Goal: Information Seeking & Learning: Check status

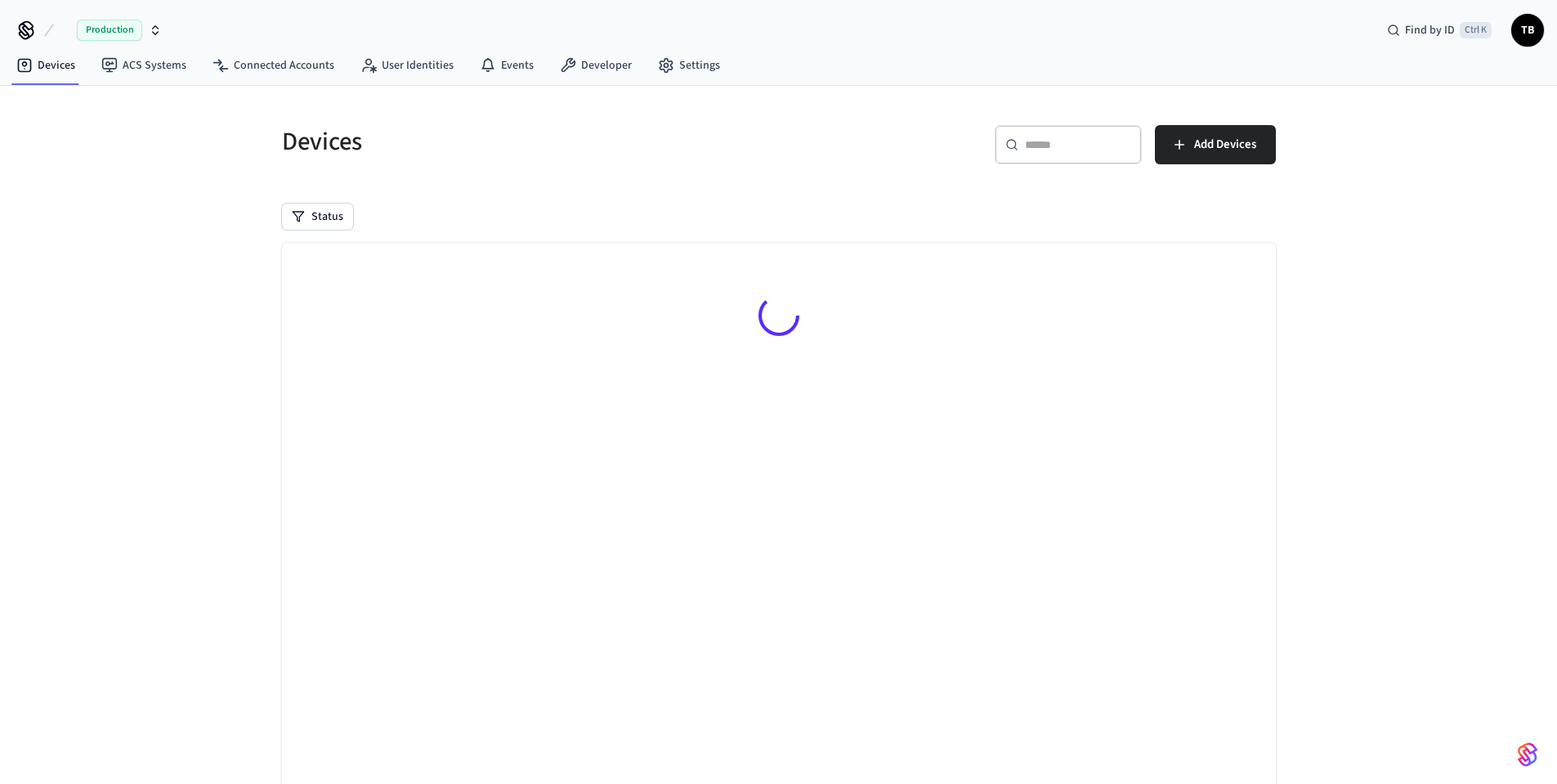
click at [544, 145] on h5 "Devices" at bounding box center [525, 142] width 487 height 34
click at [430, 174] on div "Devices" at bounding box center [516, 141] width 507 height 72
click at [62, 68] on link "Devices" at bounding box center [45, 65] width 85 height 29
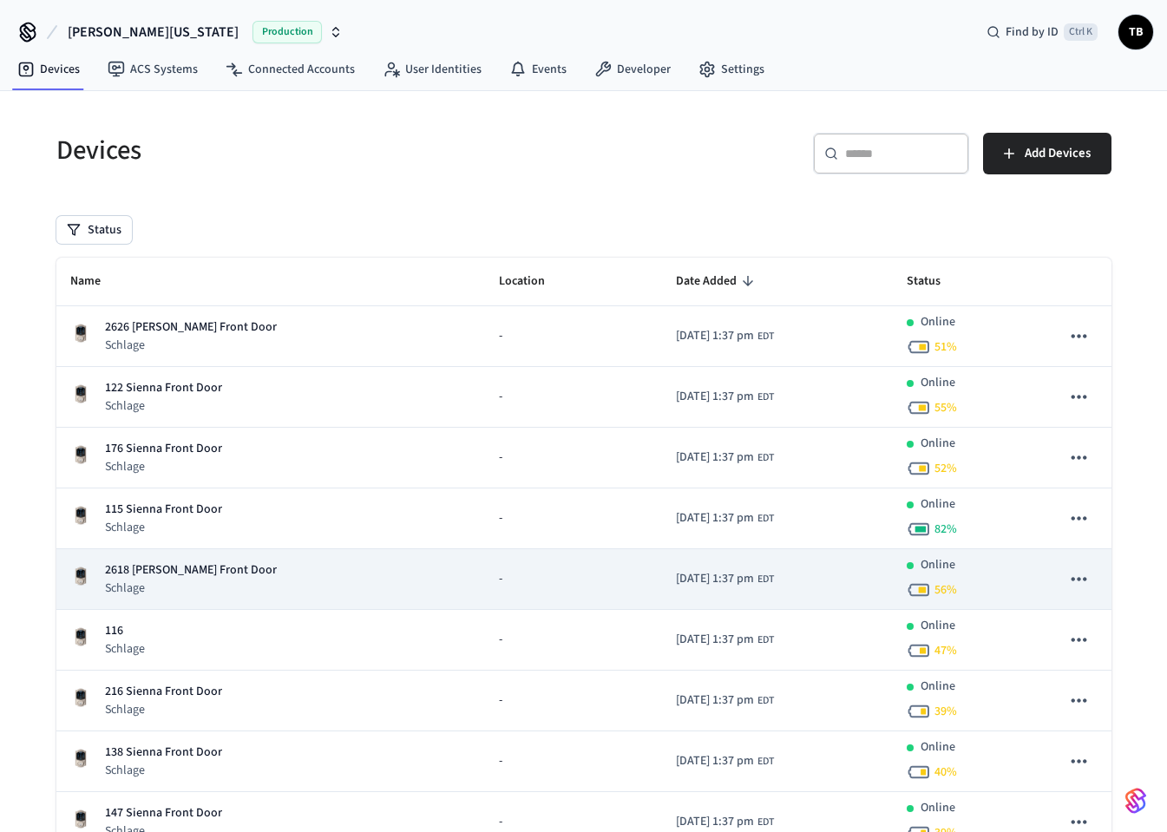
scroll to position [129, 0]
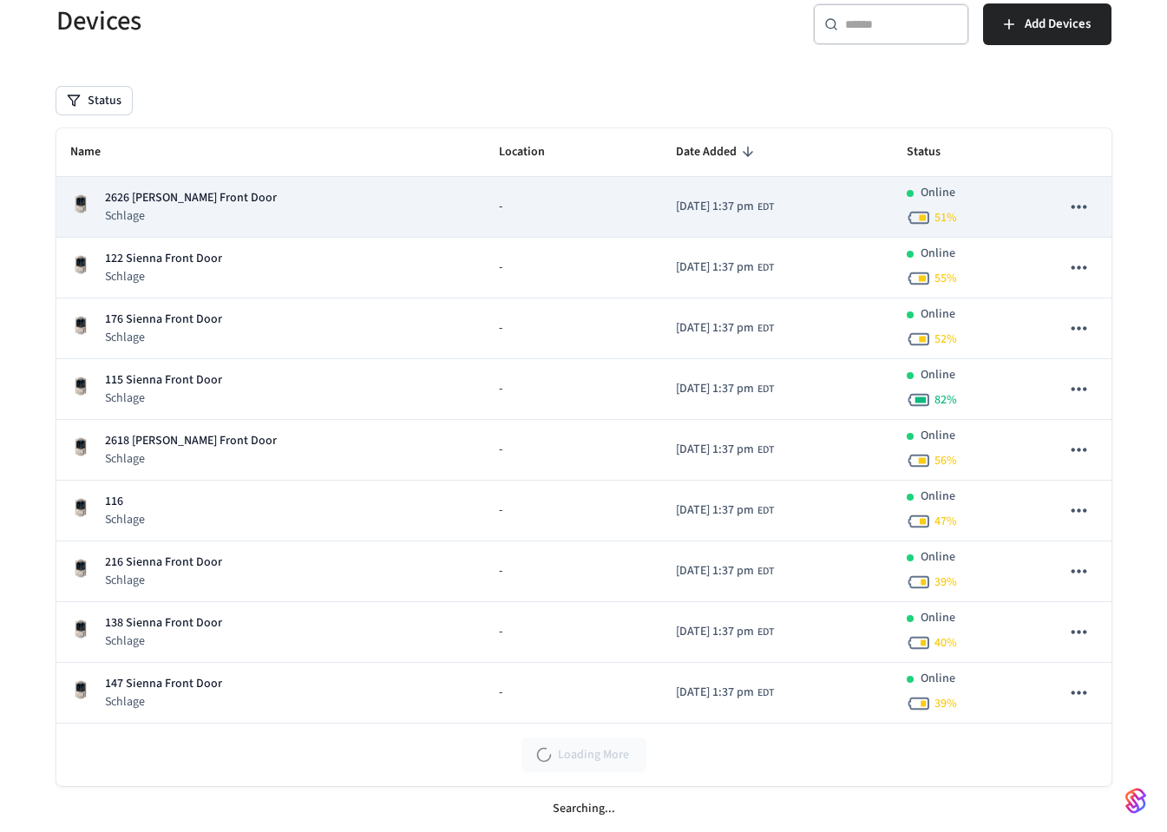
click at [271, 212] on div "2626 Terry Ln Front Door Schlage" at bounding box center [271, 207] width 402 height 36
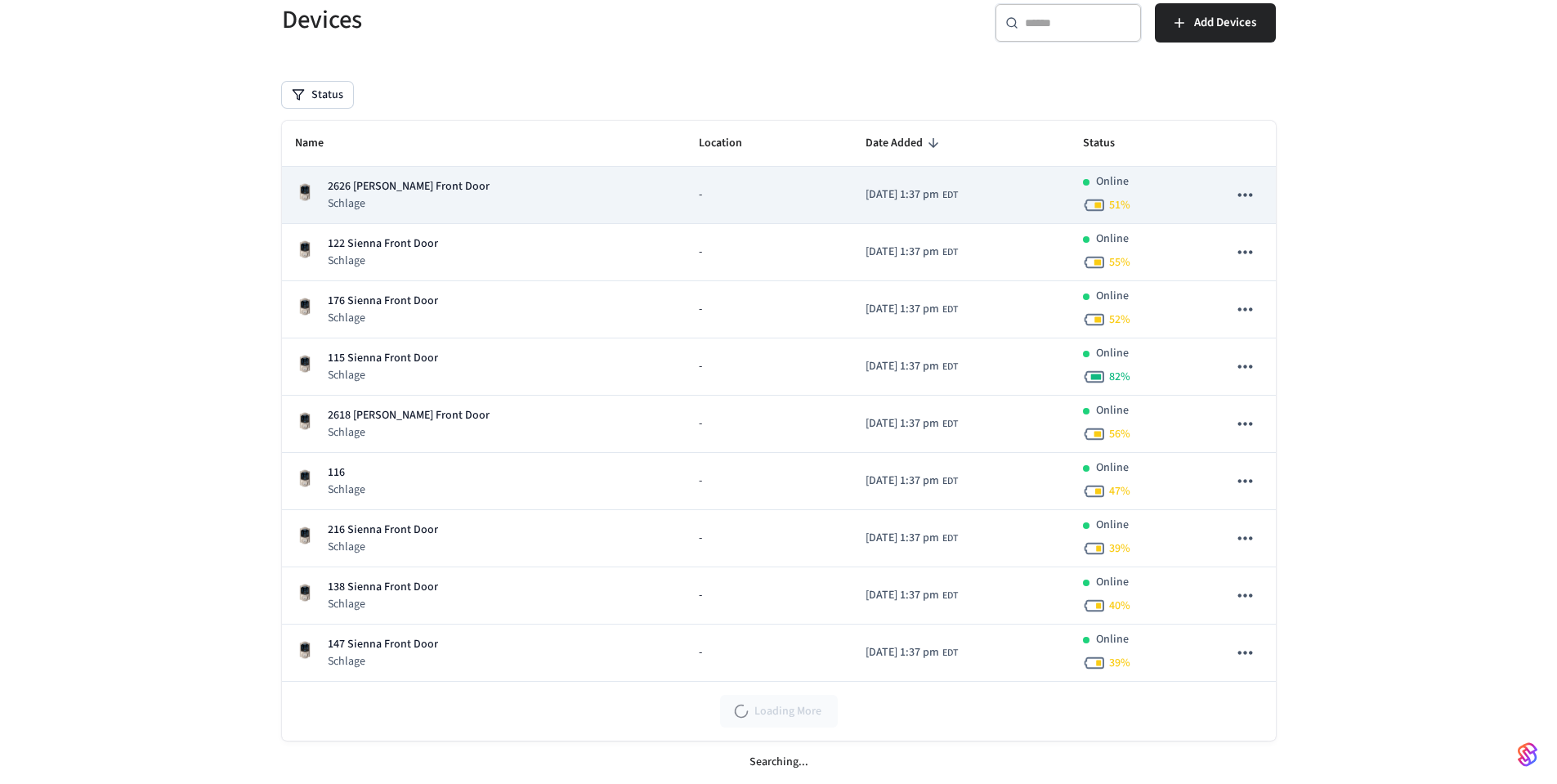
click at [409, 182] on p "2626 [PERSON_NAME] Front Door" at bounding box center [409, 187] width 162 height 17
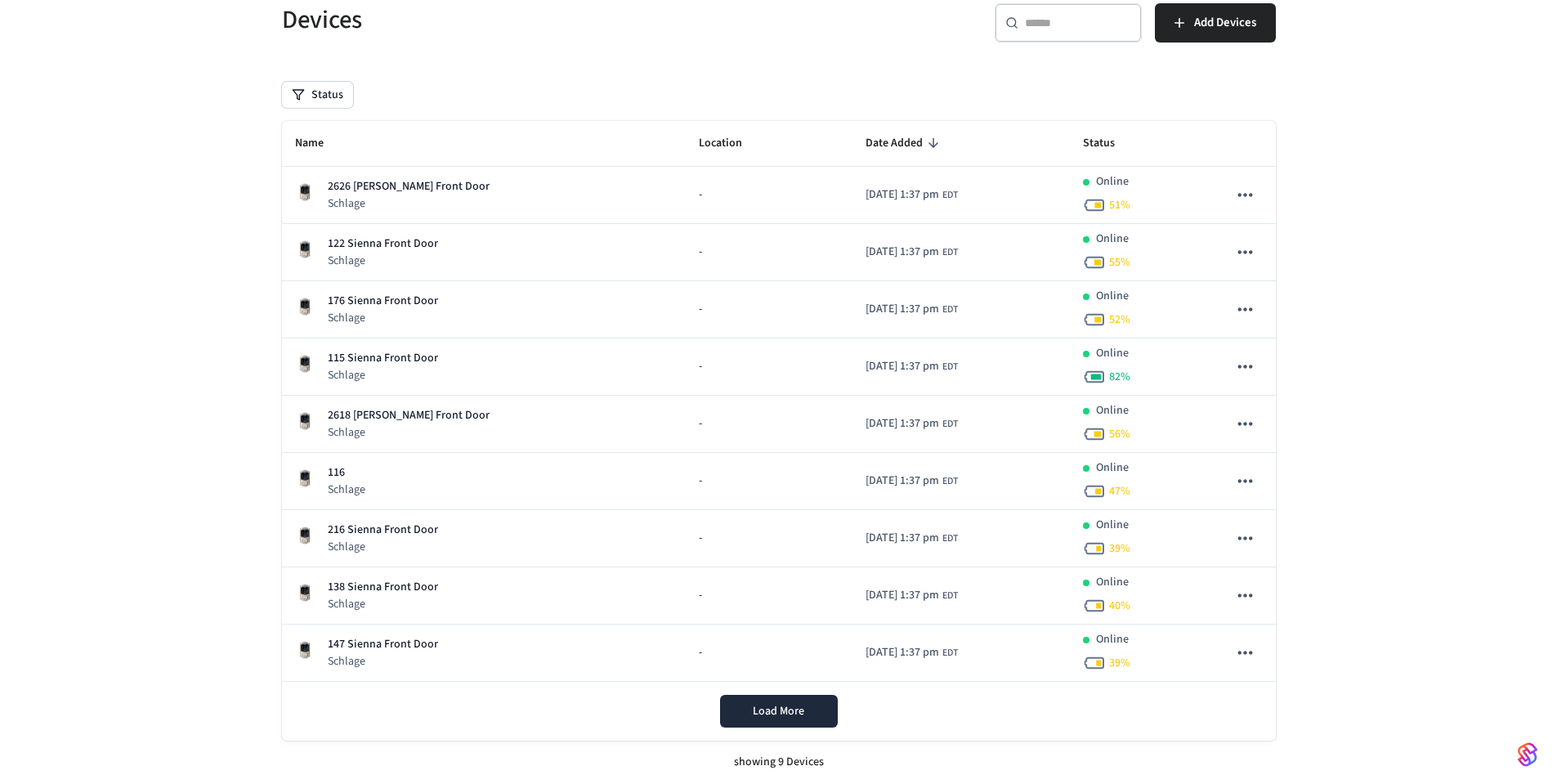
click at [598, 85] on div "Status" at bounding box center [778, 95] width 994 height 26
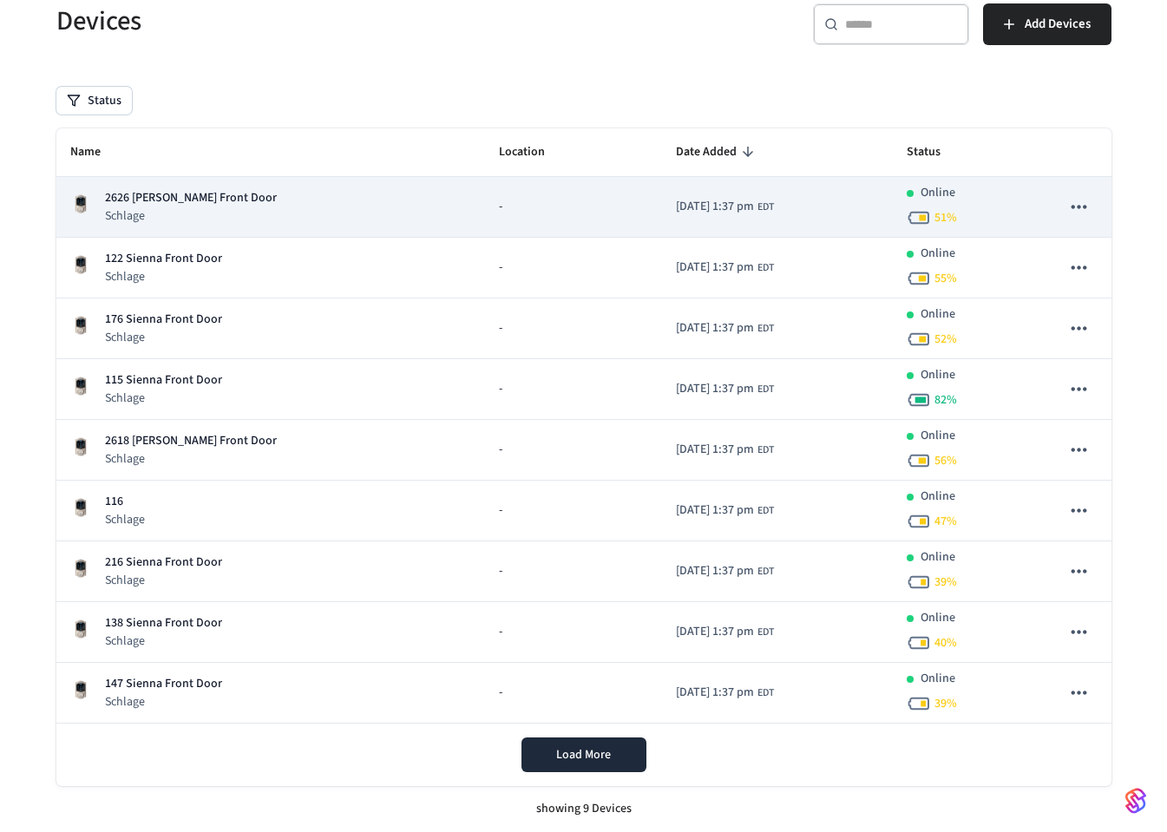
click at [224, 193] on p "2626 [PERSON_NAME] Front Door" at bounding box center [191, 198] width 172 height 18
click at [1086, 213] on icon "sticky table" at bounding box center [1078, 206] width 23 height 23
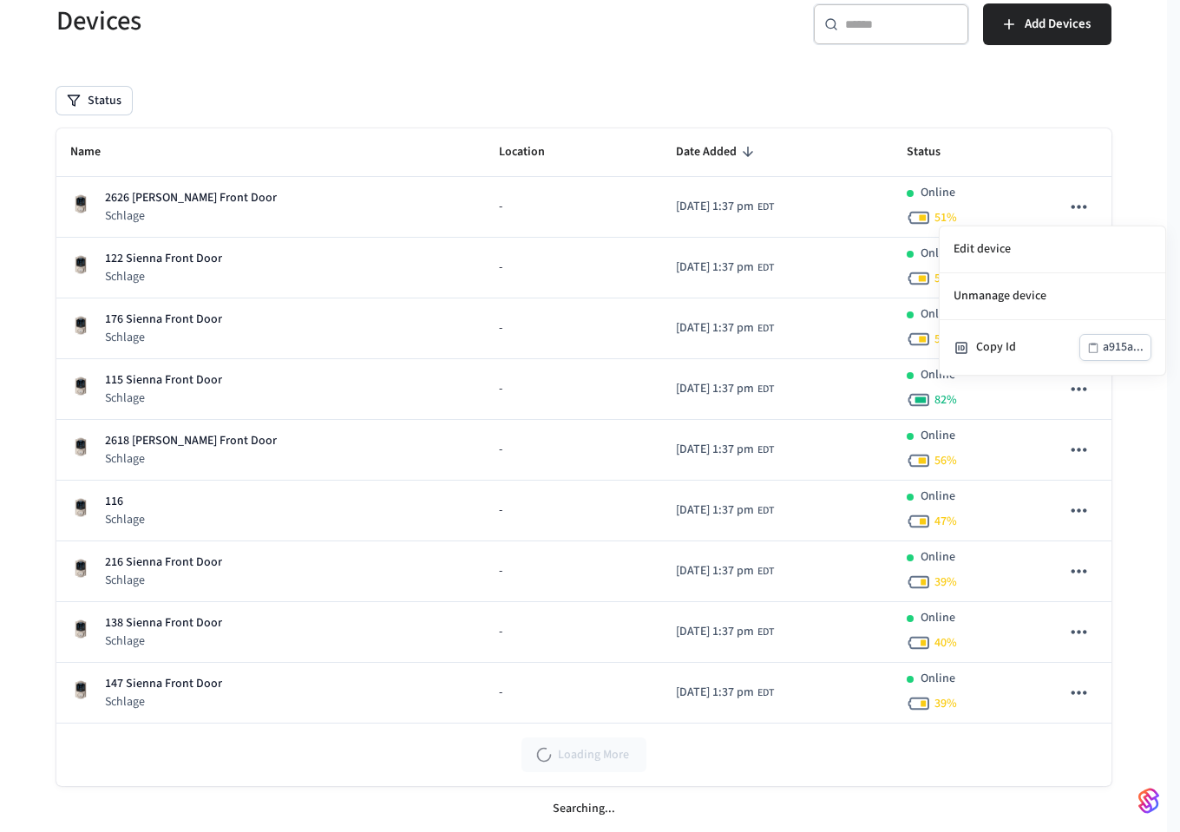
click at [1082, 205] on div at bounding box center [590, 416] width 1180 height 832
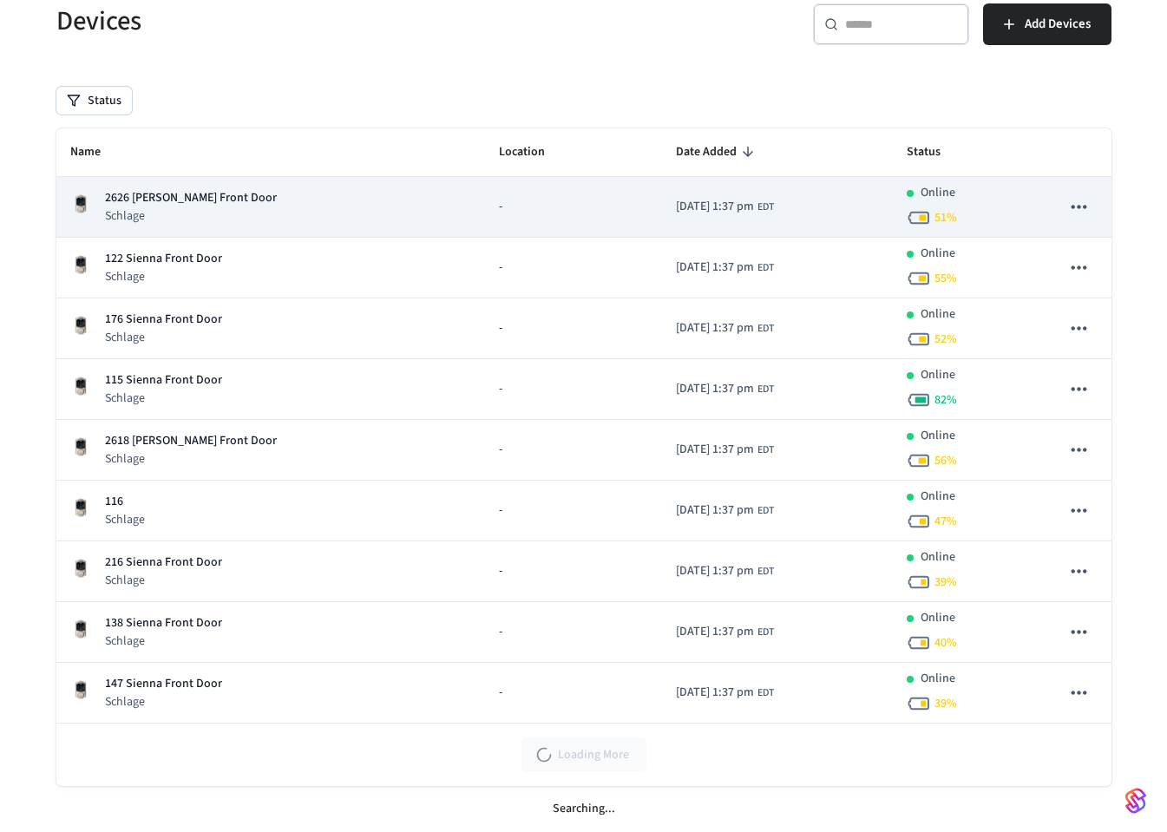
click at [186, 197] on p "2626 Terry Ln Front Door" at bounding box center [191, 198] width 172 height 18
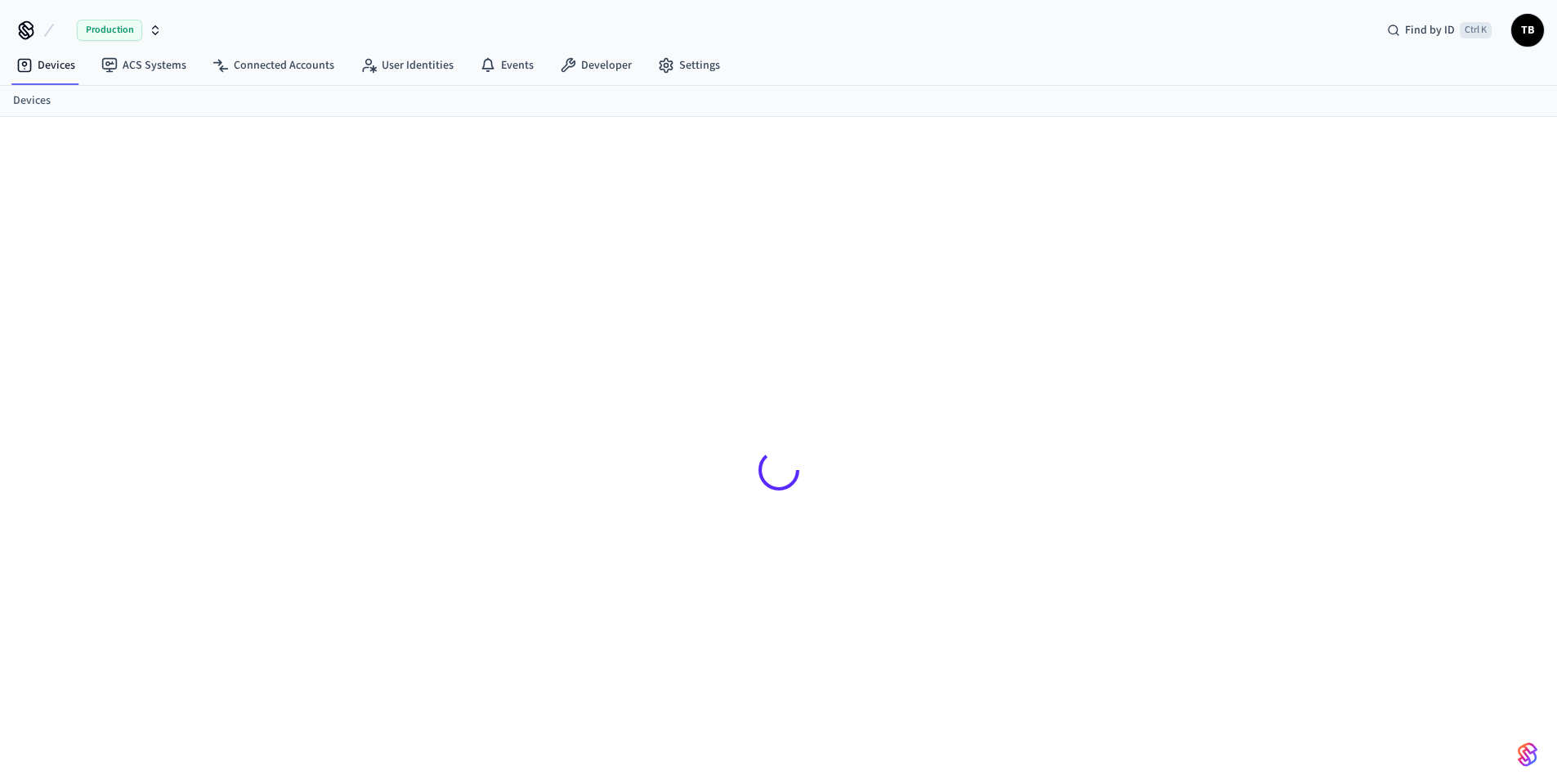
click at [687, 491] on div at bounding box center [778, 469] width 1020 height 627
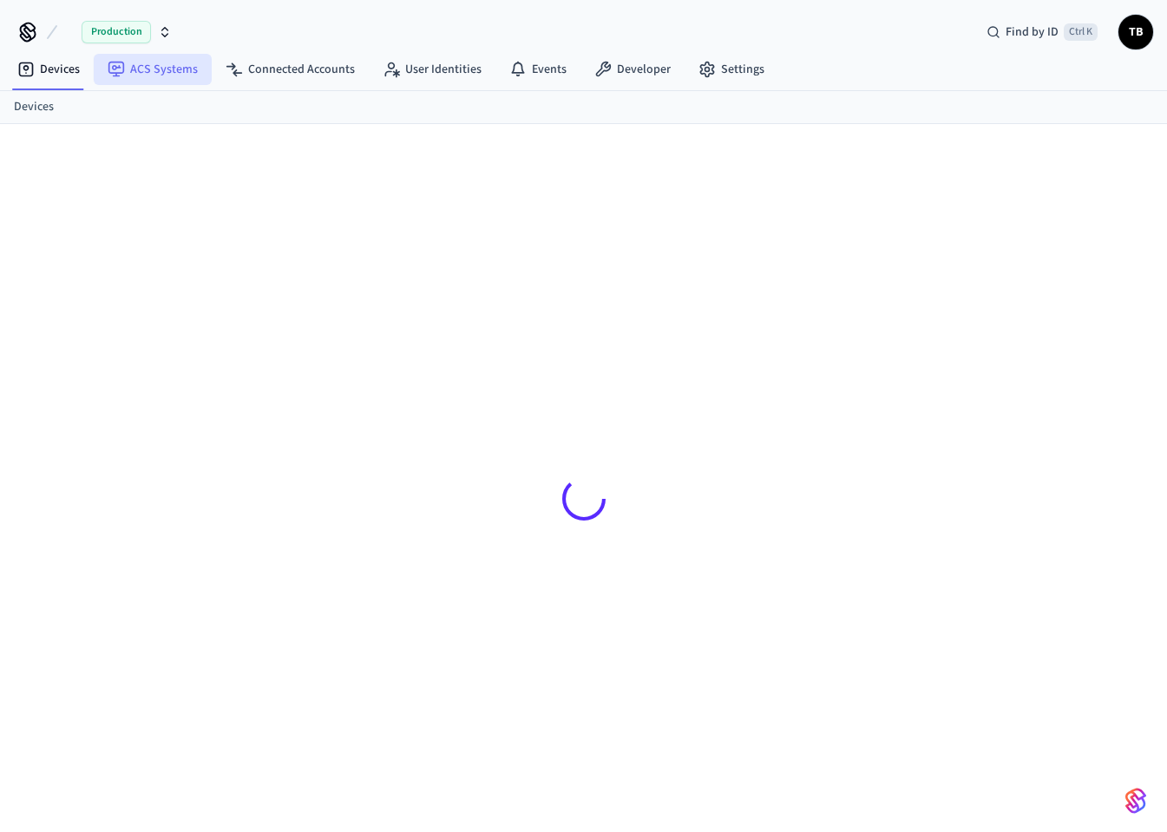
click at [186, 78] on link "ACS Systems" at bounding box center [153, 69] width 118 height 31
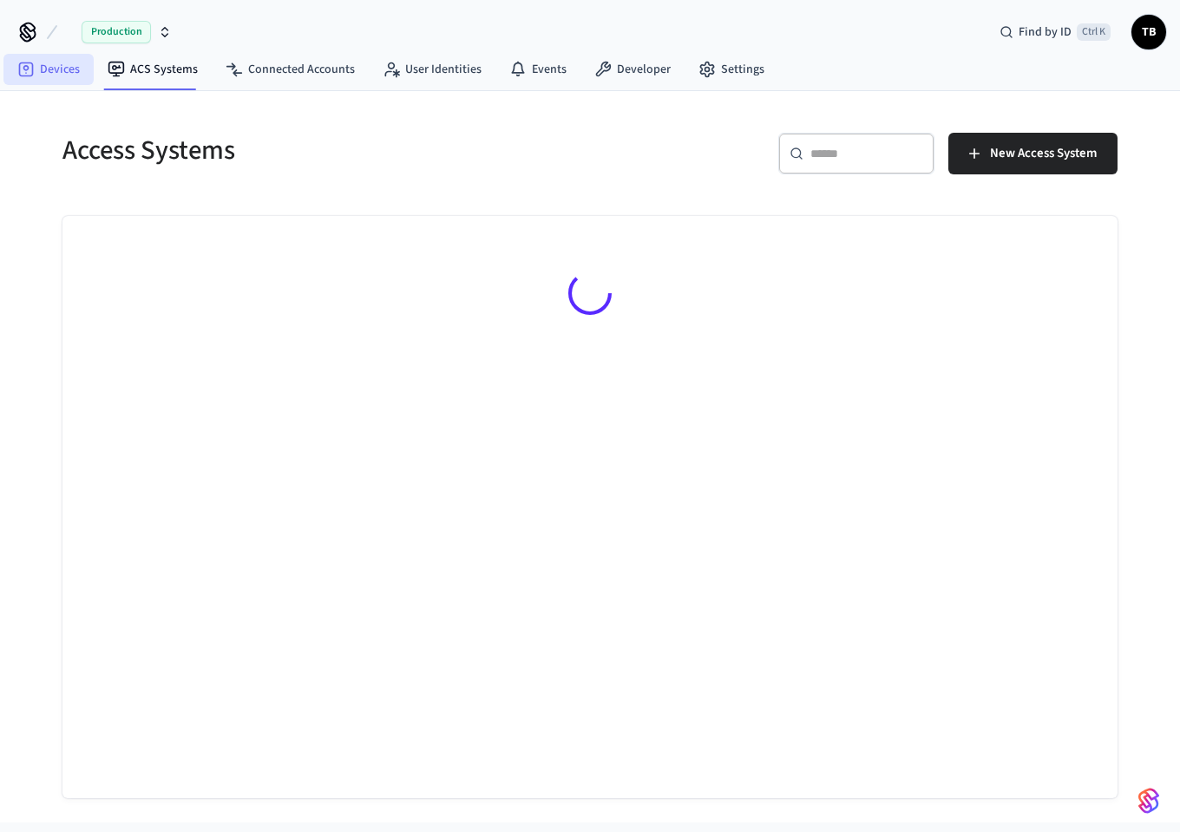
click at [59, 68] on link "Devices" at bounding box center [48, 69] width 90 height 31
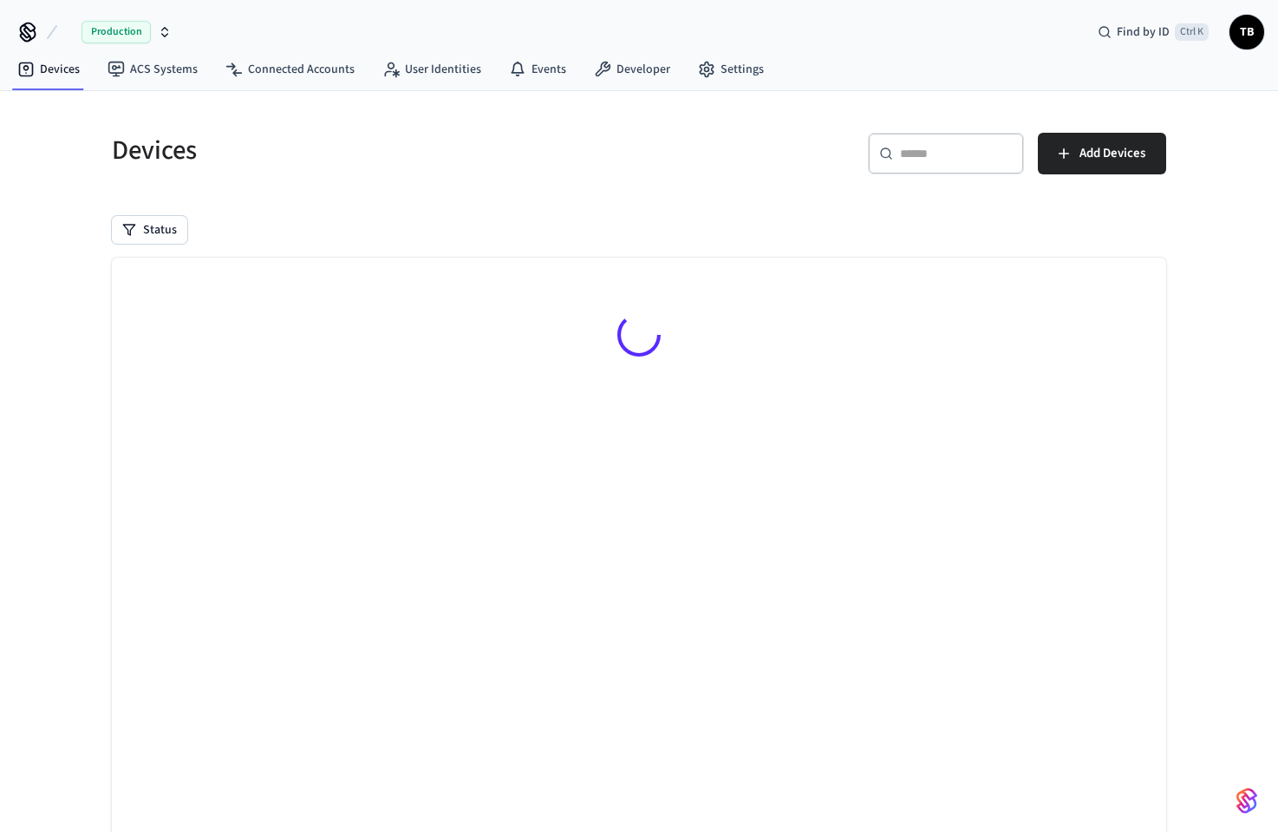
click at [1166, 36] on span "TB" at bounding box center [1247, 31] width 31 height 31
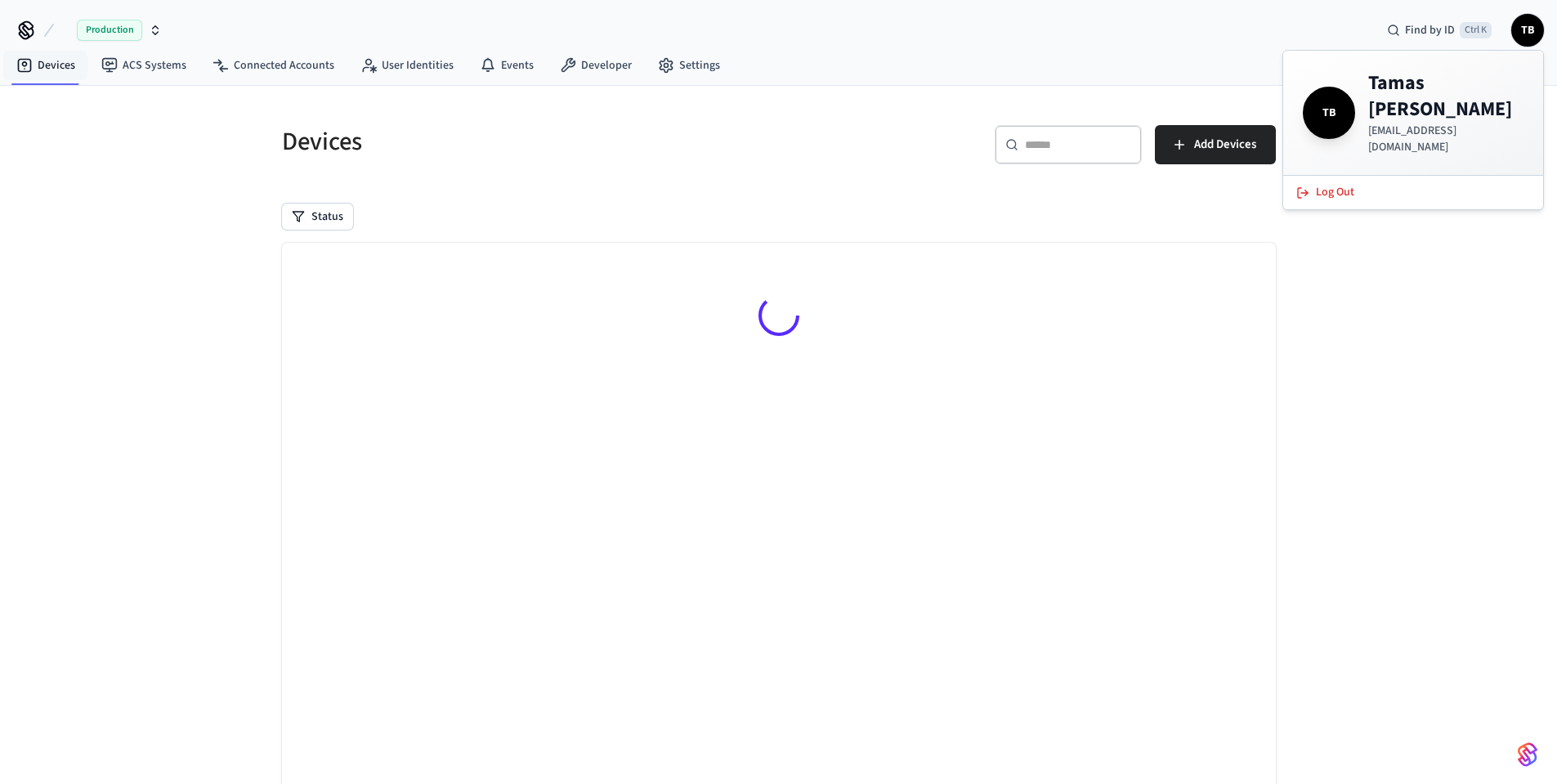
click at [1099, 28] on span "TB" at bounding box center [1527, 29] width 29 height 29
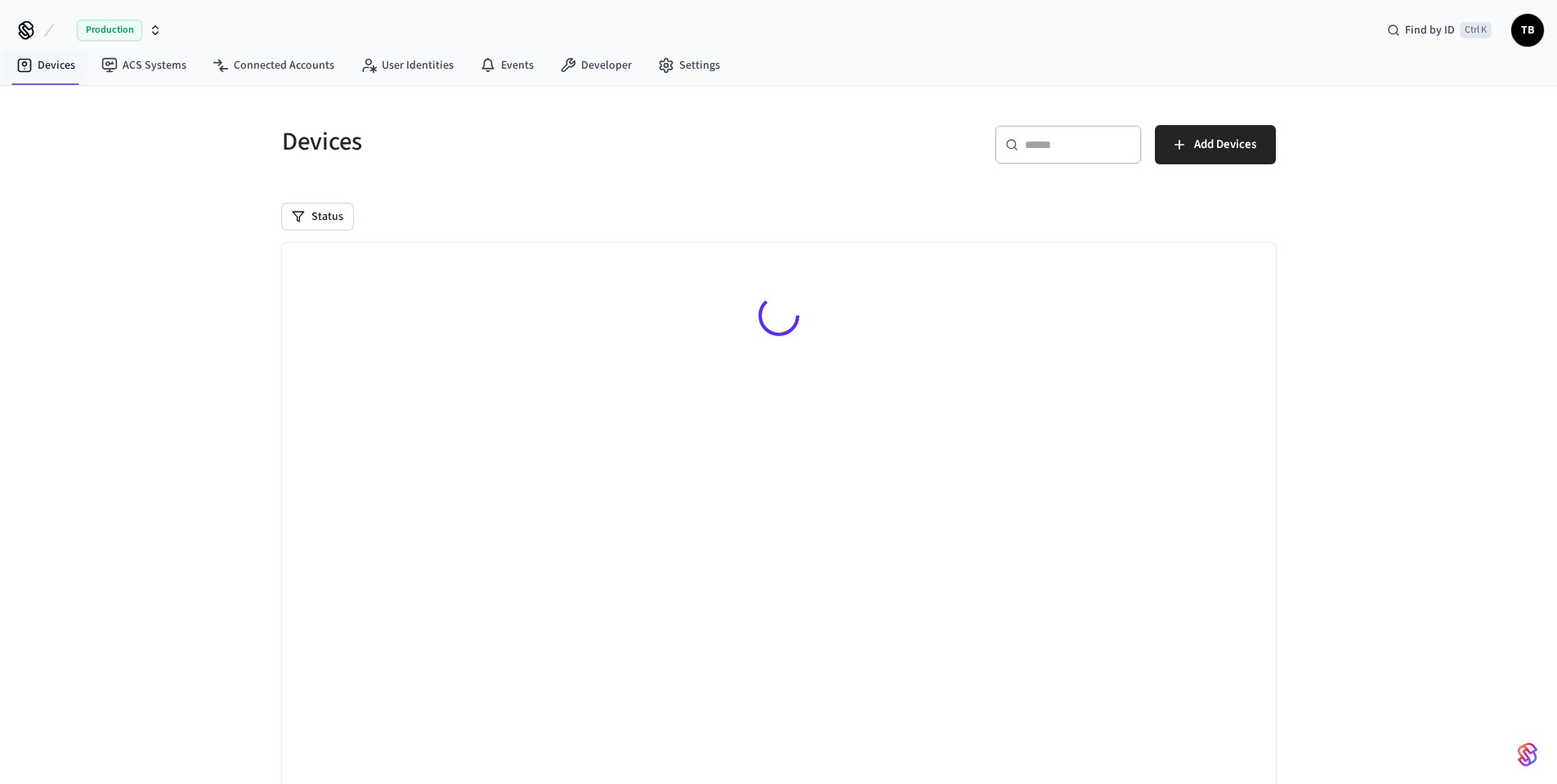
click at [1099, 28] on span "TB" at bounding box center [1527, 29] width 29 height 29
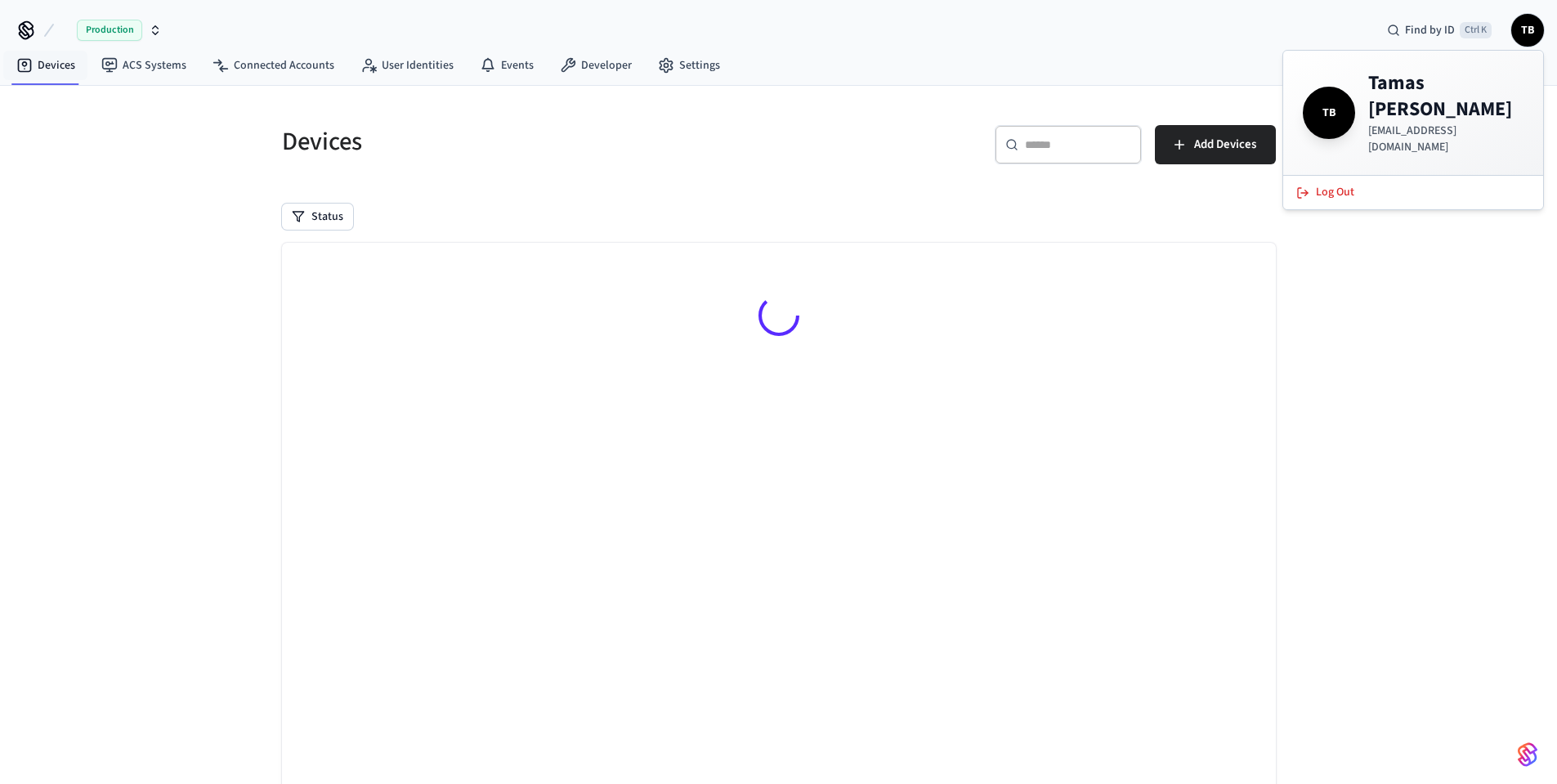
click at [1099, 415] on div at bounding box center [778, 517] width 994 height 548
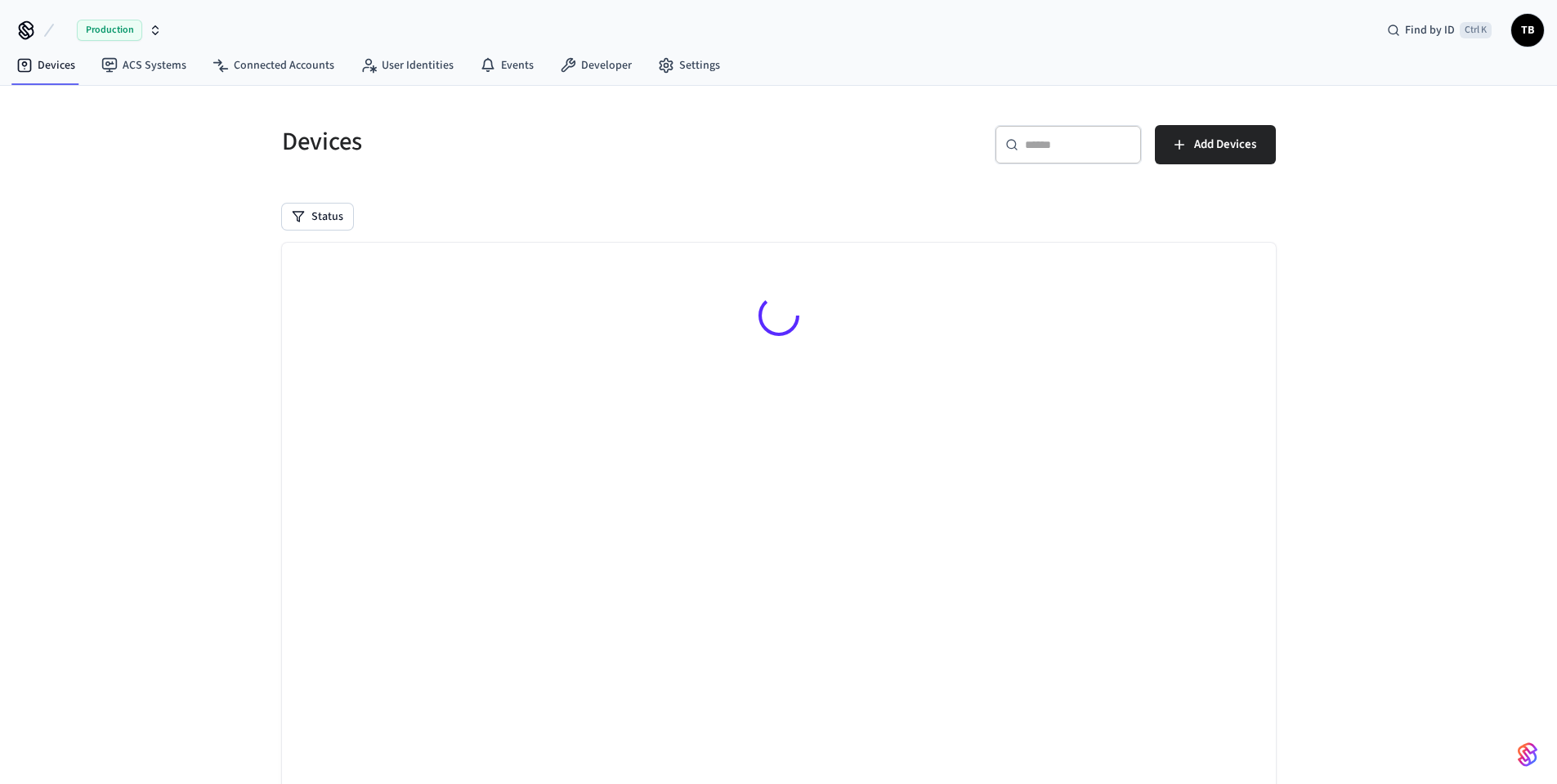
click at [584, 126] on h5 "Devices" at bounding box center [525, 142] width 487 height 34
click at [679, 58] on link "Settings" at bounding box center [689, 65] width 89 height 29
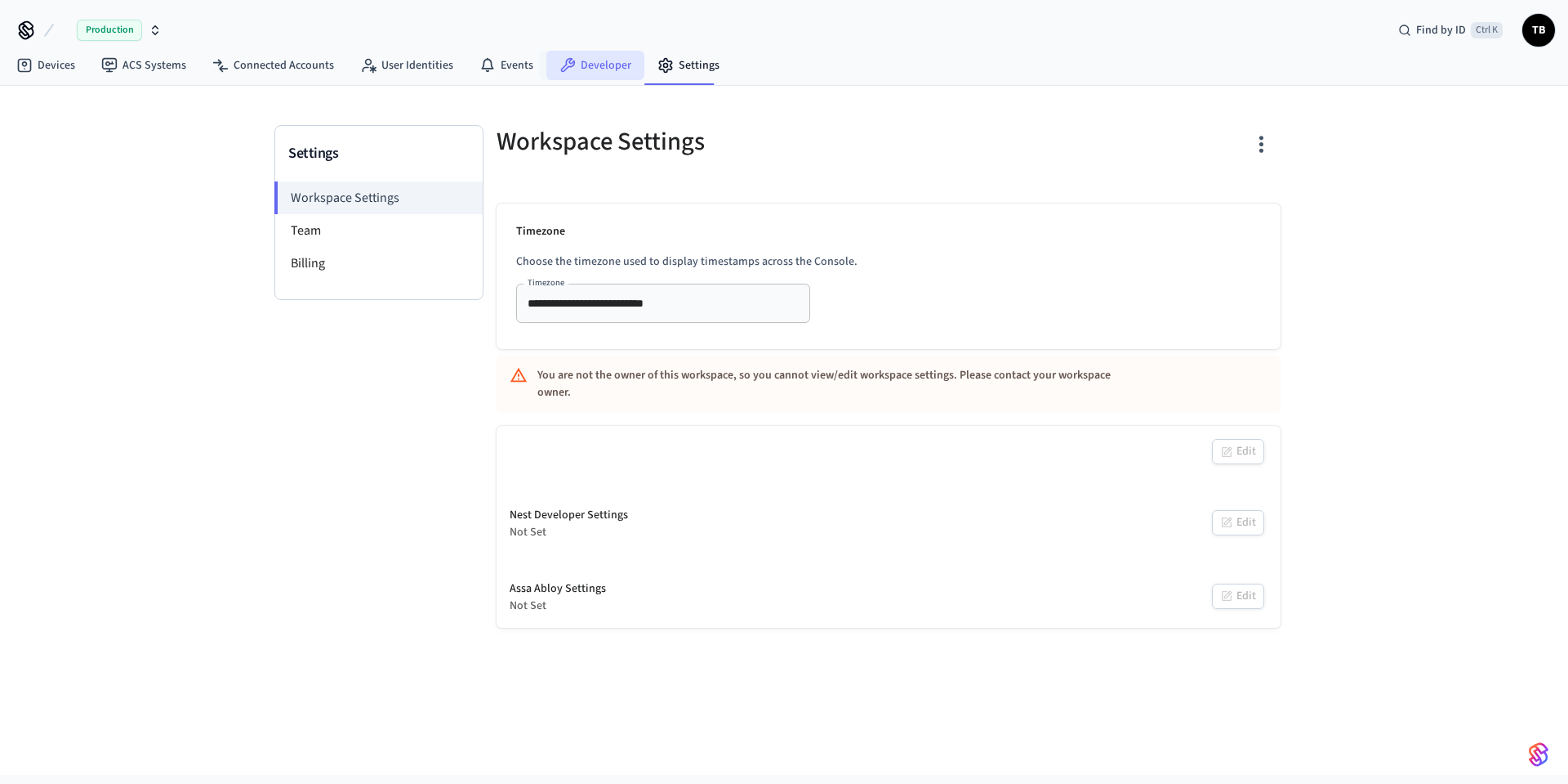
click at [573, 69] on link "Developer" at bounding box center [595, 65] width 98 height 29
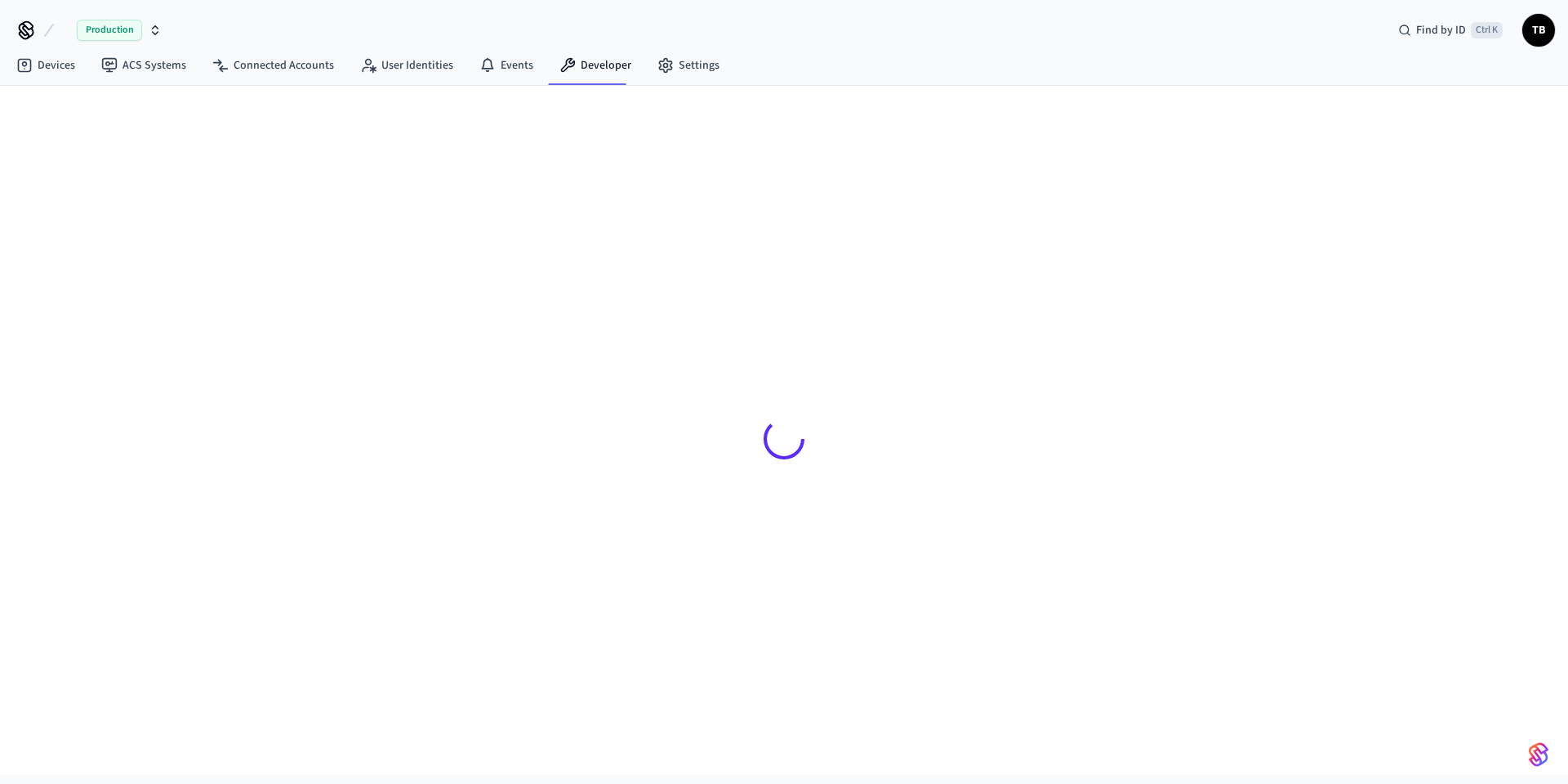
click at [23, 32] on icon at bounding box center [26, 30] width 26 height 26
click at [507, 65] on link "Events" at bounding box center [506, 65] width 80 height 29
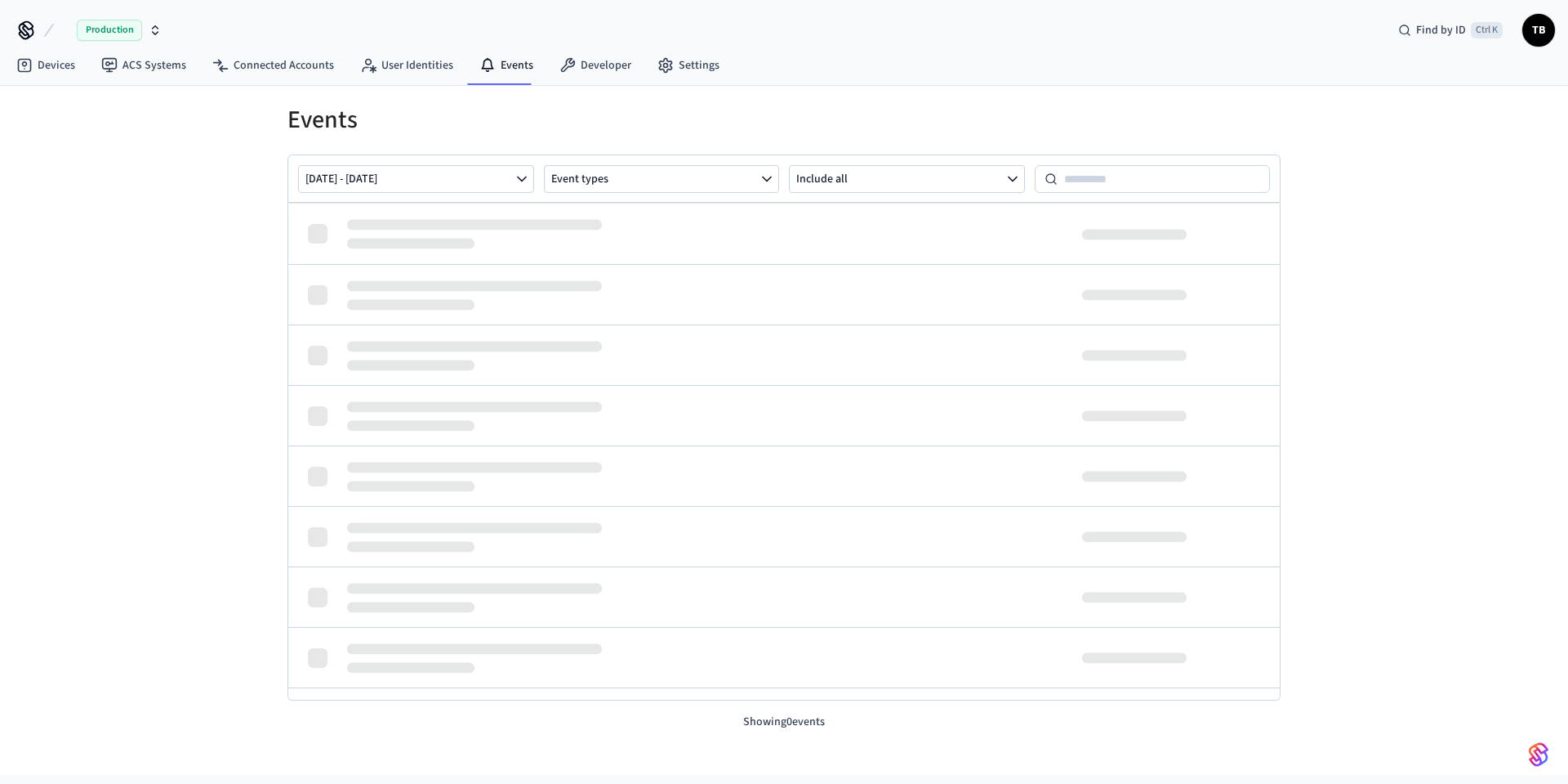
click at [242, 261] on div "Events Oct 06 2025 - Oct 13 2025 Event types Include all Showing 0 events" at bounding box center [784, 430] width 1568 height 689
click at [43, 54] on link "Devices" at bounding box center [45, 65] width 85 height 29
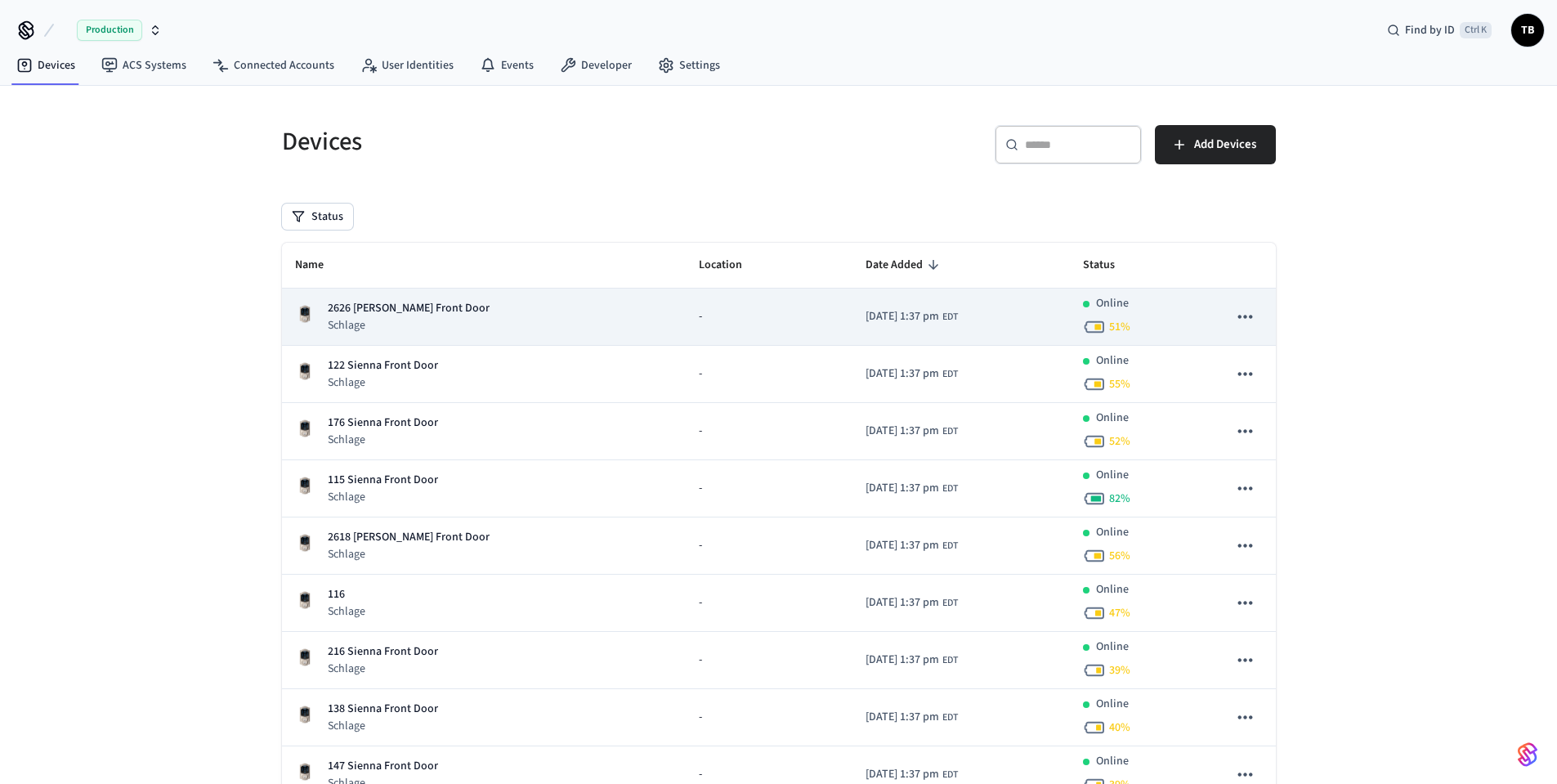
click at [403, 305] on p "2626 [PERSON_NAME] Front Door" at bounding box center [409, 308] width 162 height 17
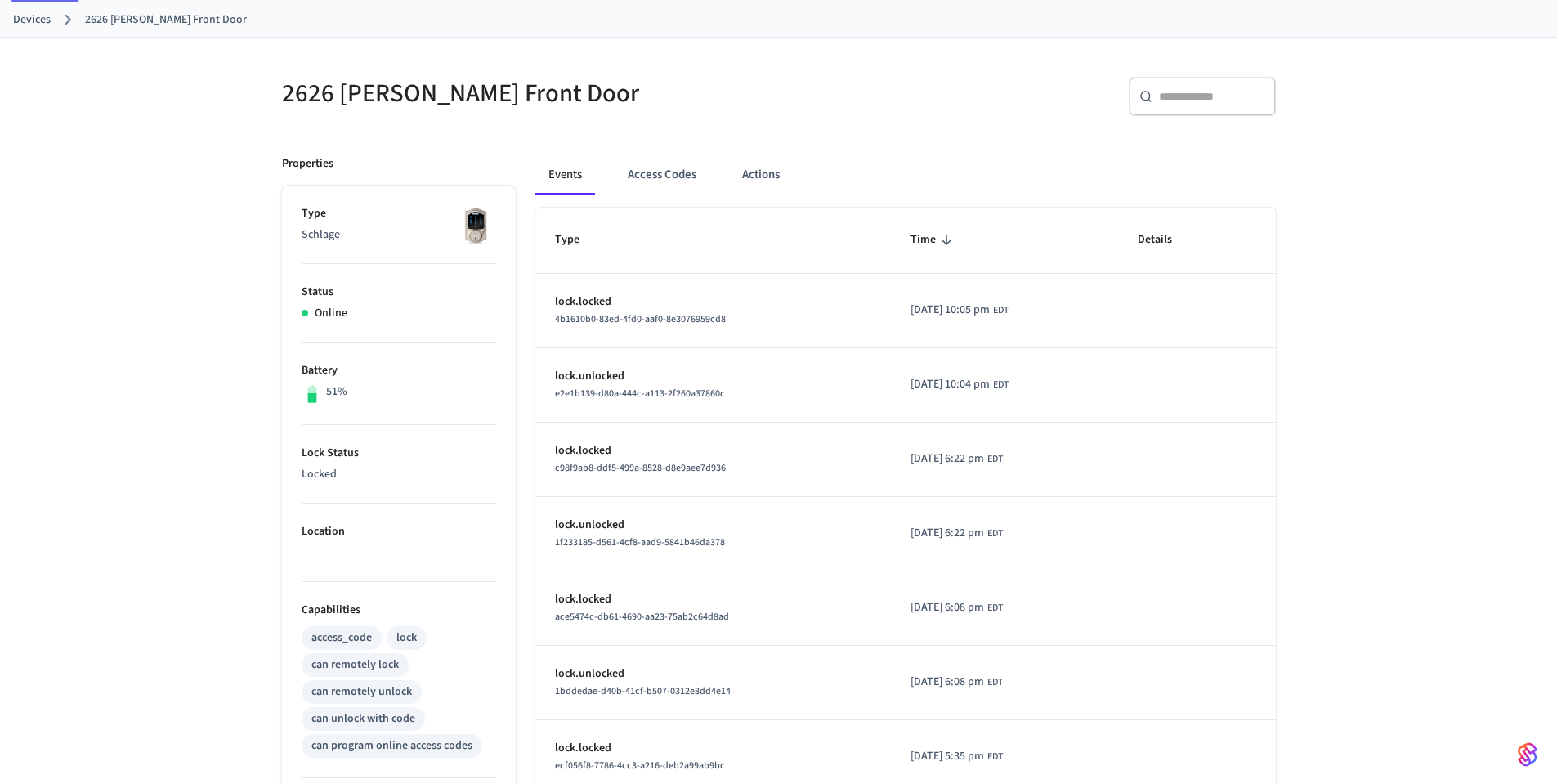
scroll to position [147, 0]
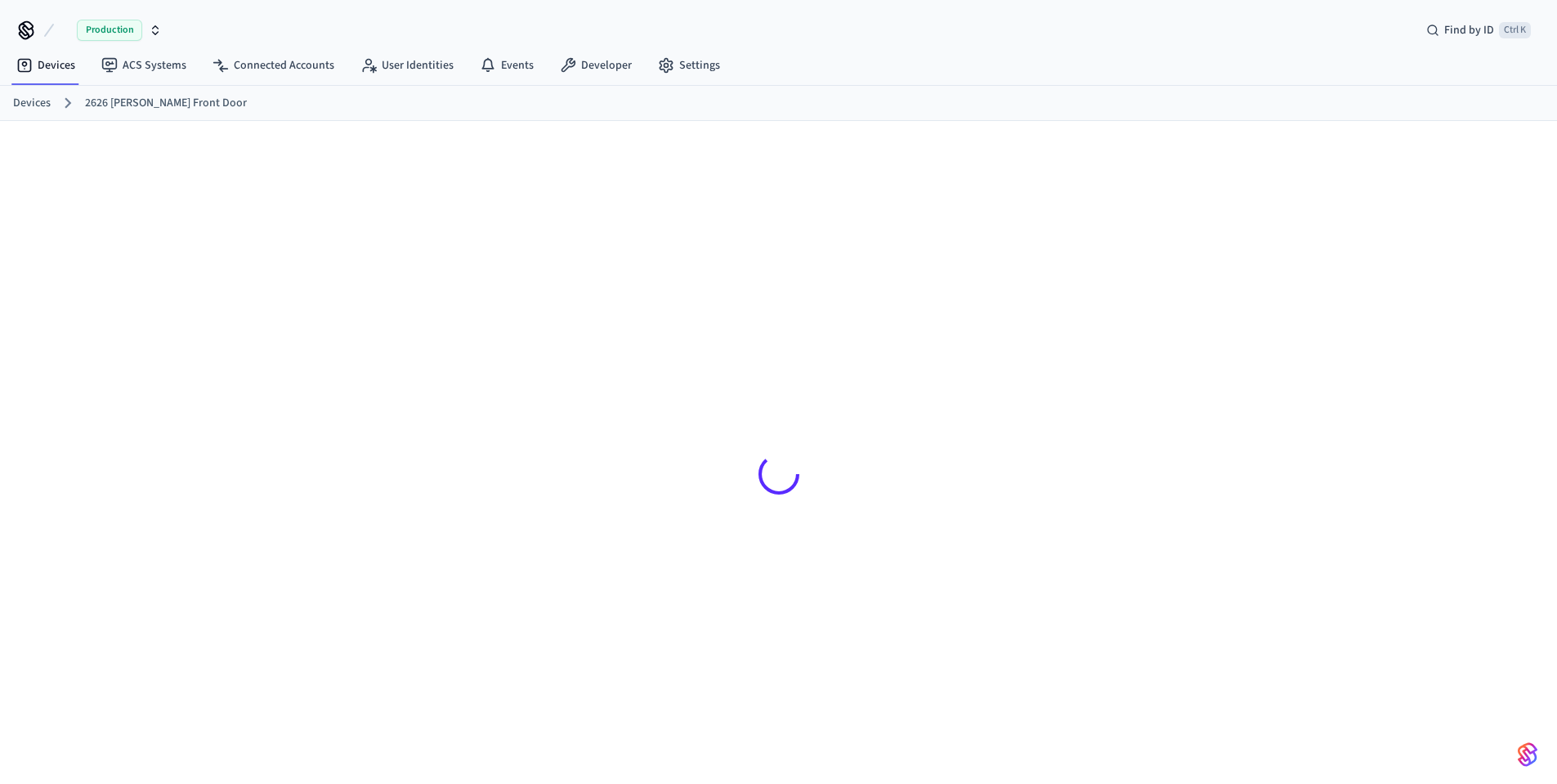
click at [463, 106] on ol "Devices 2626 [PERSON_NAME] Front Door" at bounding box center [785, 103] width 1544 height 22
click at [672, 155] on div at bounding box center [778, 453] width 1046 height 666
click at [593, 512] on div at bounding box center [778, 473] width 1020 height 627
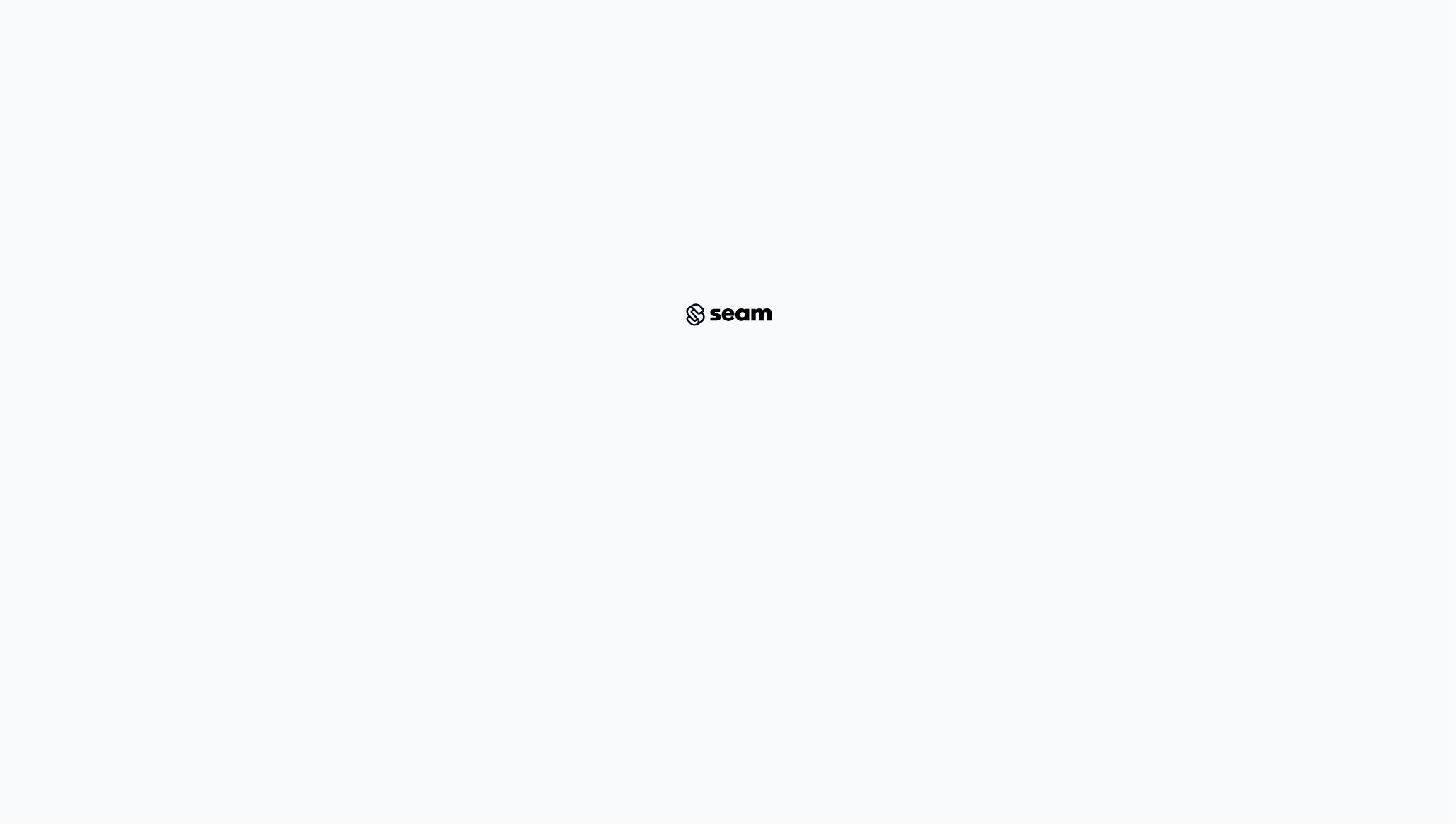
click at [741, 316] on img at bounding box center [727, 315] width 104 height 29
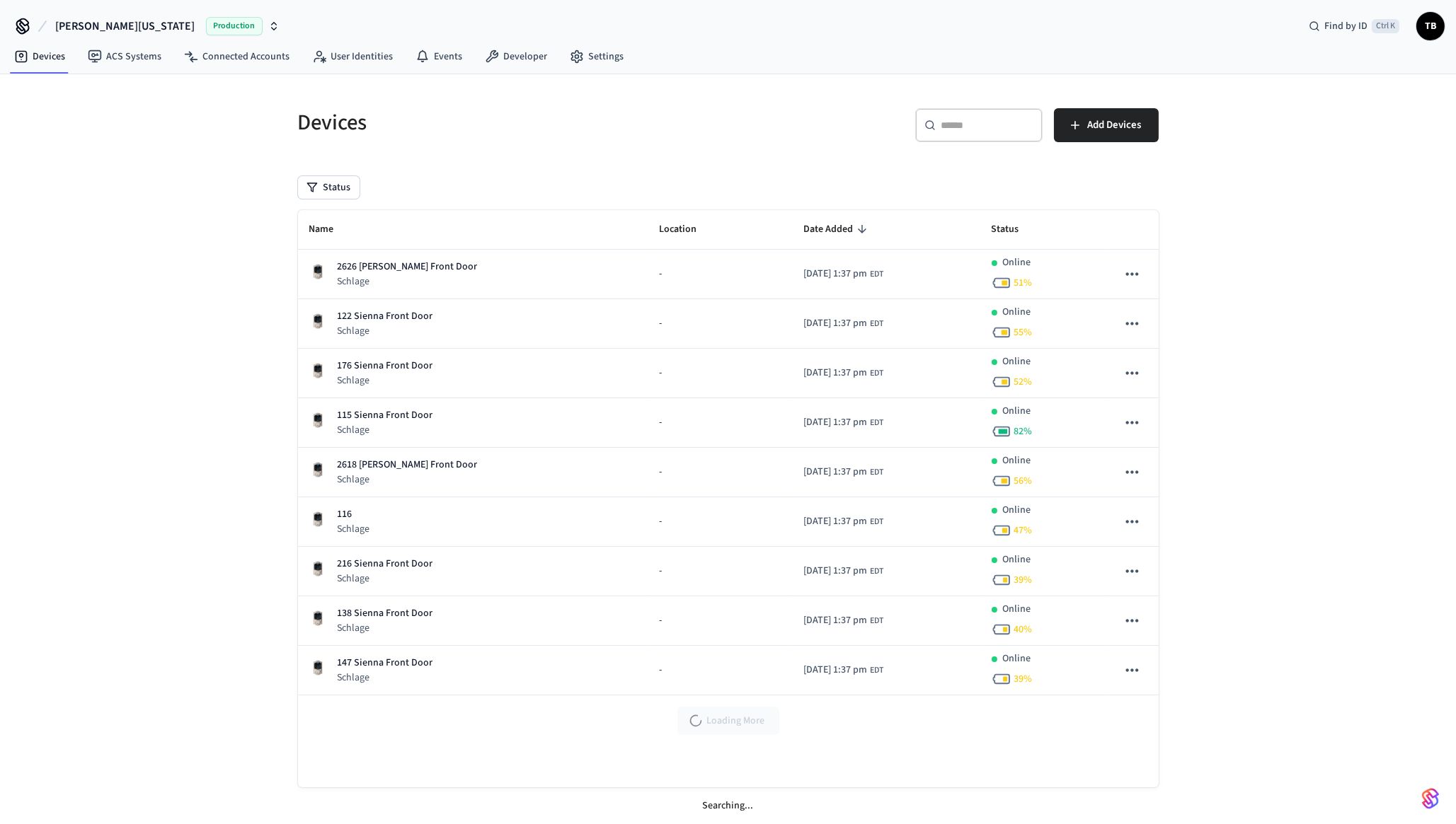
click at [1211, 217] on div "Devices ​ ​ Add Devices Status Name Location Date Added Status 2626 Terry Ln Fr…" at bounding box center [728, 450] width 1456 height 751
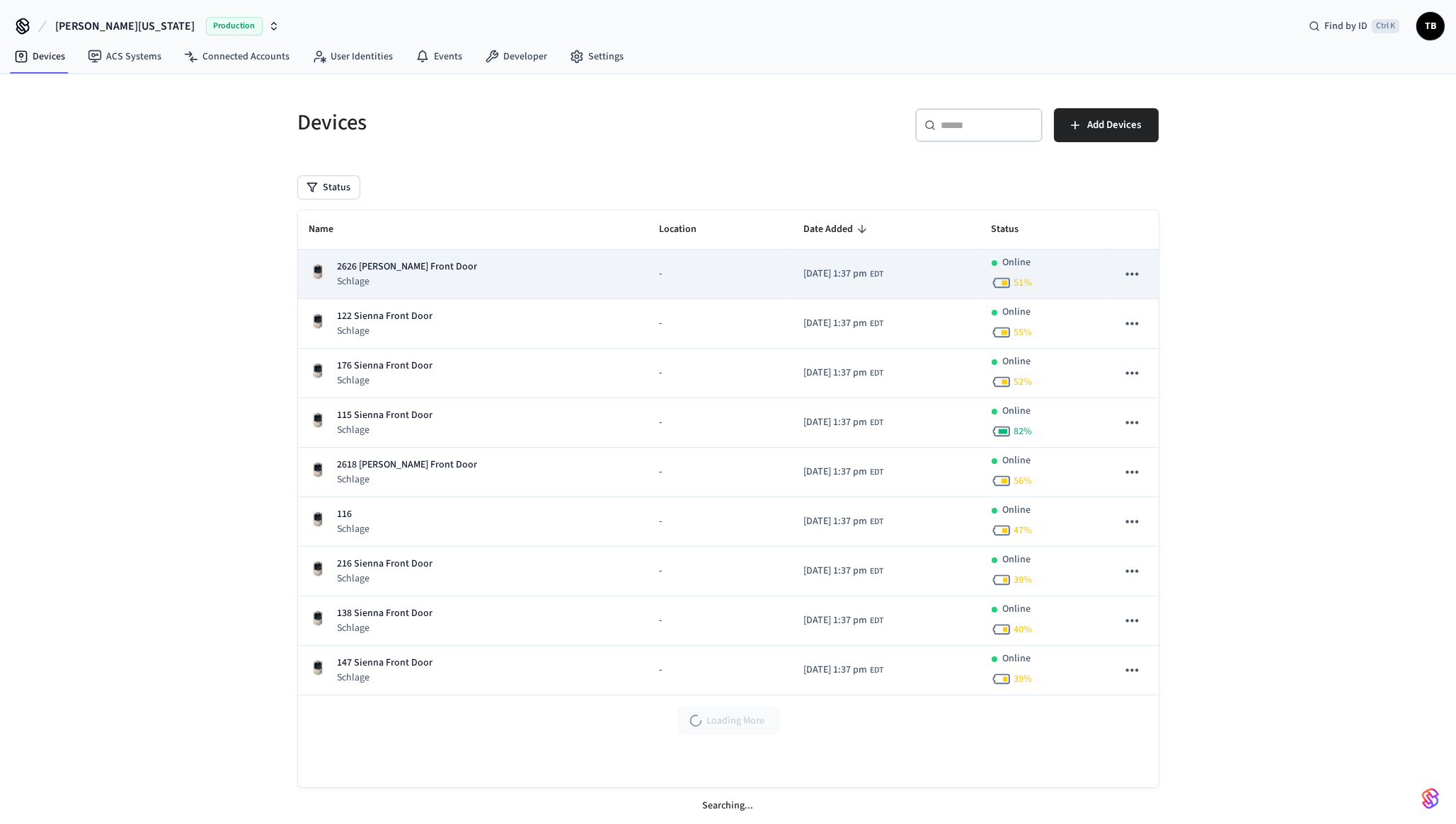
click at [448, 272] on div "2626 Terry Ln Front Door Schlage" at bounding box center [473, 274] width 328 height 29
click at [375, 267] on p "2626 Terry Ln Front Door" at bounding box center [408, 267] width 140 height 15
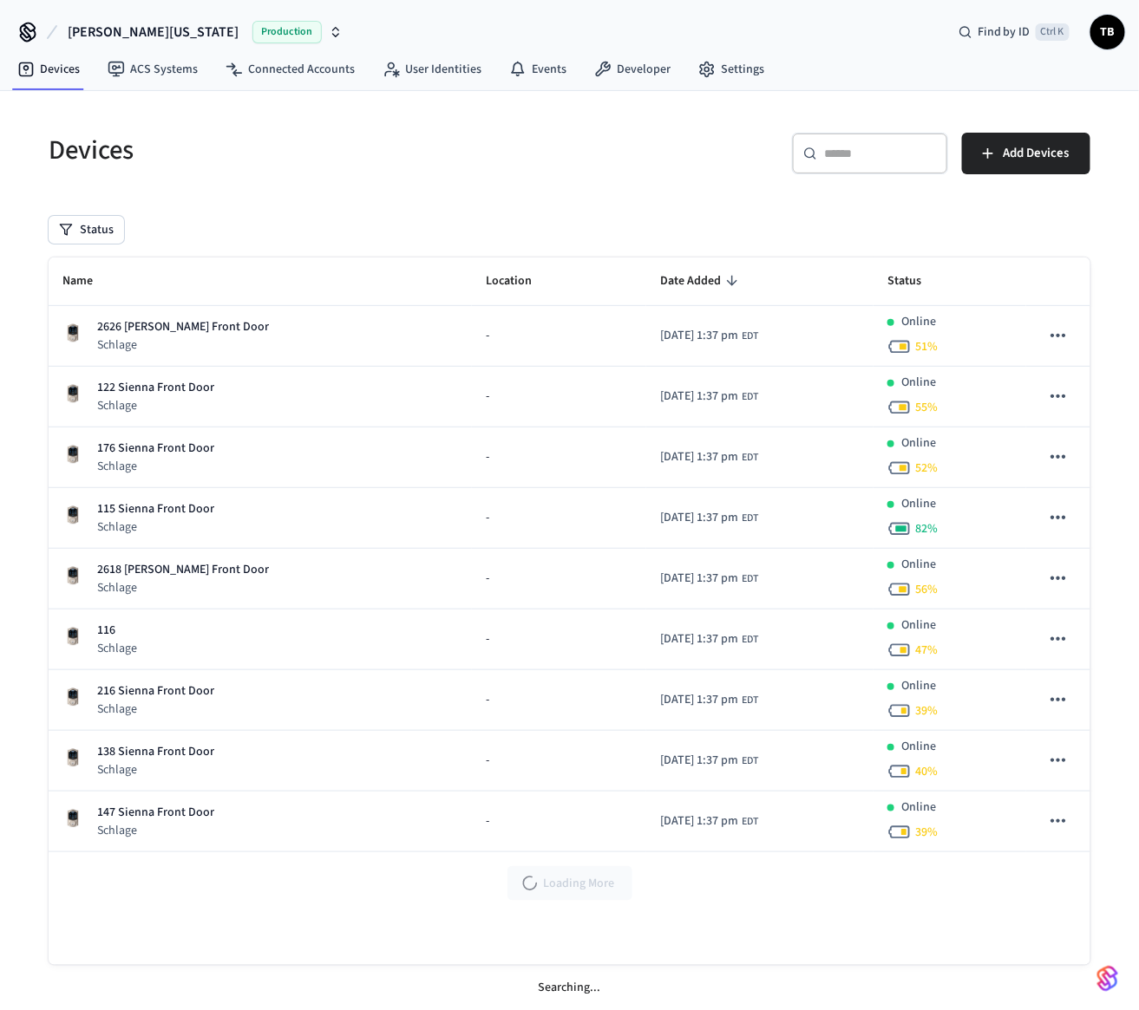
click at [1110, 36] on span "TB" at bounding box center [1107, 31] width 31 height 31
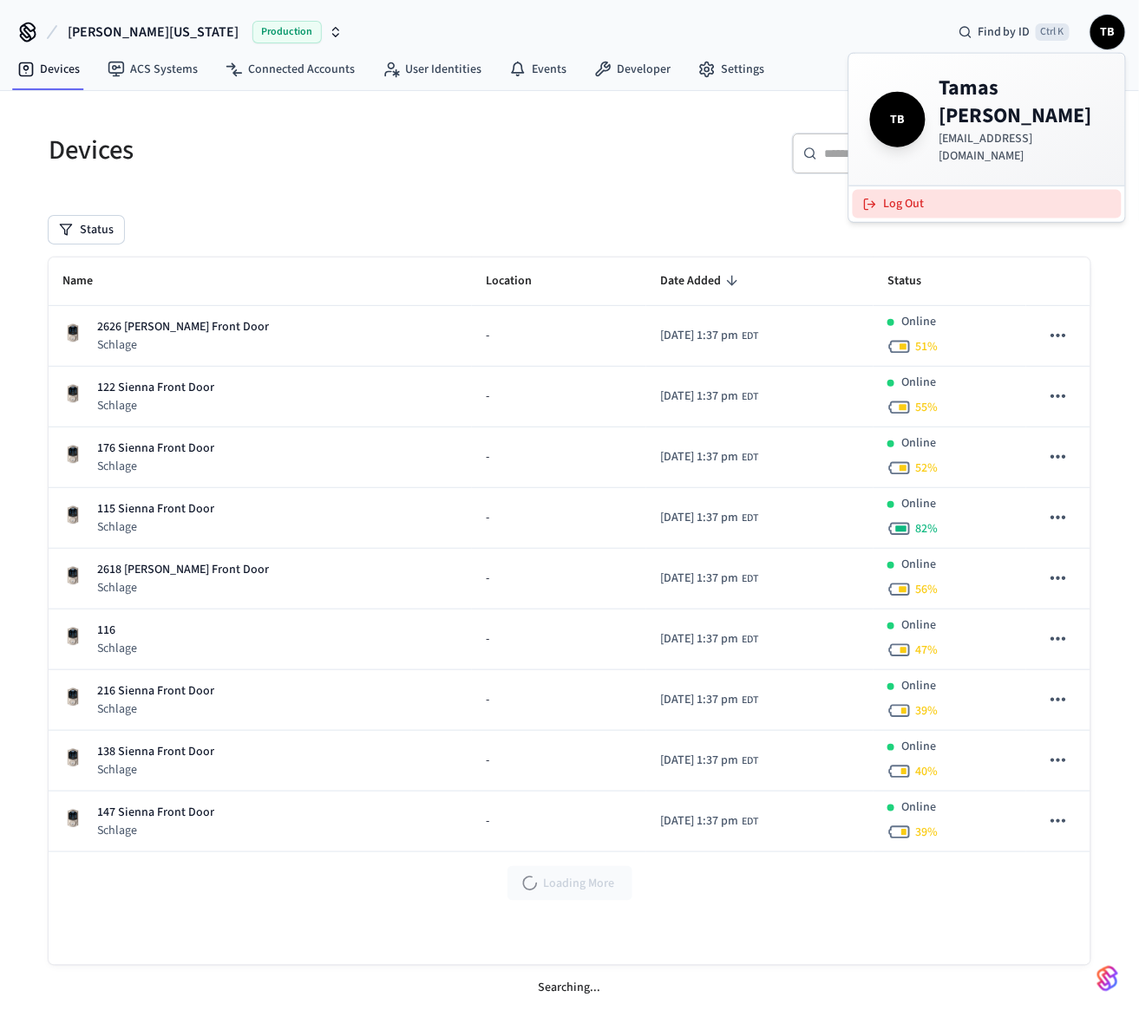
click at [941, 190] on button "Log Out" at bounding box center [987, 204] width 269 height 29
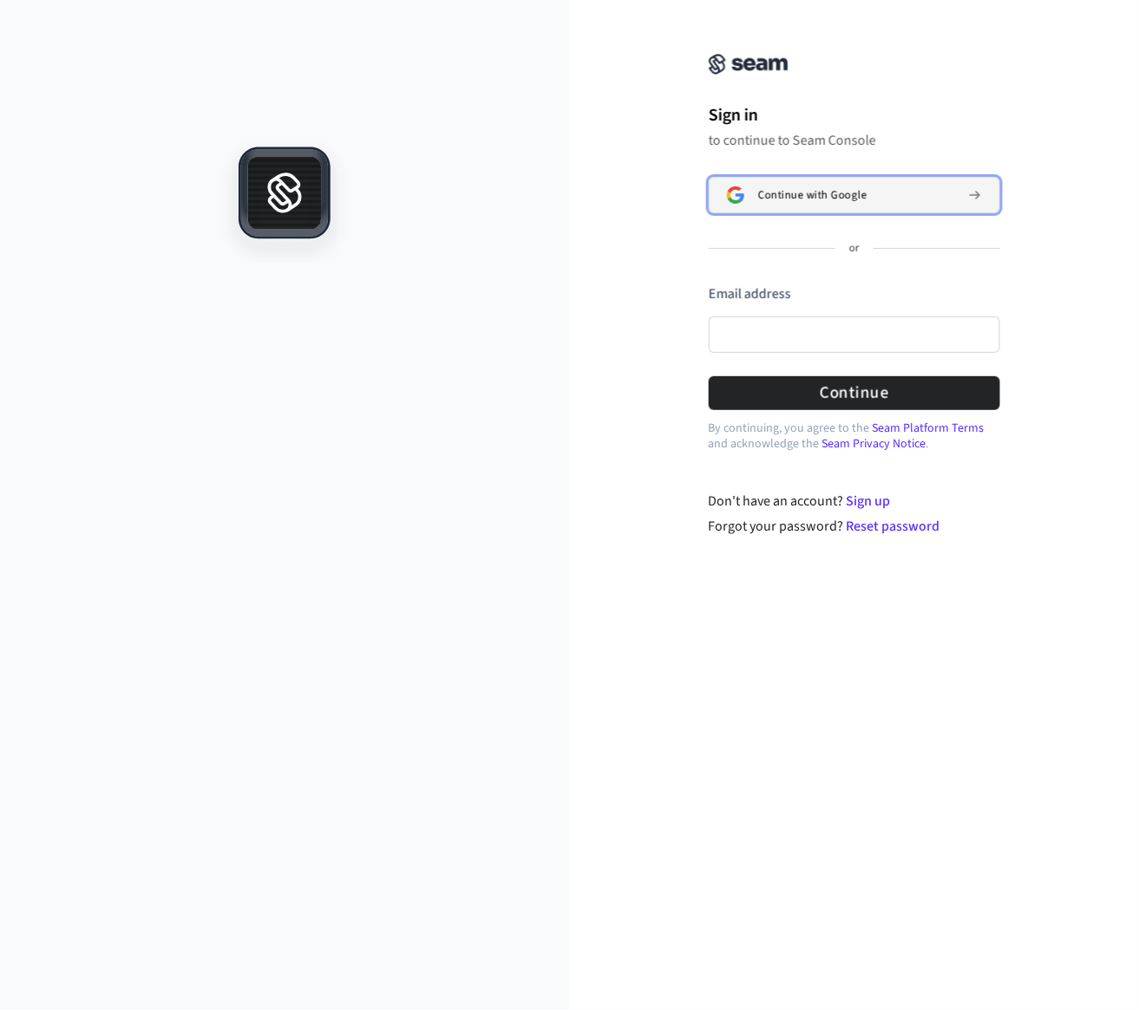
click at [849, 191] on span "Continue with Google" at bounding box center [812, 195] width 108 height 14
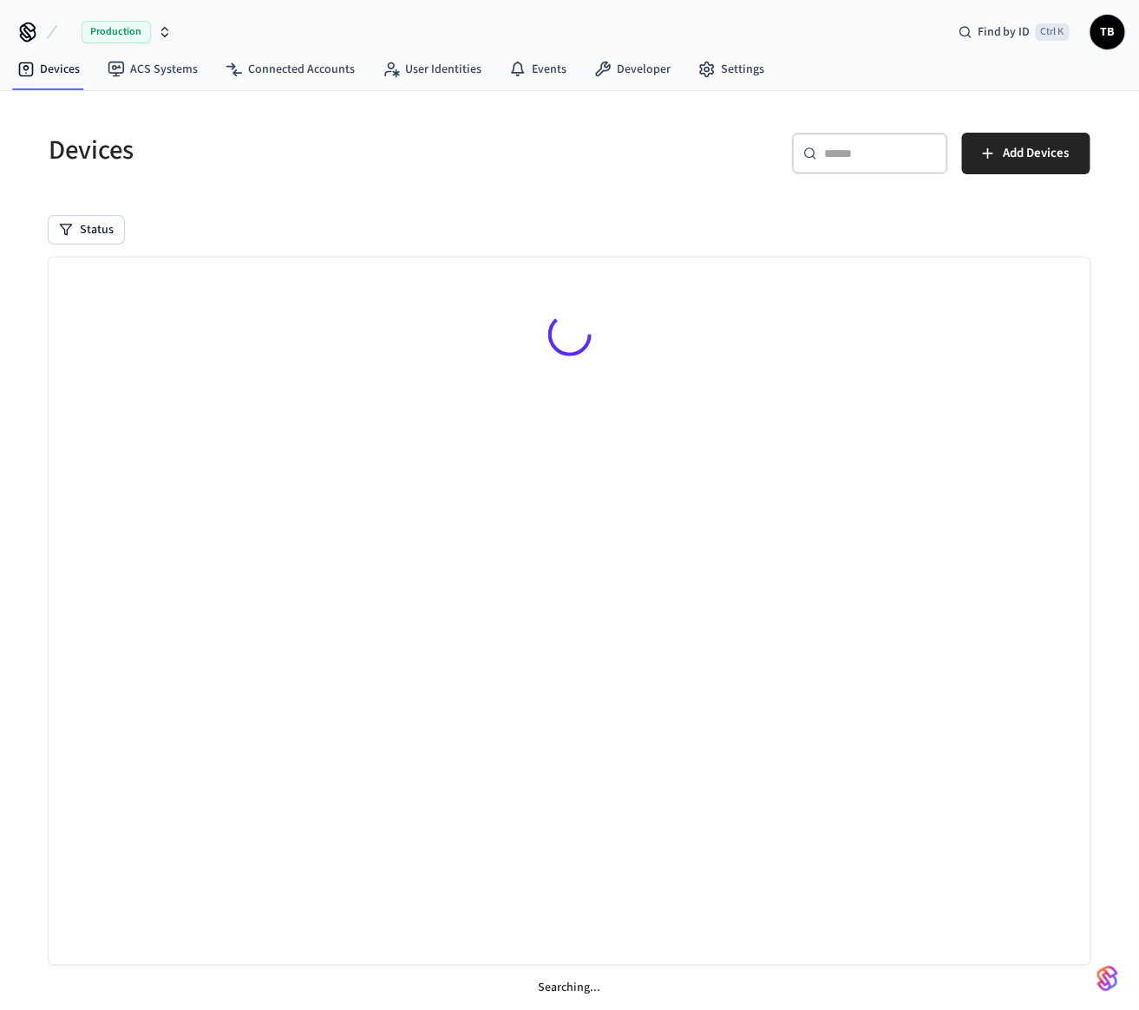
click at [167, 34] on icon "button" at bounding box center [165, 32] width 14 height 14
click at [178, 25] on div "Production Find by ID Ctrl K TB" at bounding box center [569, 25] width 1139 height 50
click at [682, 84] on nav "Devices ACS Systems Connected Accounts User Identities Events Developer Settings" at bounding box center [390, 70] width 775 height 40
click at [708, 75] on link "Settings" at bounding box center [731, 69] width 94 height 31
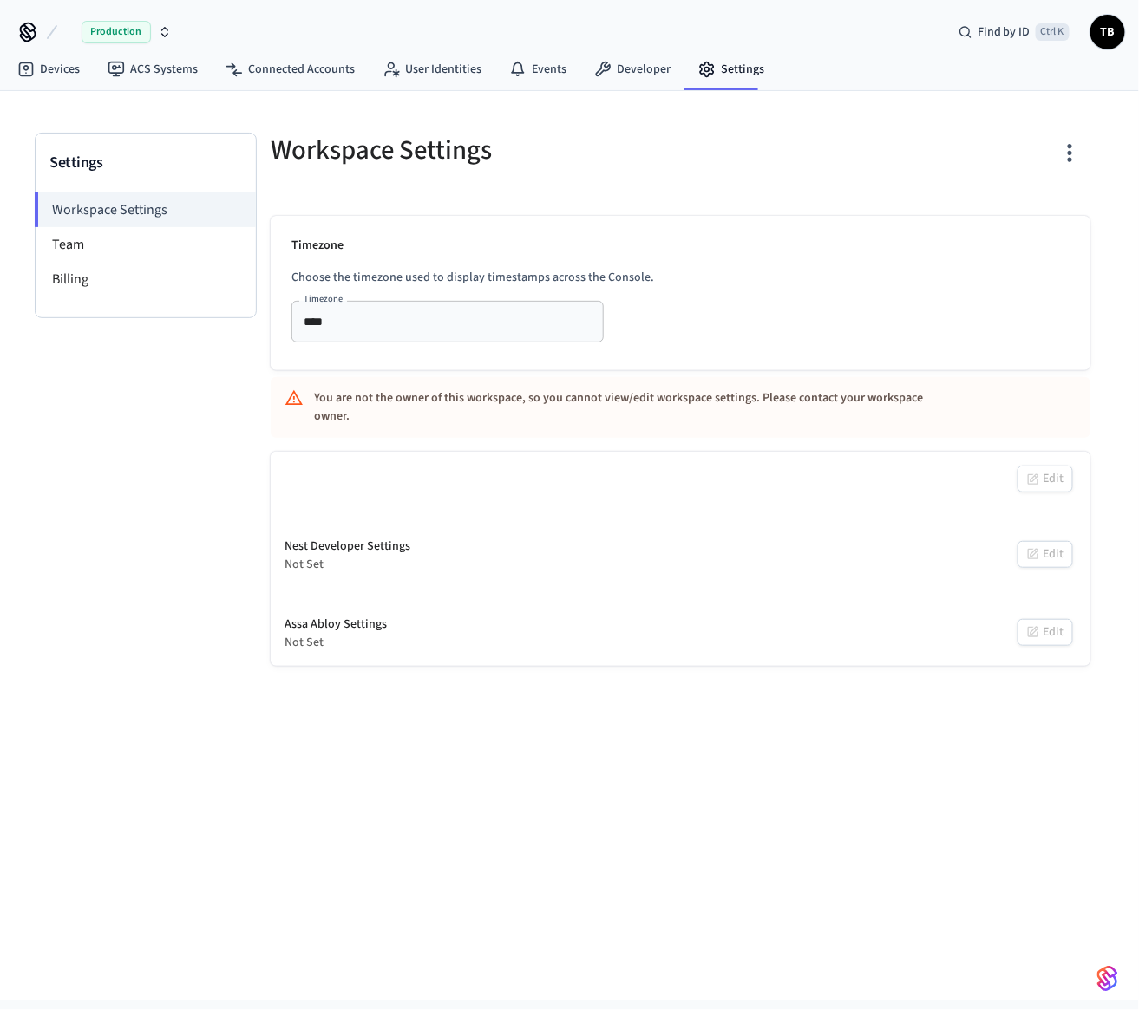
click at [526, 308] on div "**** Timezone" at bounding box center [447, 322] width 312 height 42
click at [709, 258] on div "Timezone Choose the timezone used to display timestamps across the Console. Tim…" at bounding box center [681, 293] width 820 height 154
click at [512, 389] on div "You are not the owner of this workspace, so you cannot view/edit workspace sett…" at bounding box center [630, 407] width 633 height 50
click at [73, 249] on li "Team" at bounding box center [146, 244] width 220 height 35
click at [619, 73] on link "Developer" at bounding box center [632, 69] width 104 height 31
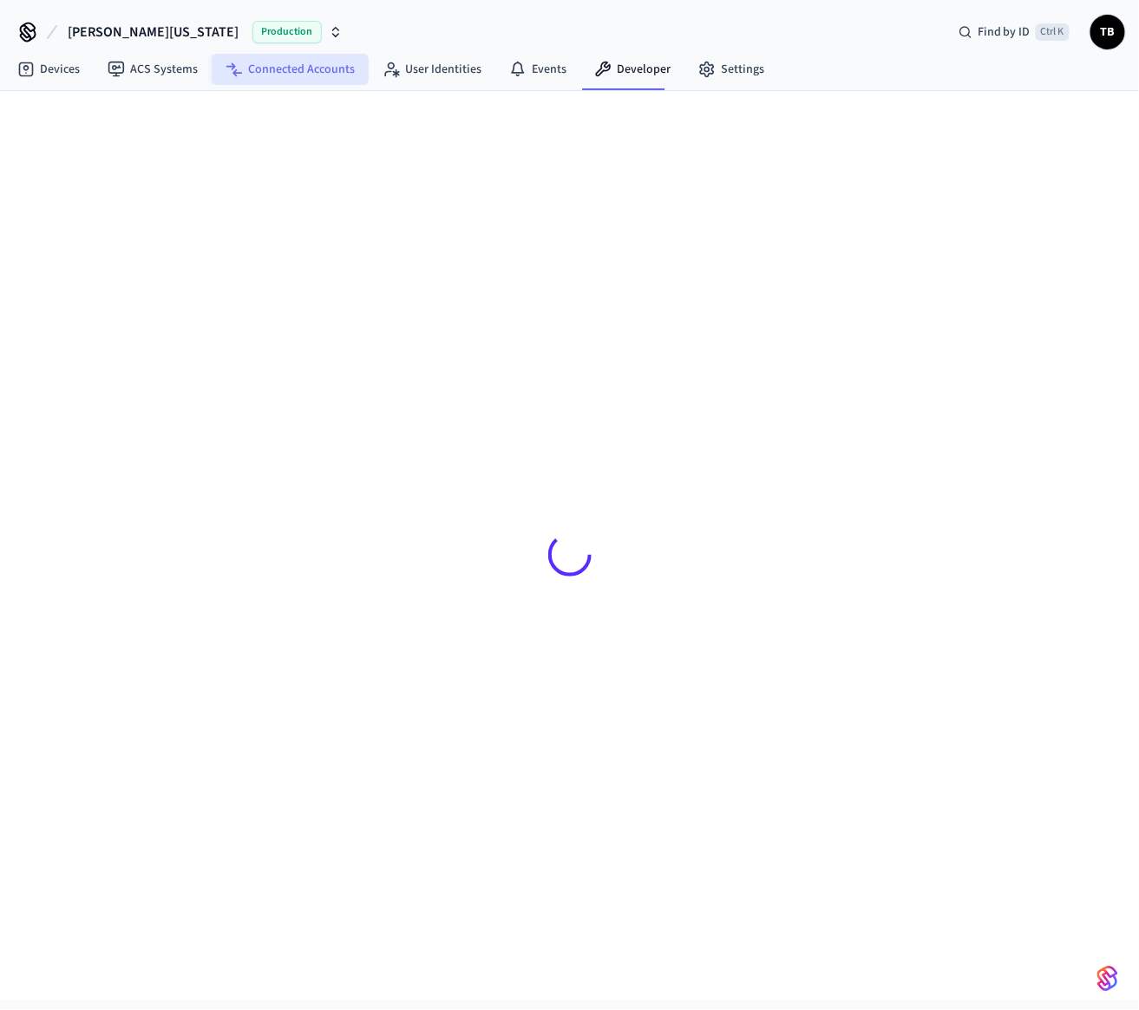
click at [285, 69] on link "Connected Accounts" at bounding box center [290, 69] width 157 height 31
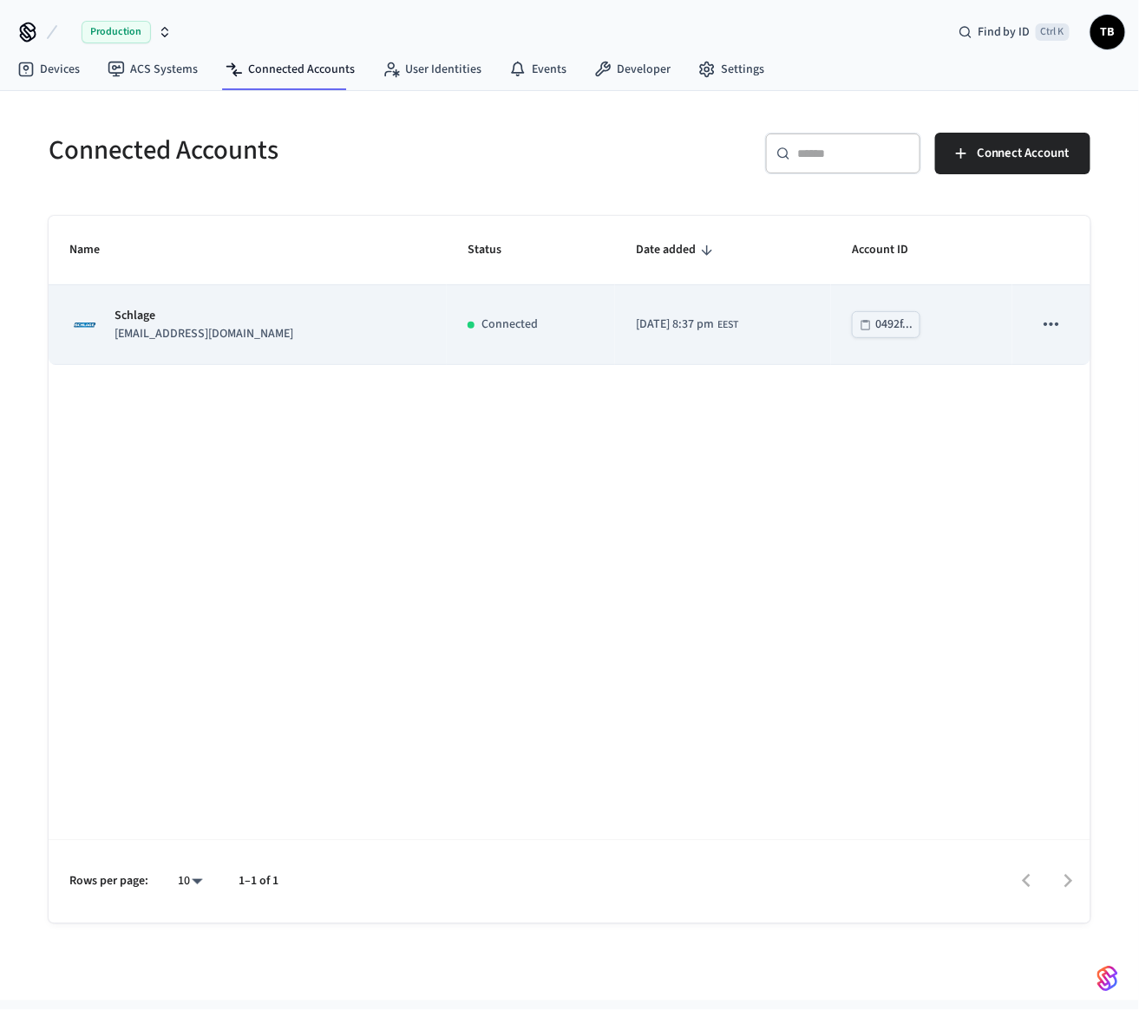
click at [1048, 322] on icon "sticky table" at bounding box center [1051, 324] width 23 height 23
click at [1048, 322] on div at bounding box center [569, 505] width 1139 height 1010
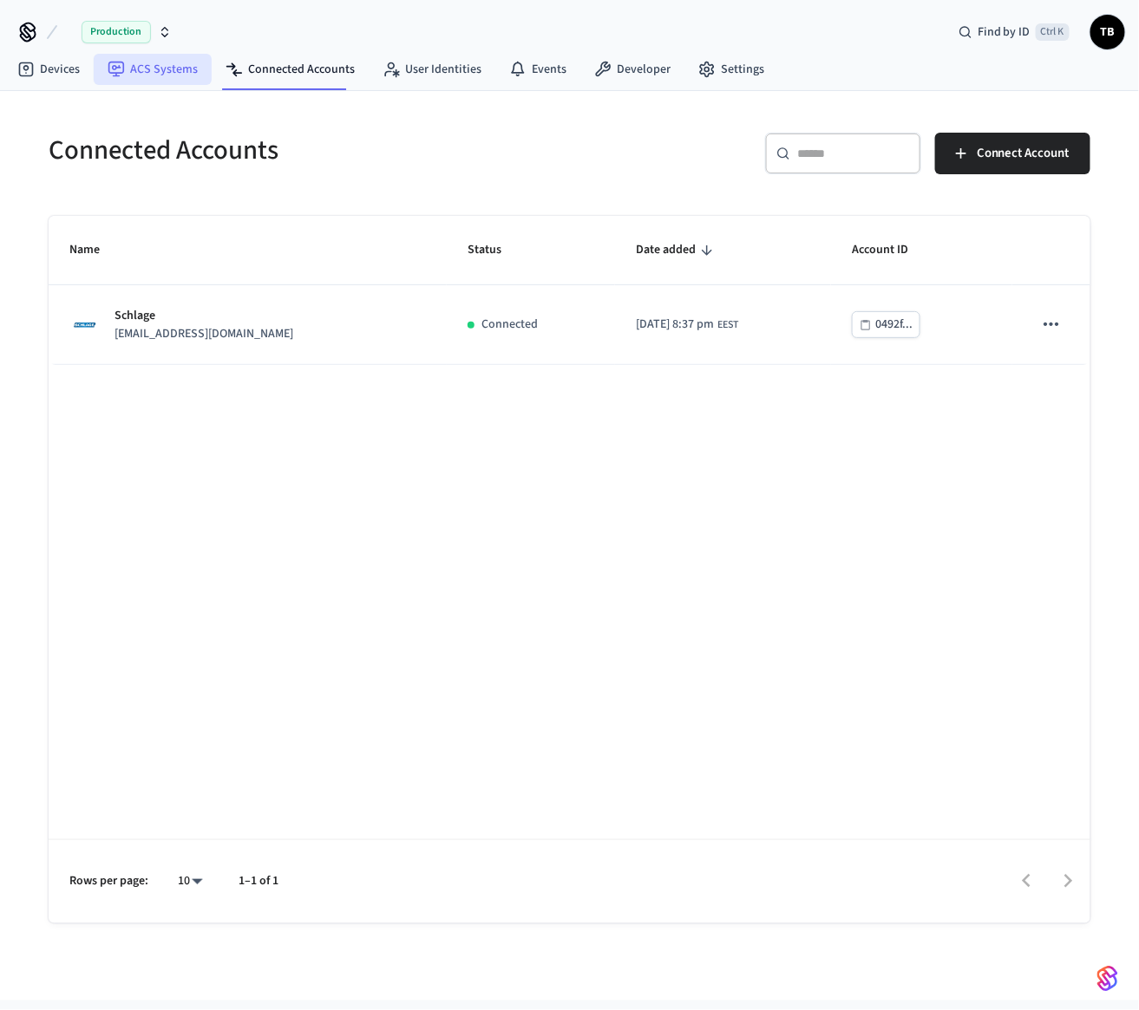
click at [111, 74] on icon at bounding box center [116, 69] width 17 height 17
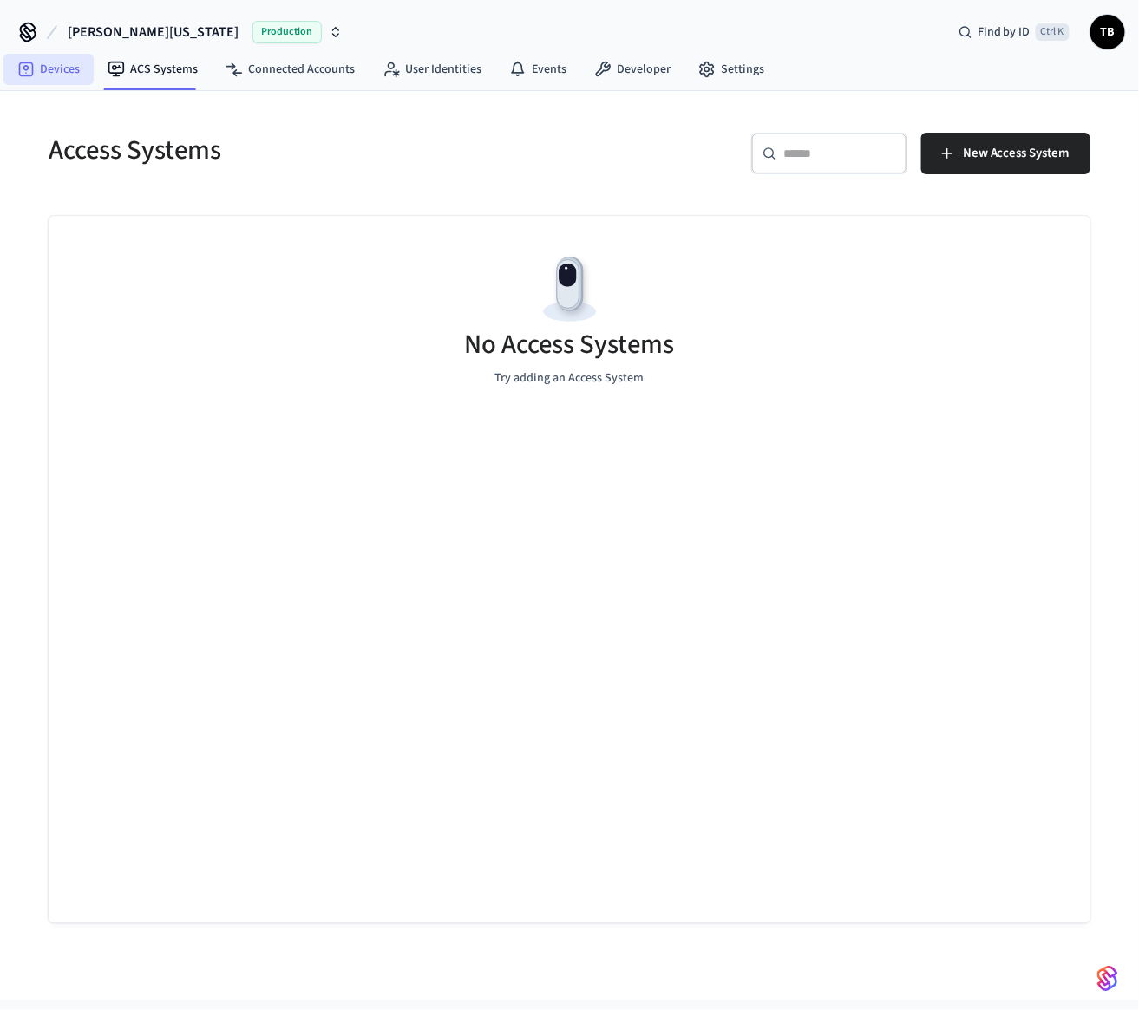
click at [57, 77] on link "Devices" at bounding box center [48, 69] width 90 height 31
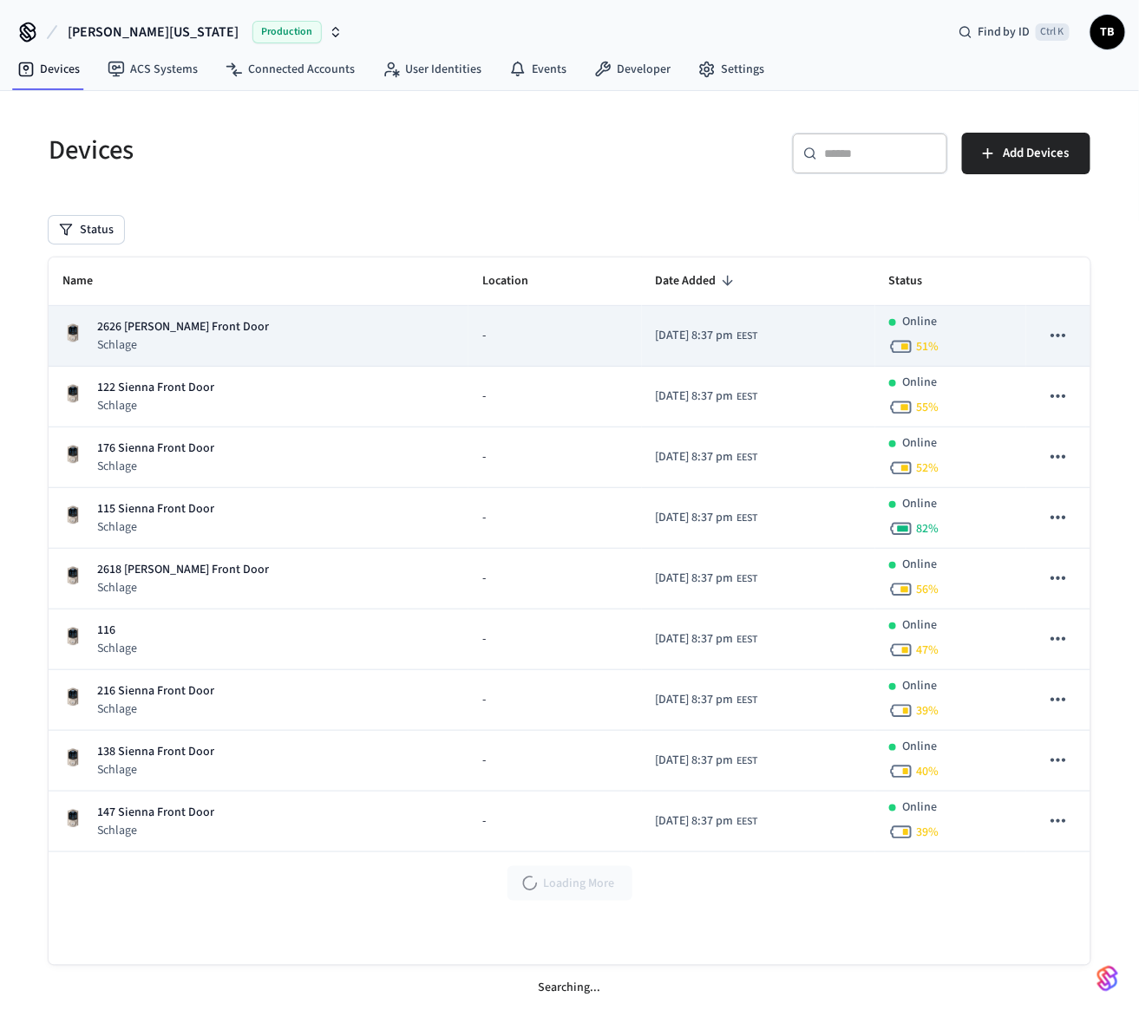
click at [197, 329] on p "2626 [PERSON_NAME] Front Door" at bounding box center [183, 327] width 172 height 18
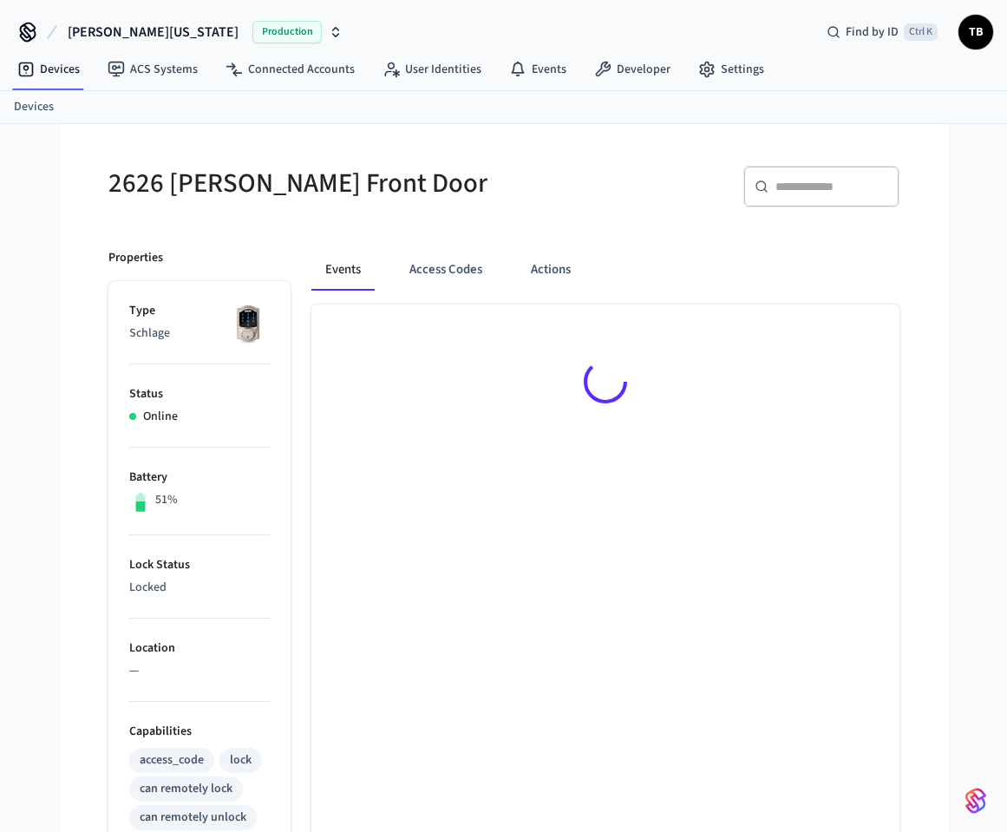
click at [604, 430] on div at bounding box center [605, 384] width 588 height 160
click at [453, 263] on button "Access Codes" at bounding box center [445, 270] width 101 height 42
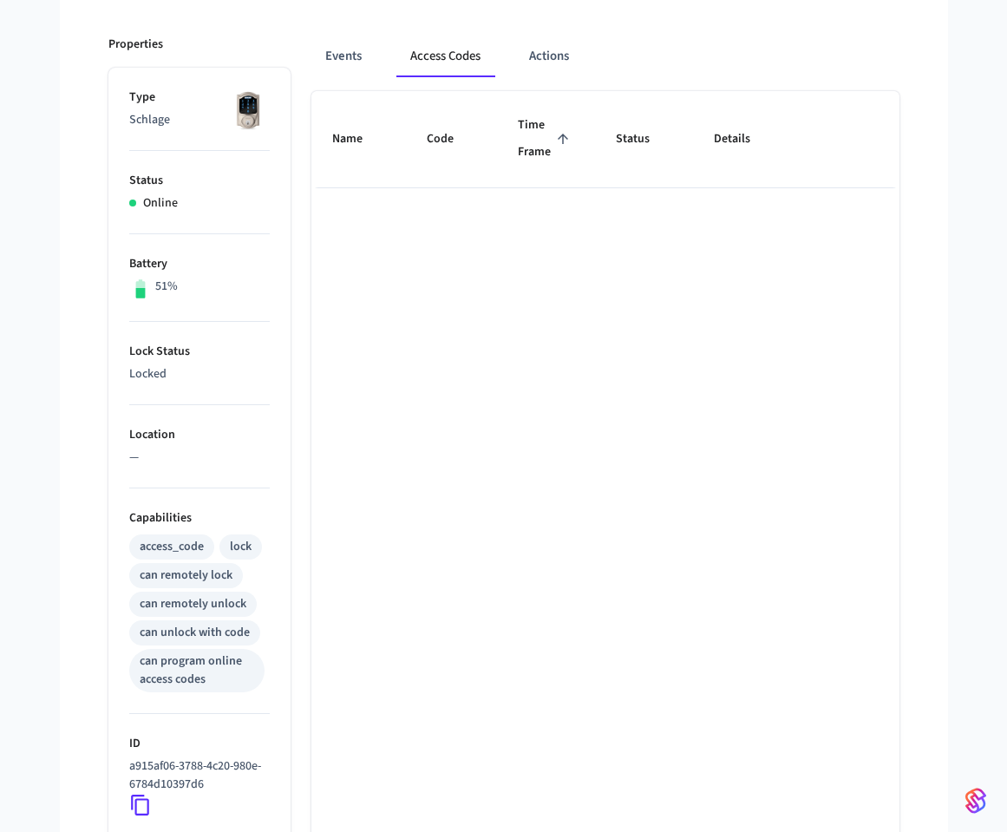
scroll to position [156, 0]
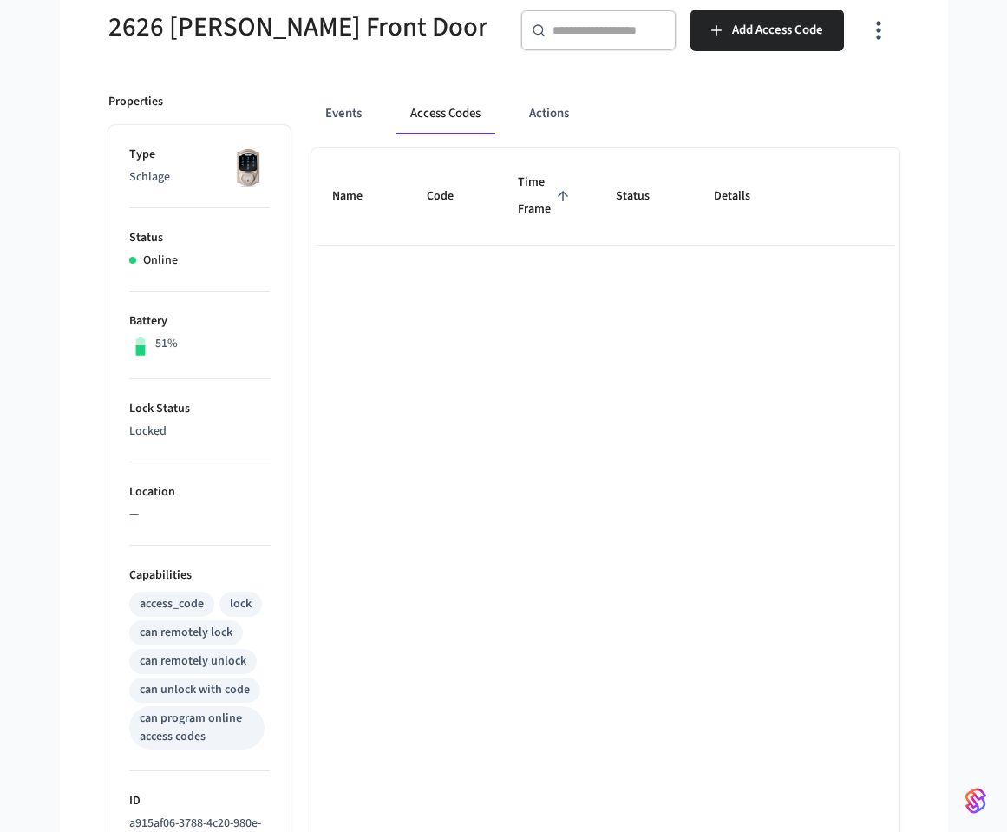
click at [772, 272] on div "Name Code Time Frame Status Details Rows per page: 10 ** 0–0 of 0" at bounding box center [605, 654] width 588 height 1013
click at [362, 112] on button "Events" at bounding box center [343, 114] width 64 height 42
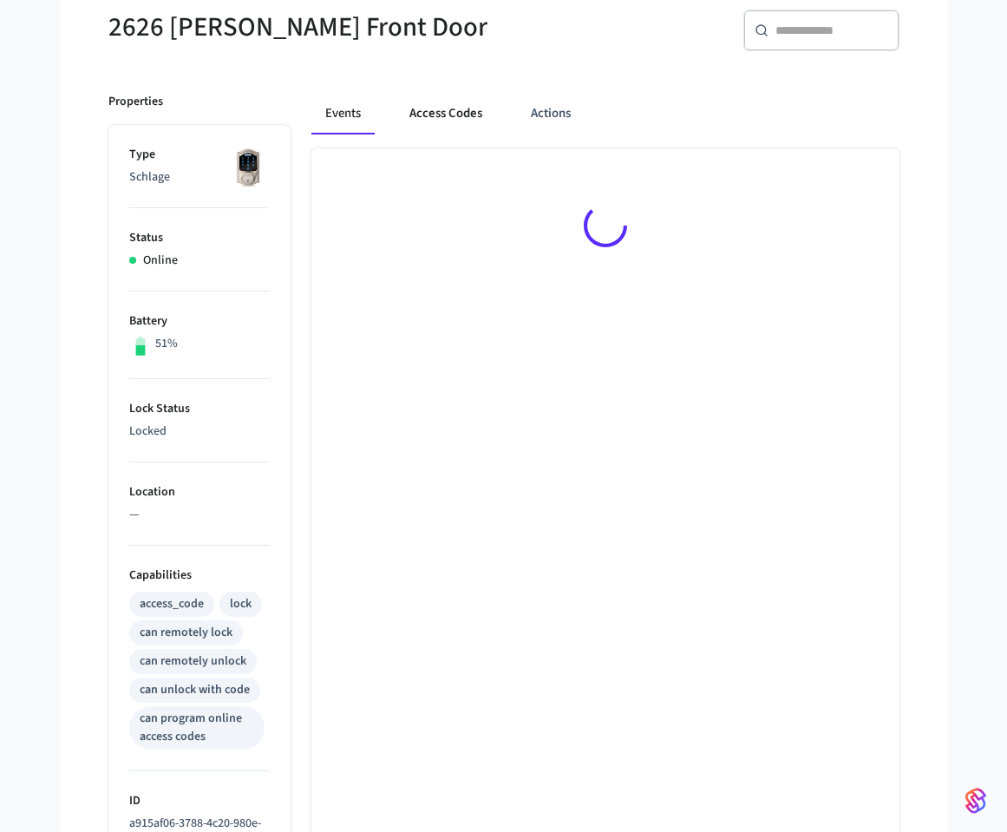
click at [448, 108] on button "Access Codes" at bounding box center [445, 114] width 101 height 42
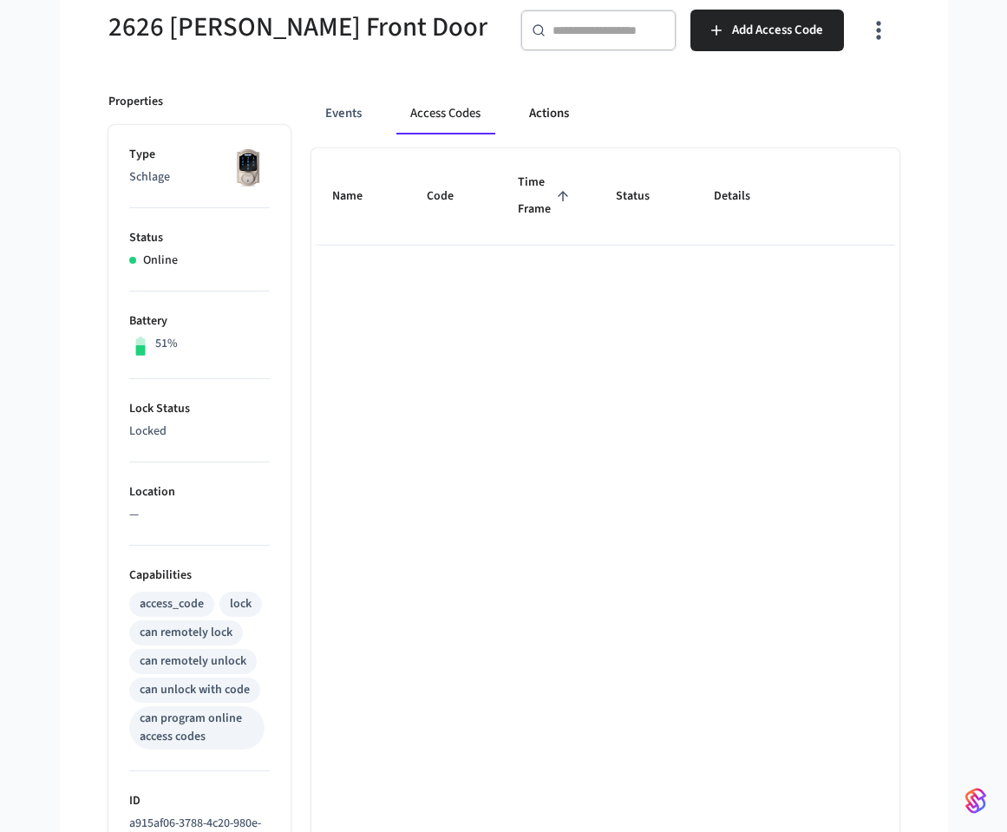
click at [559, 119] on button "Actions" at bounding box center [549, 114] width 68 height 42
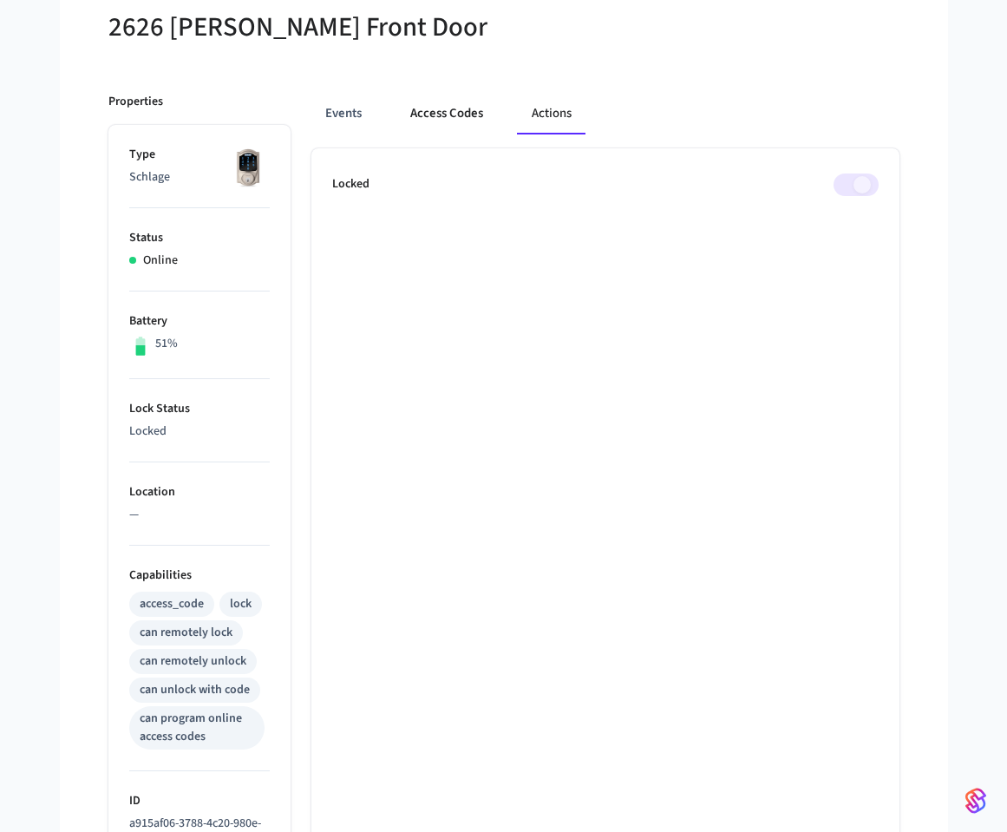
click at [467, 106] on button "Access Codes" at bounding box center [446, 114] width 101 height 42
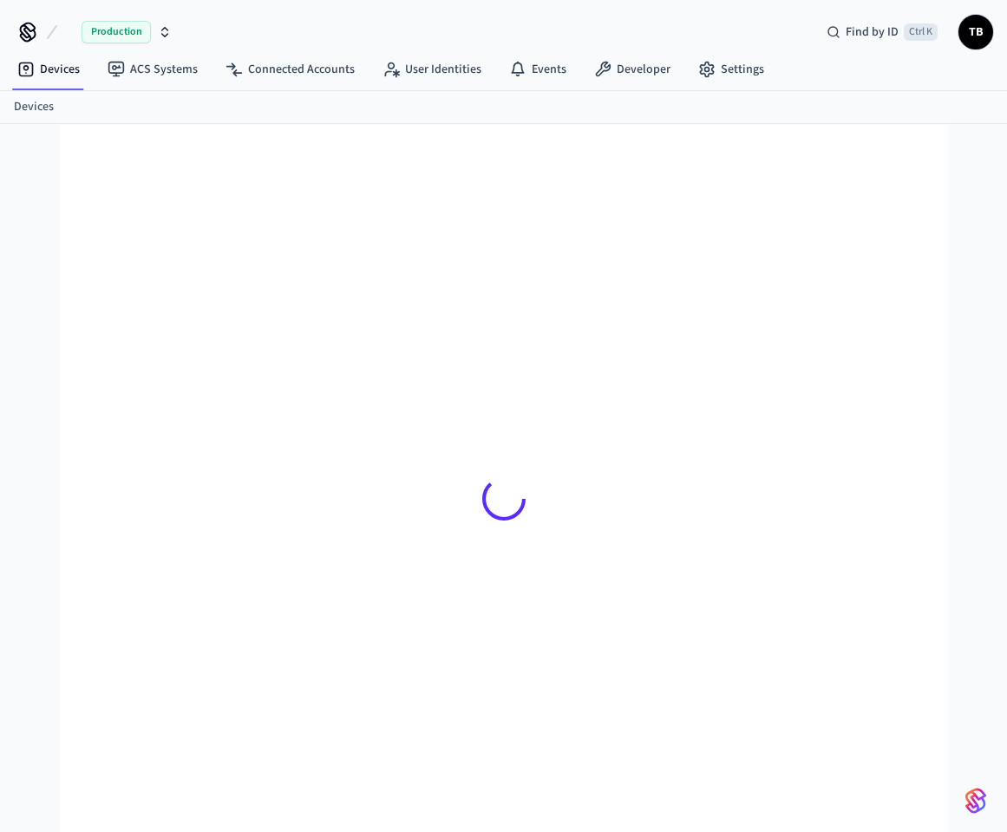
click at [977, 29] on span "TB" at bounding box center [975, 31] width 31 height 31
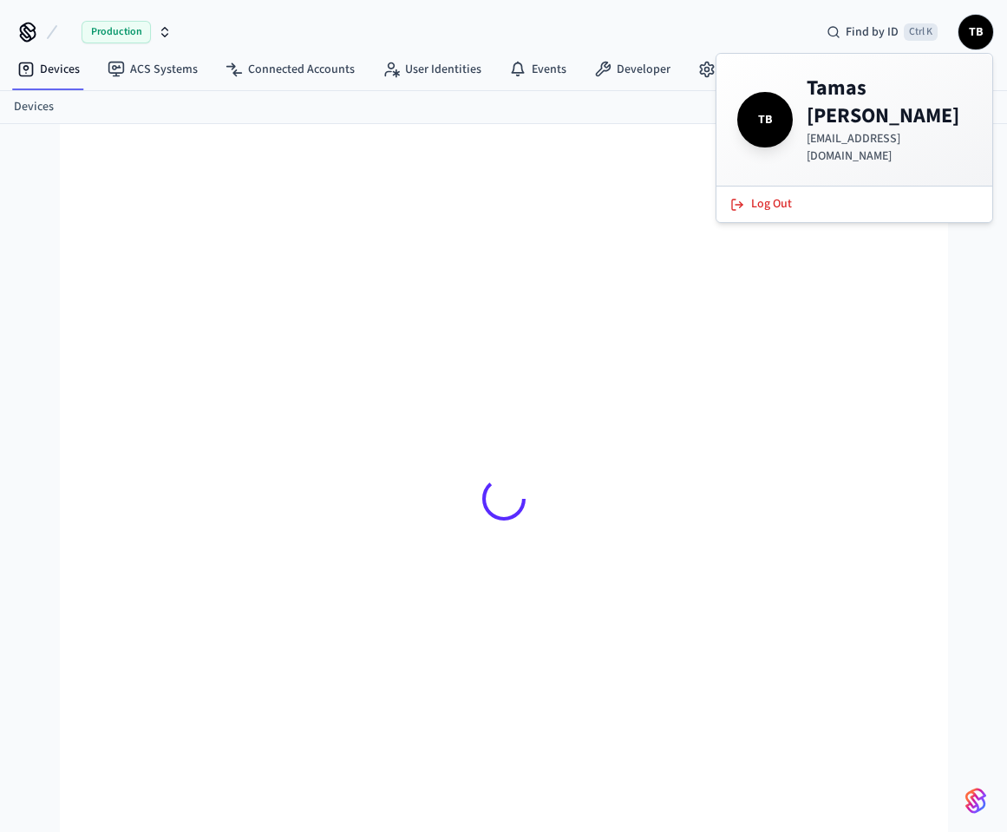
click at [905, 130] on p "tamas.bogdan@digibit.ro" at bounding box center [889, 147] width 165 height 35
click at [474, 263] on div at bounding box center [504, 498] width 819 height 665
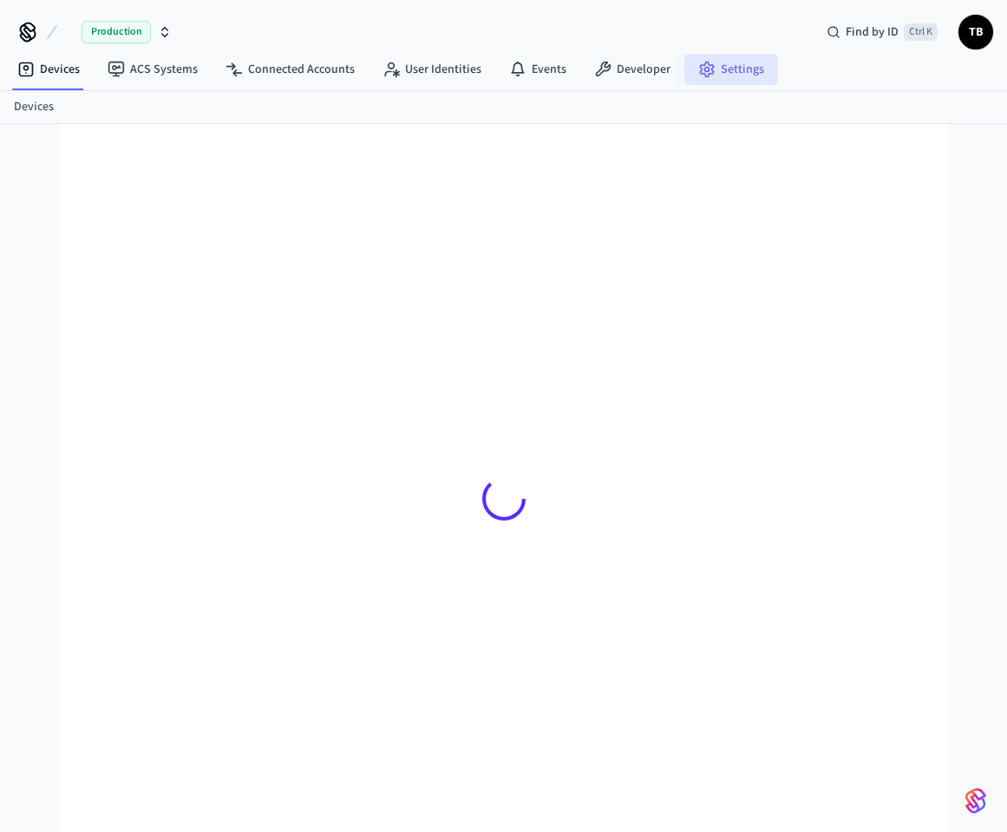
click at [745, 69] on link "Settings" at bounding box center [731, 69] width 94 height 31
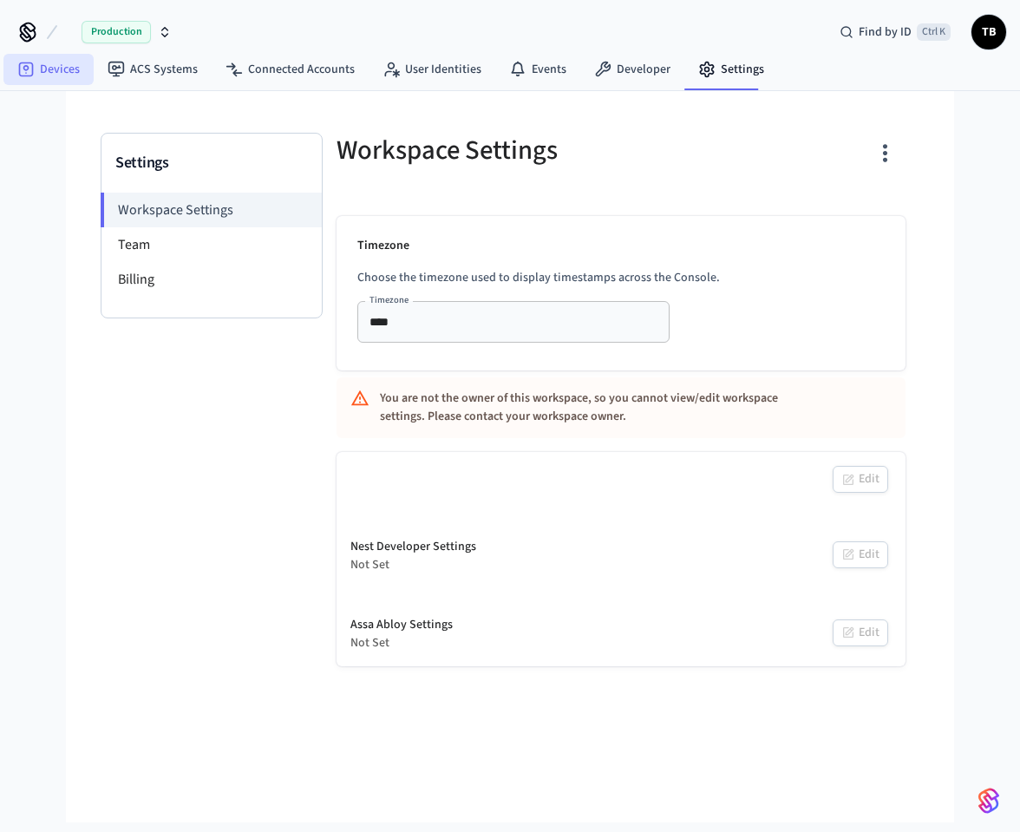
click at [65, 76] on link "Devices" at bounding box center [48, 69] width 90 height 31
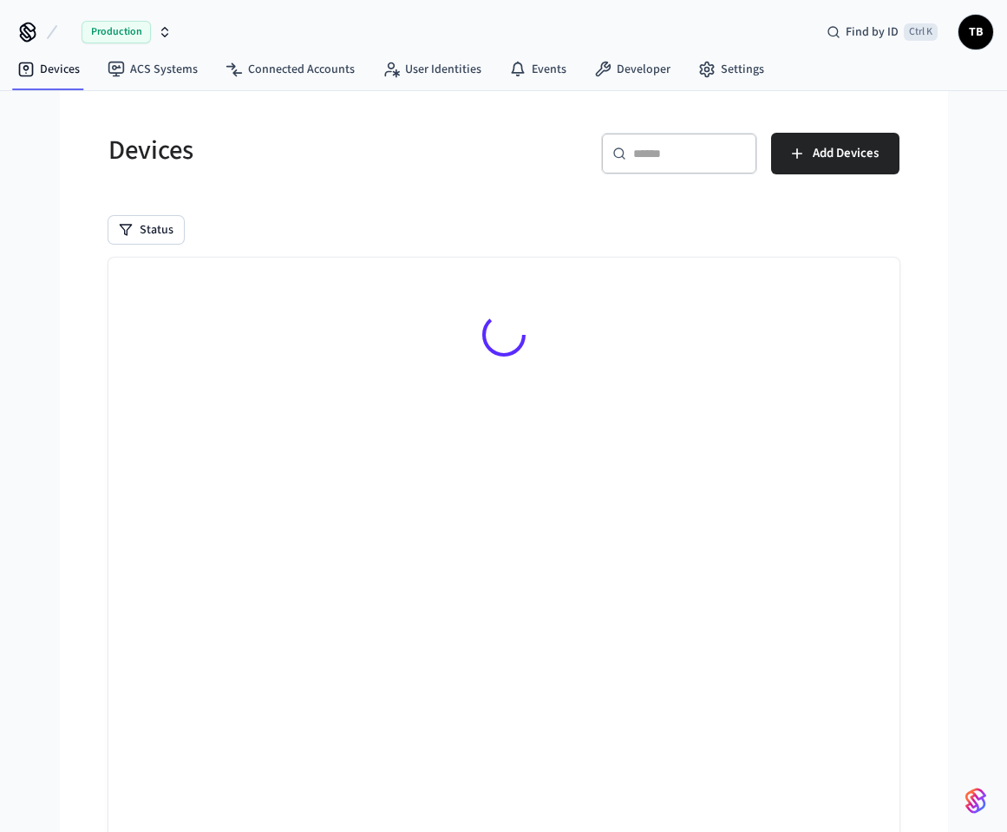
click at [495, 145] on div "​ ​ Add Devices" at bounding box center [696, 150] width 406 height 76
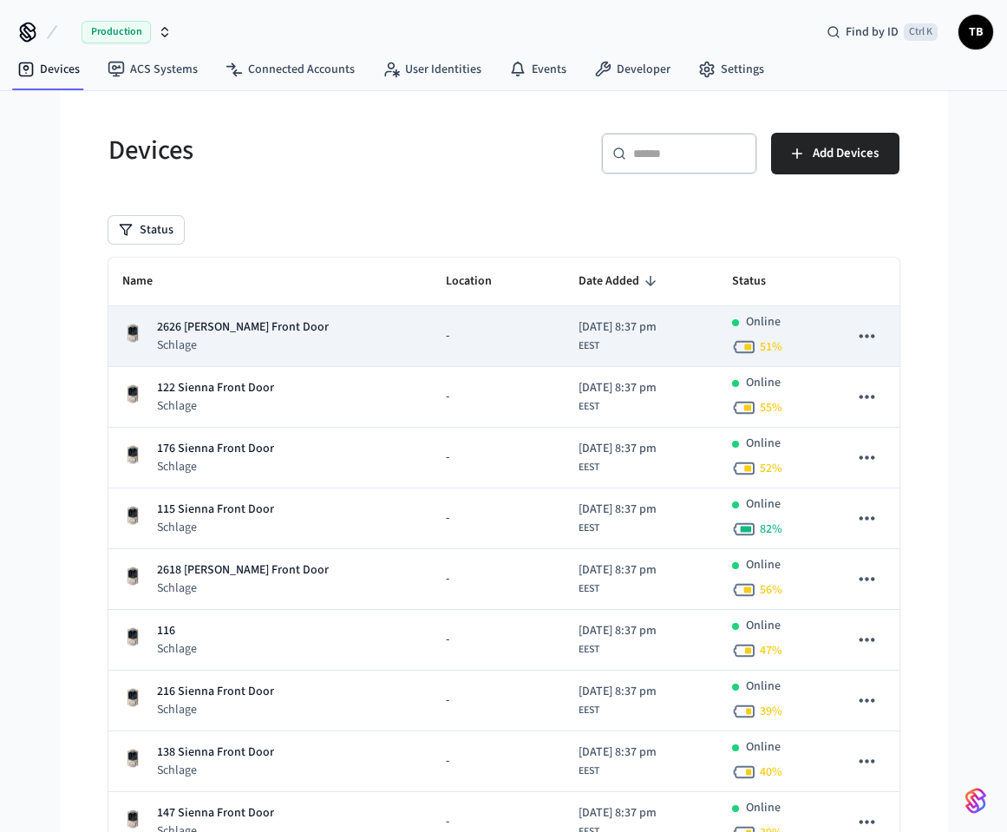
click at [248, 330] on p "2626 Terry Ln Front Door" at bounding box center [243, 327] width 172 height 18
click at [874, 337] on icon "sticky table" at bounding box center [866, 335] width 23 height 23
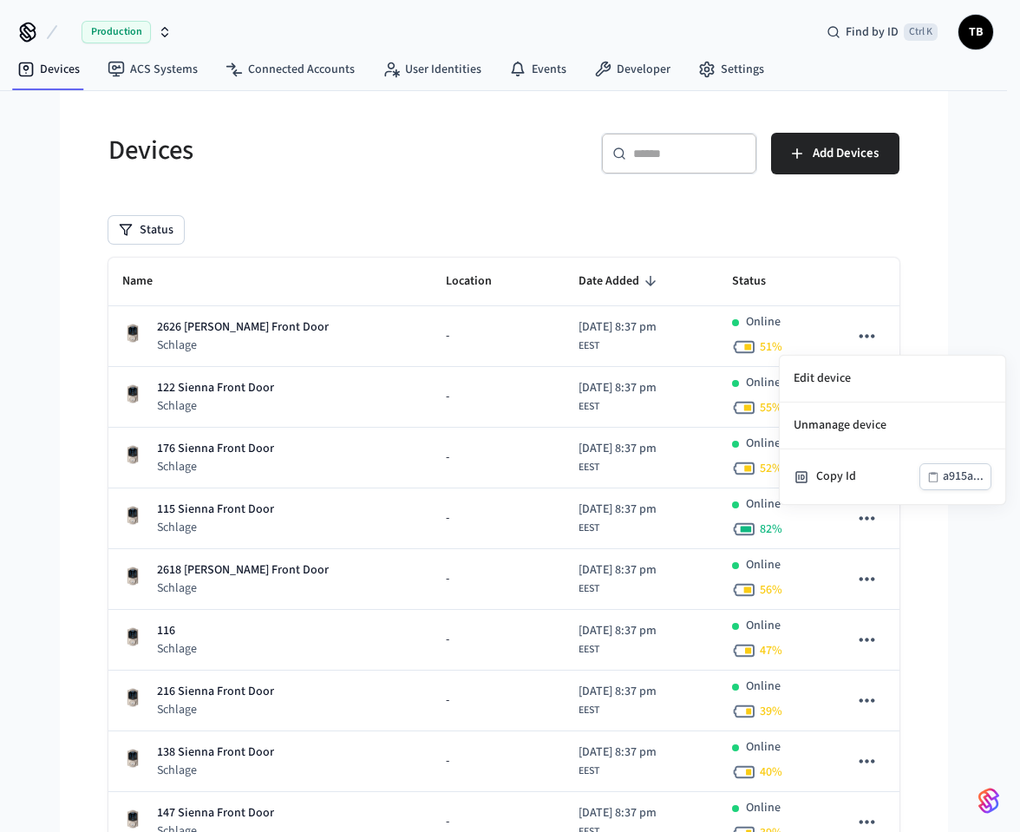
click at [870, 337] on div at bounding box center [510, 416] width 1020 height 832
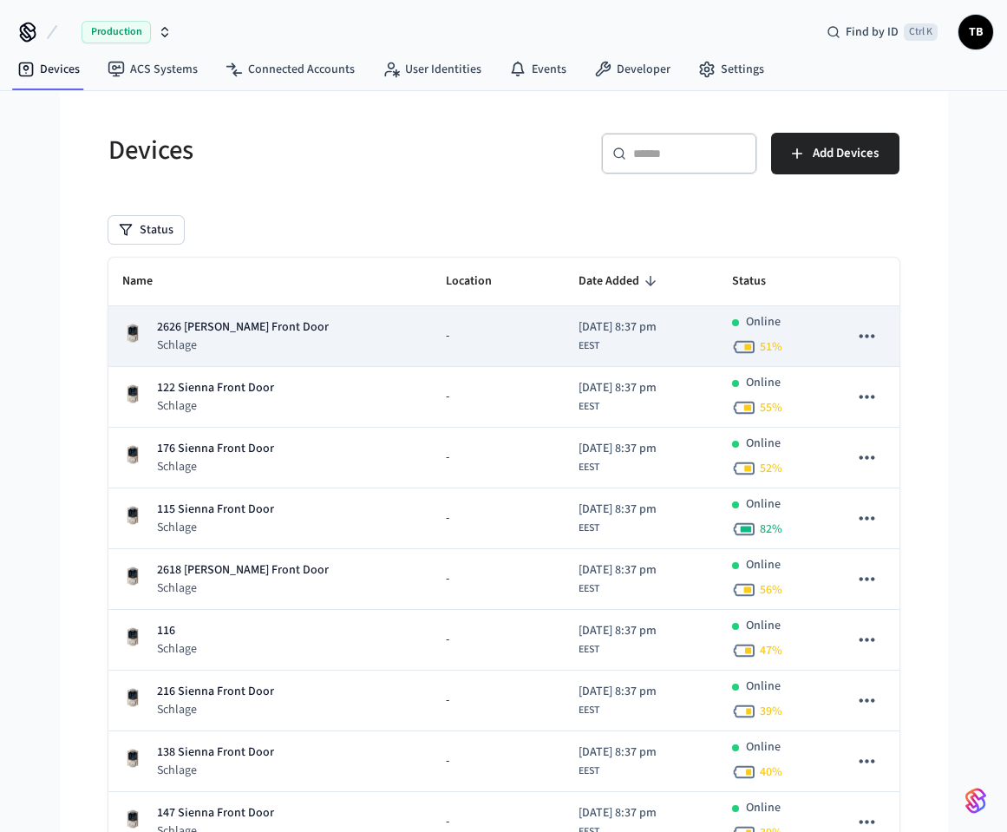
click at [446, 332] on div "-" at bounding box center [498, 336] width 105 height 18
click at [180, 326] on p "2626 Terry Ln Front Door" at bounding box center [243, 327] width 172 height 18
click at [180, 326] on p "2626 [PERSON_NAME] Front Door" at bounding box center [243, 327] width 172 height 18
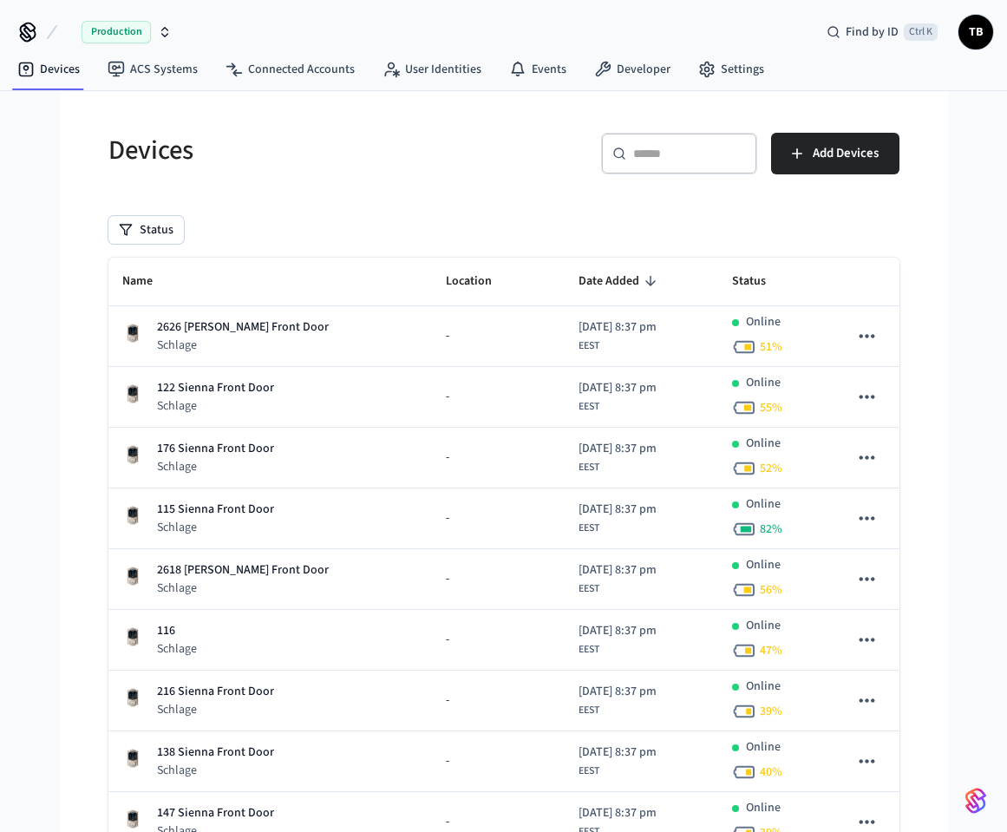
click at [64, 379] on div "Devices ​ ​ Add Devices Status Name Location Date Added Status 2626 Terry Ln Fr…" at bounding box center [504, 526] width 888 height 870
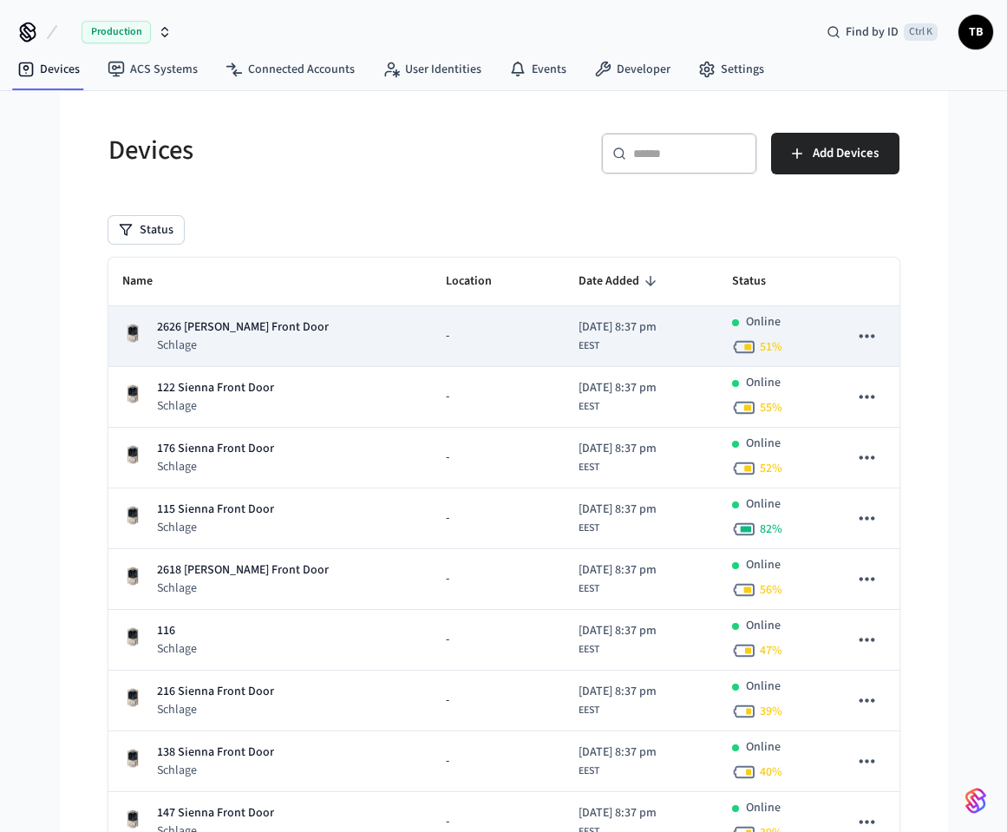
click at [188, 341] on p "Schlage" at bounding box center [243, 345] width 172 height 17
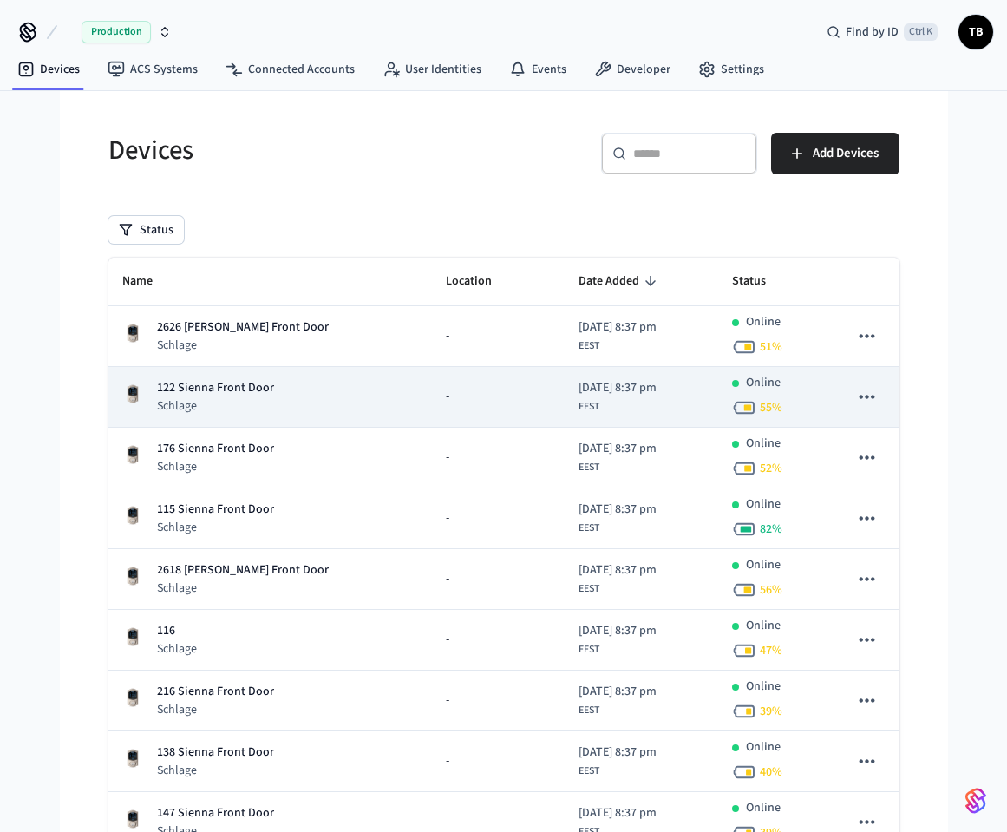
click at [209, 395] on p "122 Sienna Front Door" at bounding box center [215, 388] width 117 height 18
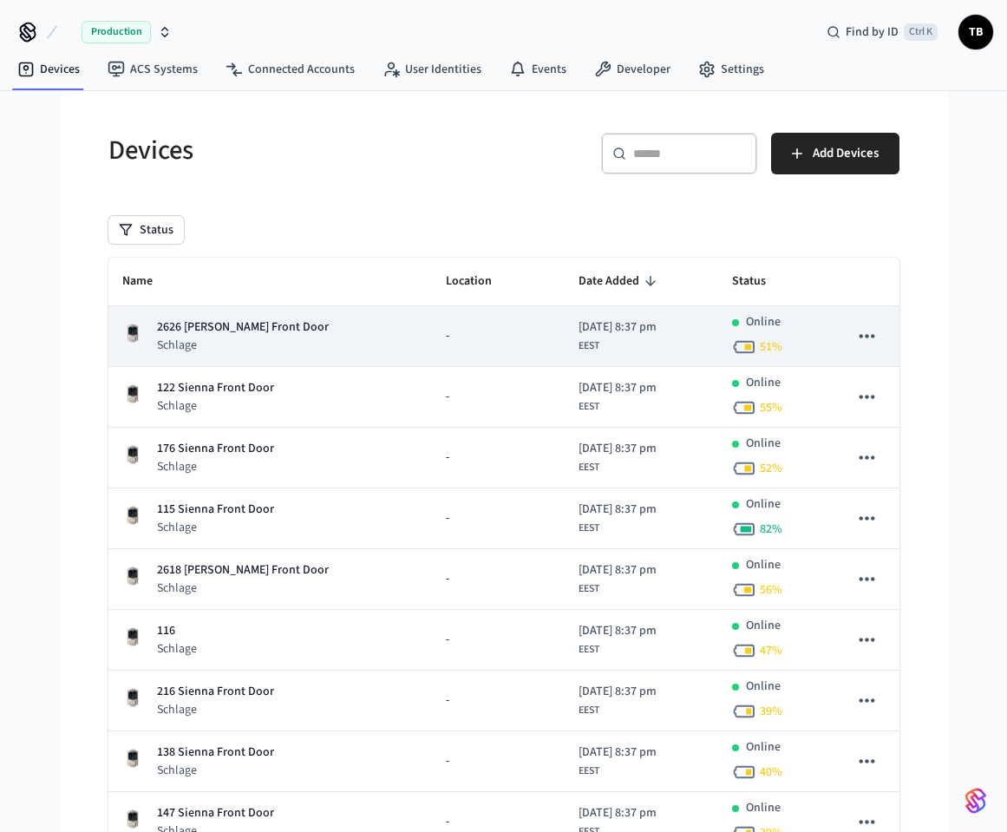
click at [268, 346] on p "Schlage" at bounding box center [243, 345] width 172 height 17
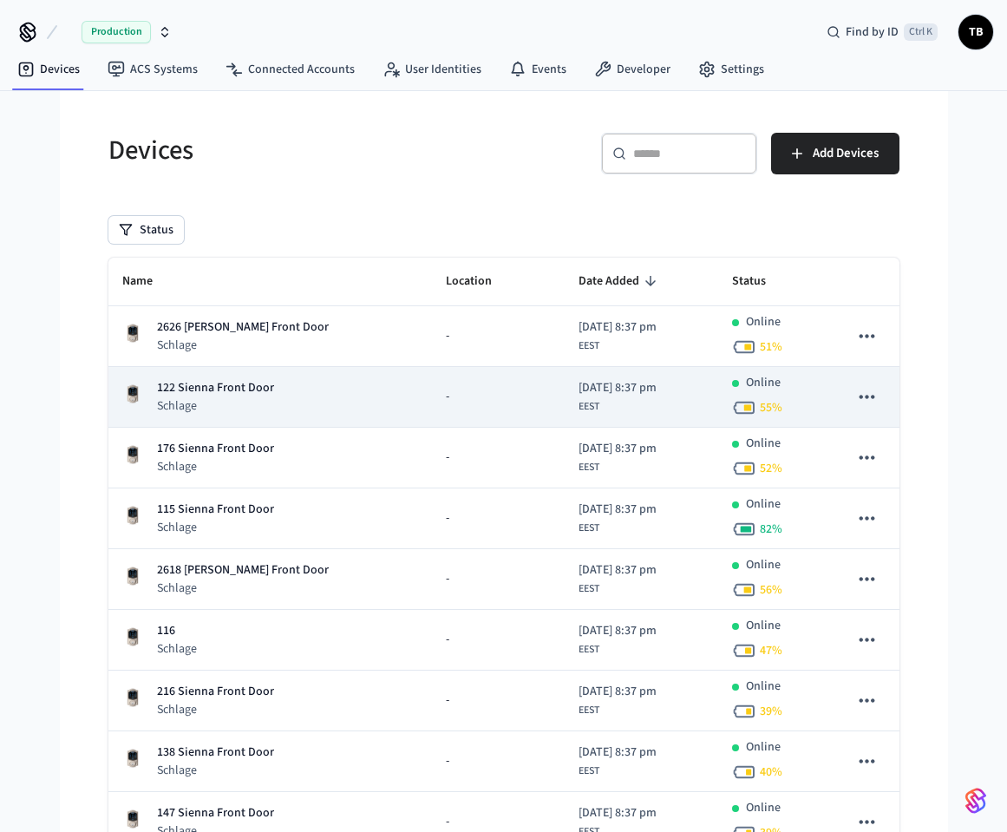
click at [285, 412] on div "122 Sienna Front Door Schlage" at bounding box center [270, 397] width 296 height 36
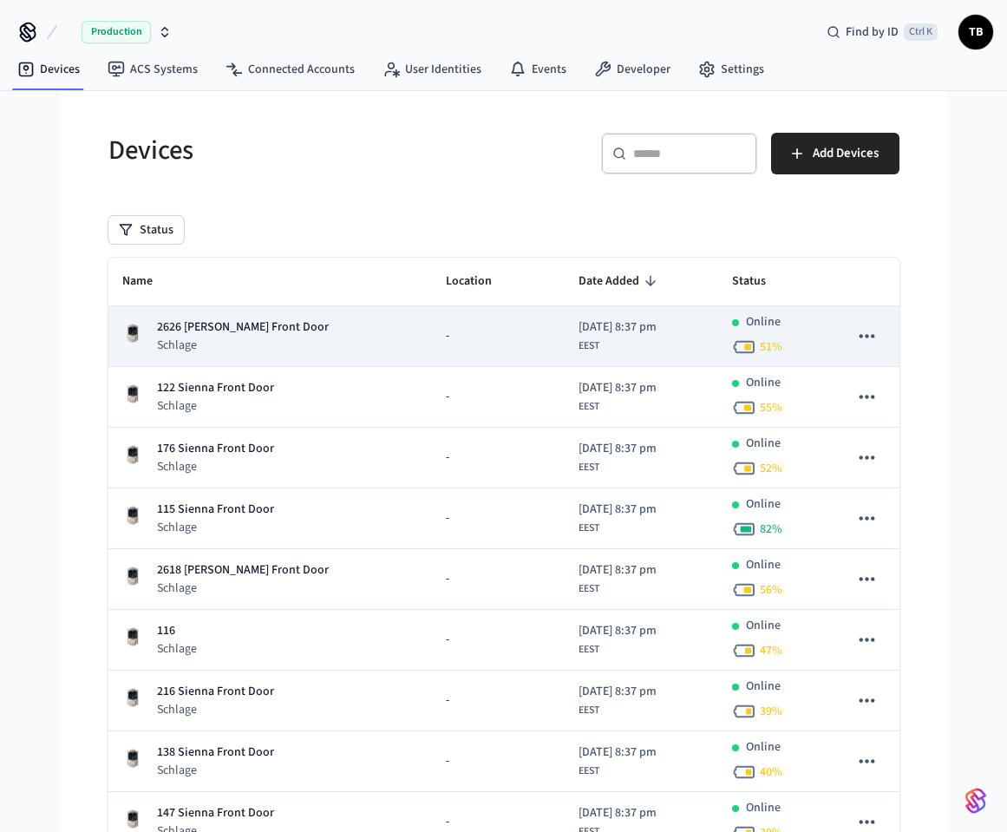
click at [293, 344] on div "2626 Terry Ln Front Door Schlage" at bounding box center [270, 336] width 296 height 36
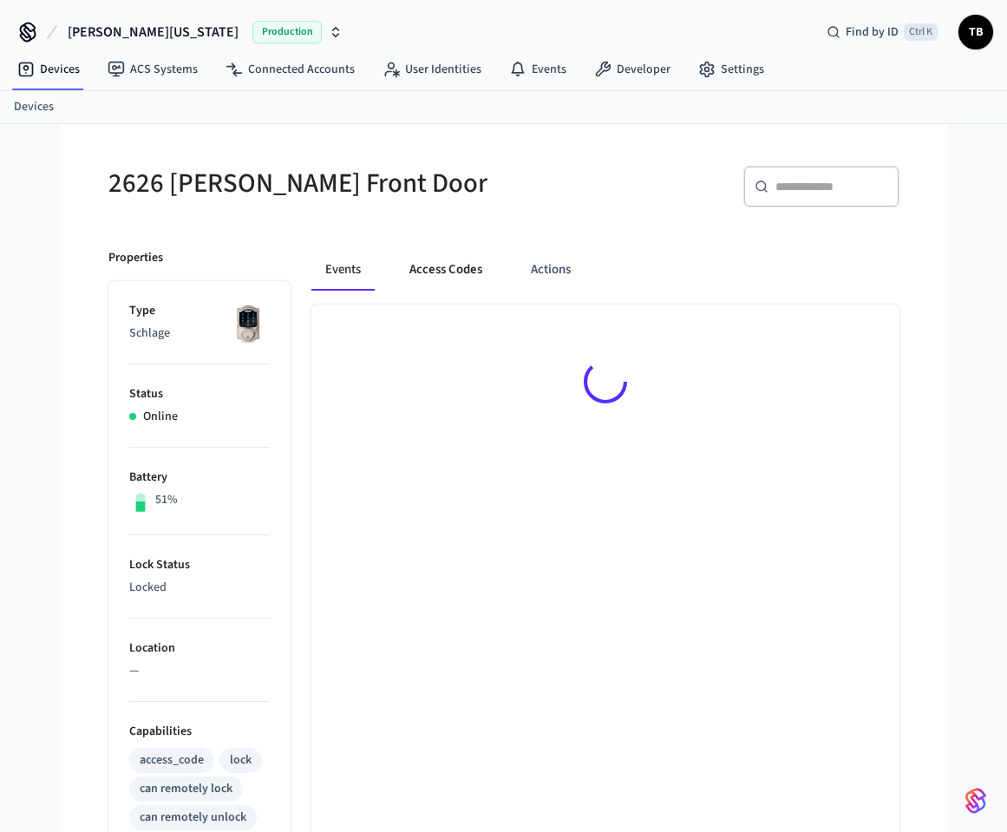
click at [450, 259] on button "Access Codes" at bounding box center [445, 270] width 101 height 42
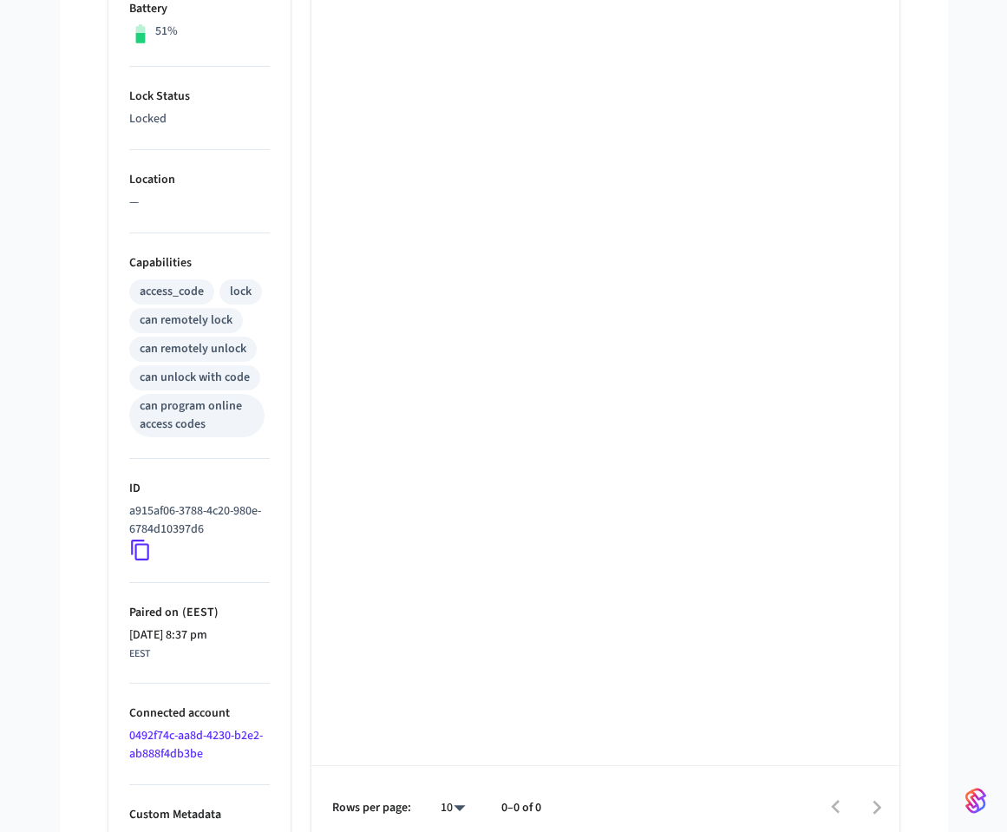
scroll to position [486, 0]
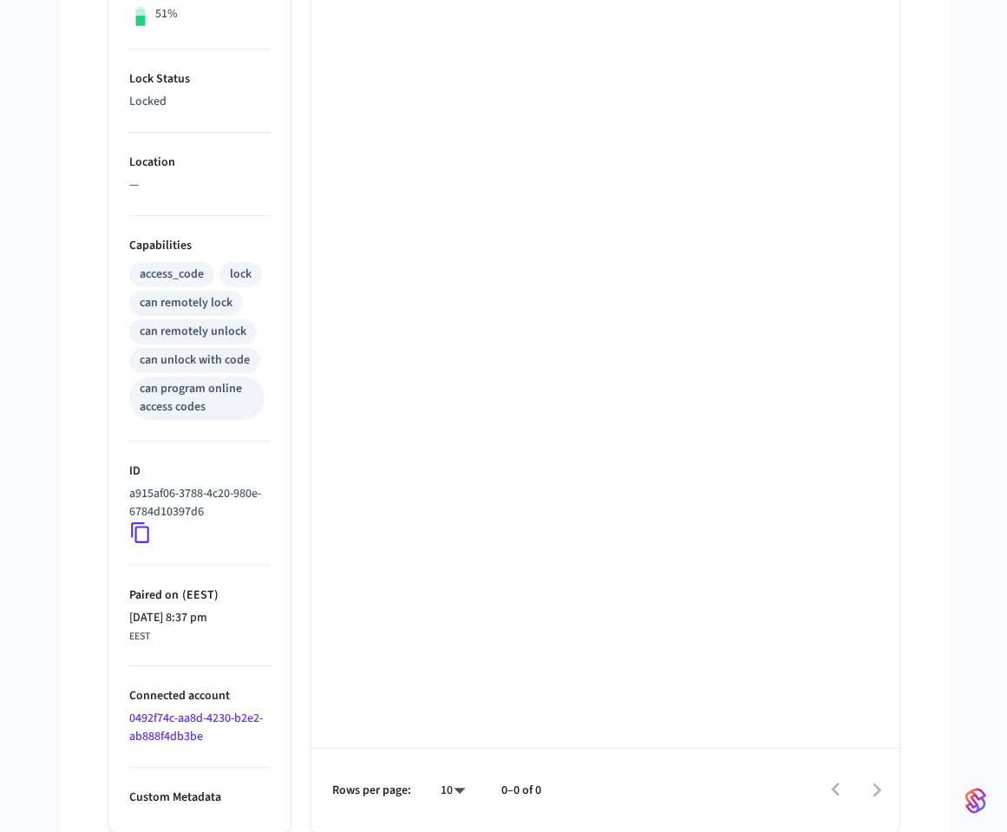
click at [174, 710] on link "0492f74c-aa8d-4230-b2e2-ab888f4db3be" at bounding box center [196, 727] width 134 height 36
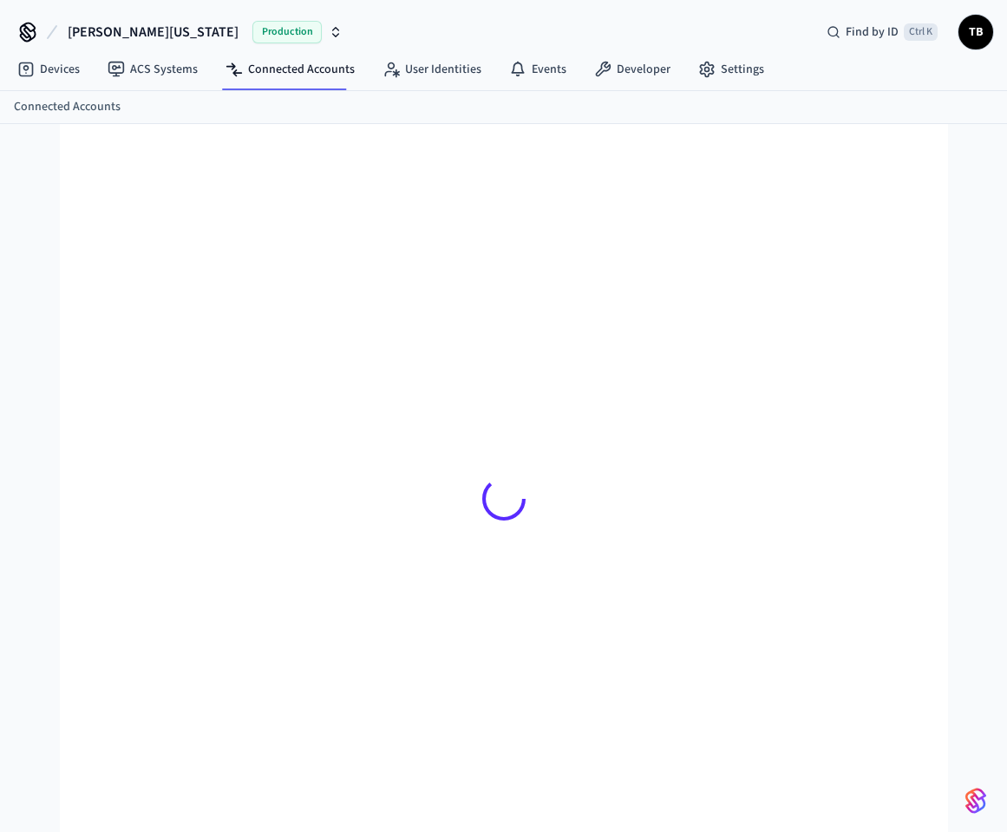
click at [559, 421] on div at bounding box center [504, 498] width 819 height 665
click at [718, 63] on link "Settings" at bounding box center [731, 69] width 94 height 31
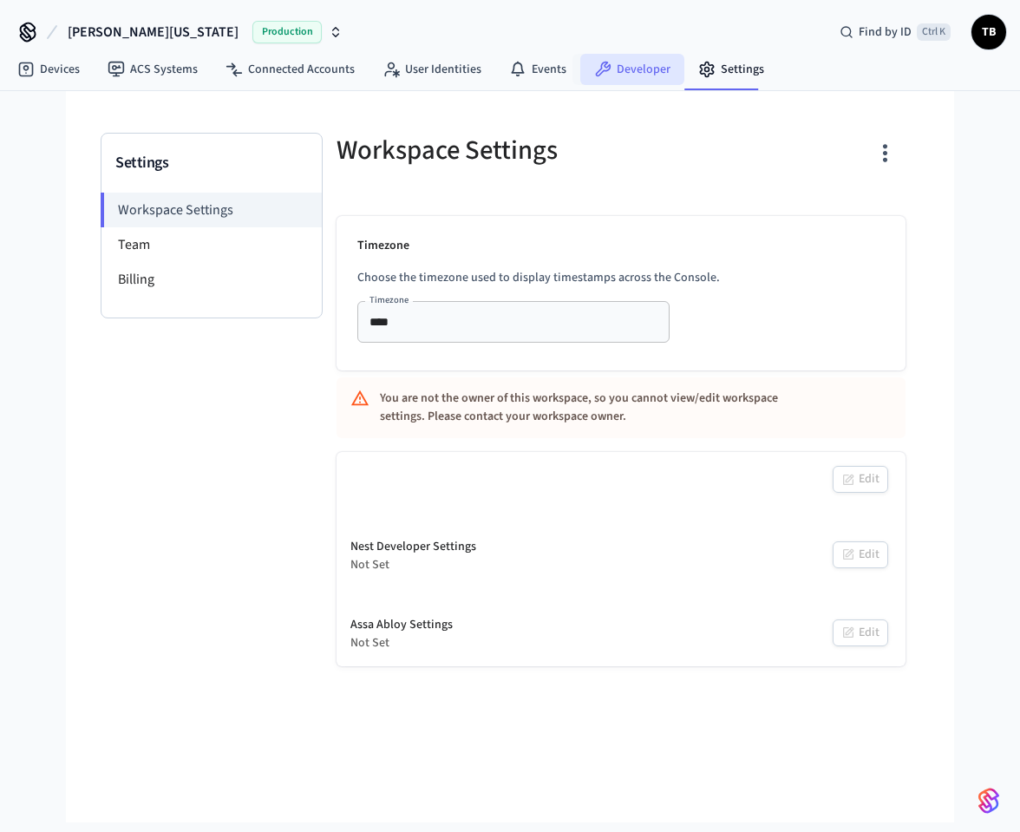
click at [635, 82] on link "Developer" at bounding box center [632, 69] width 104 height 31
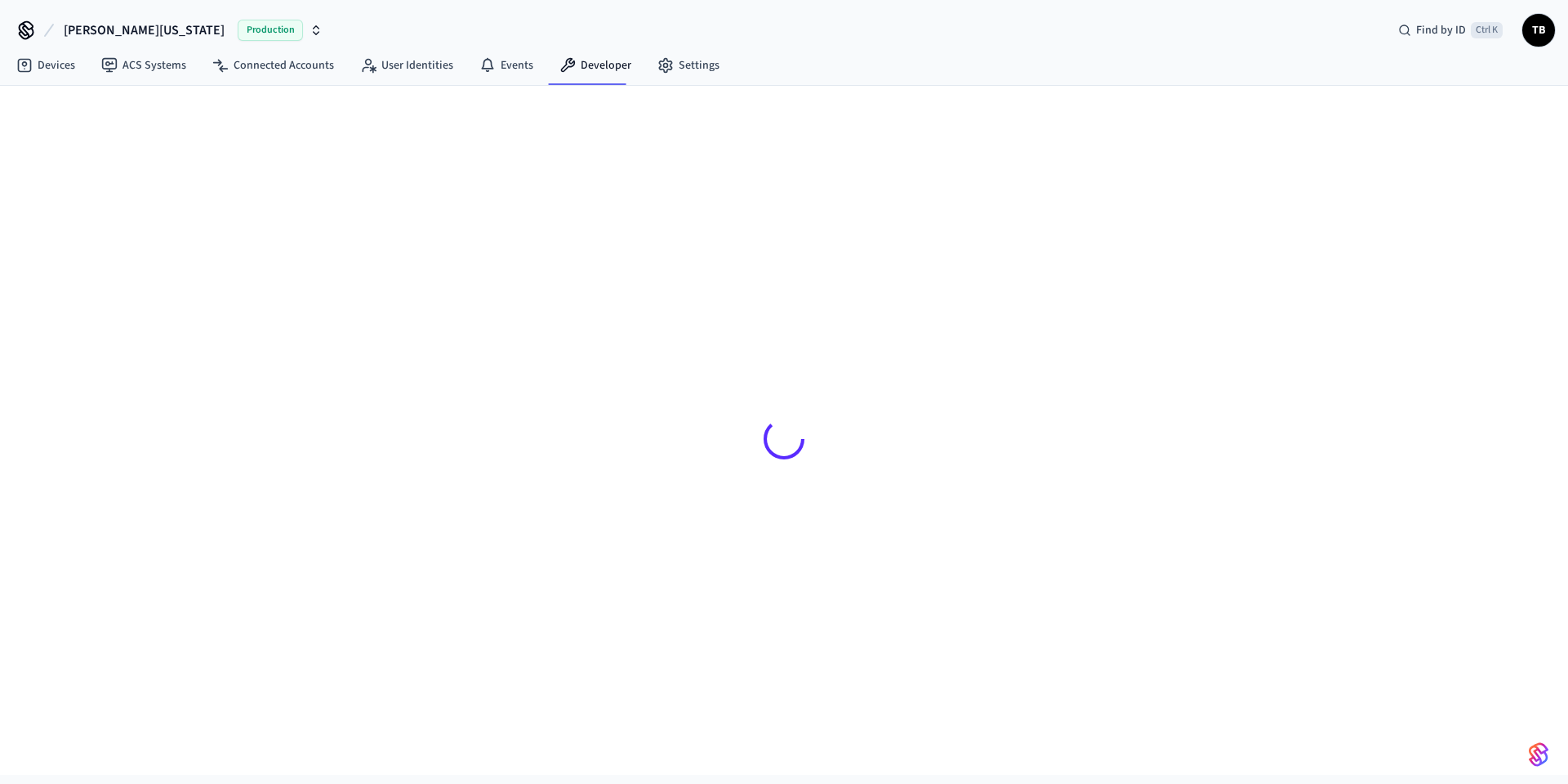
click at [825, 316] on div at bounding box center [784, 438] width 1019 height 627
click at [157, 27] on icon "button" at bounding box center [155, 30] width 13 height 13
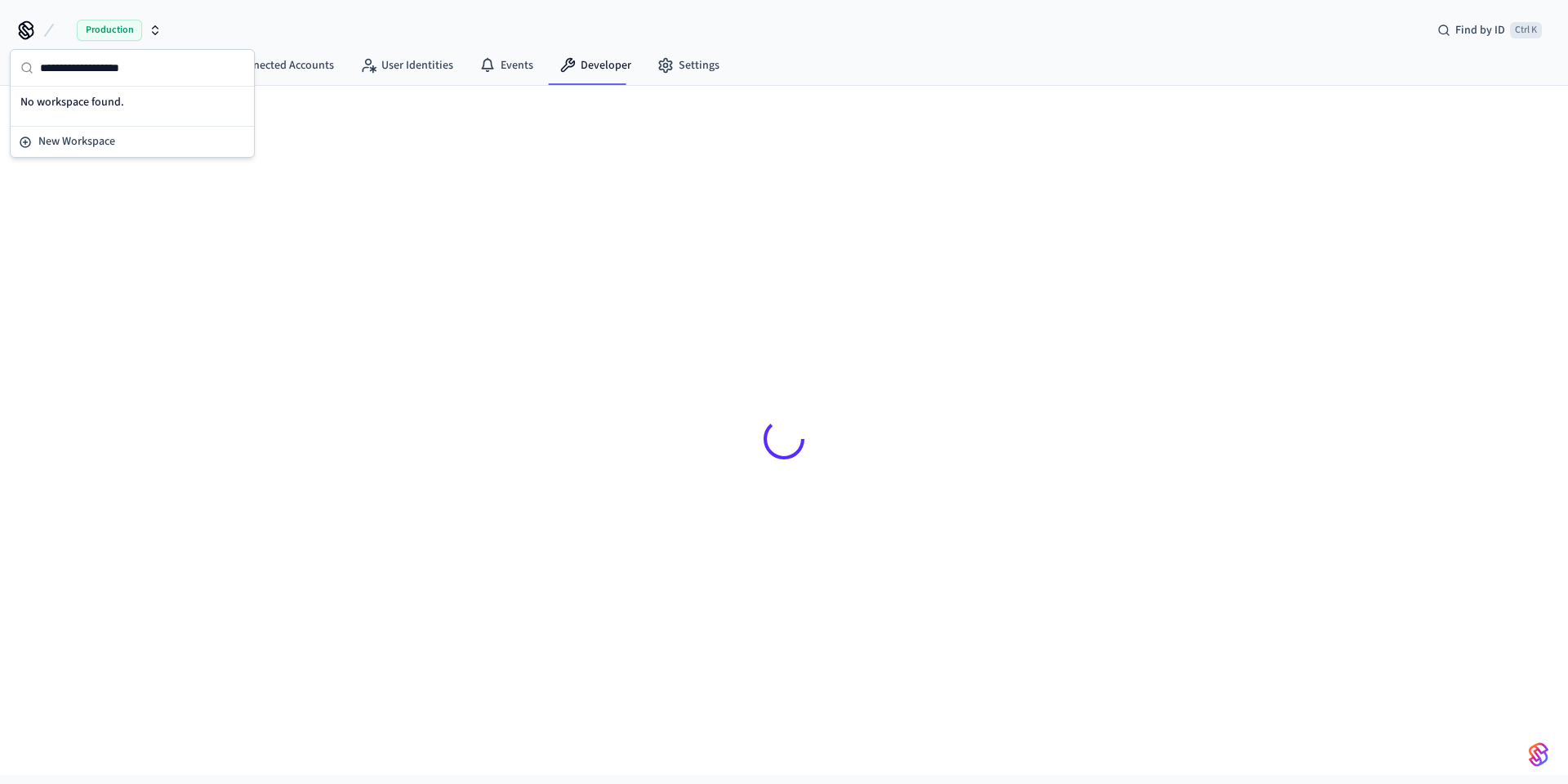
click at [157, 27] on icon "button" at bounding box center [155, 30] width 13 height 13
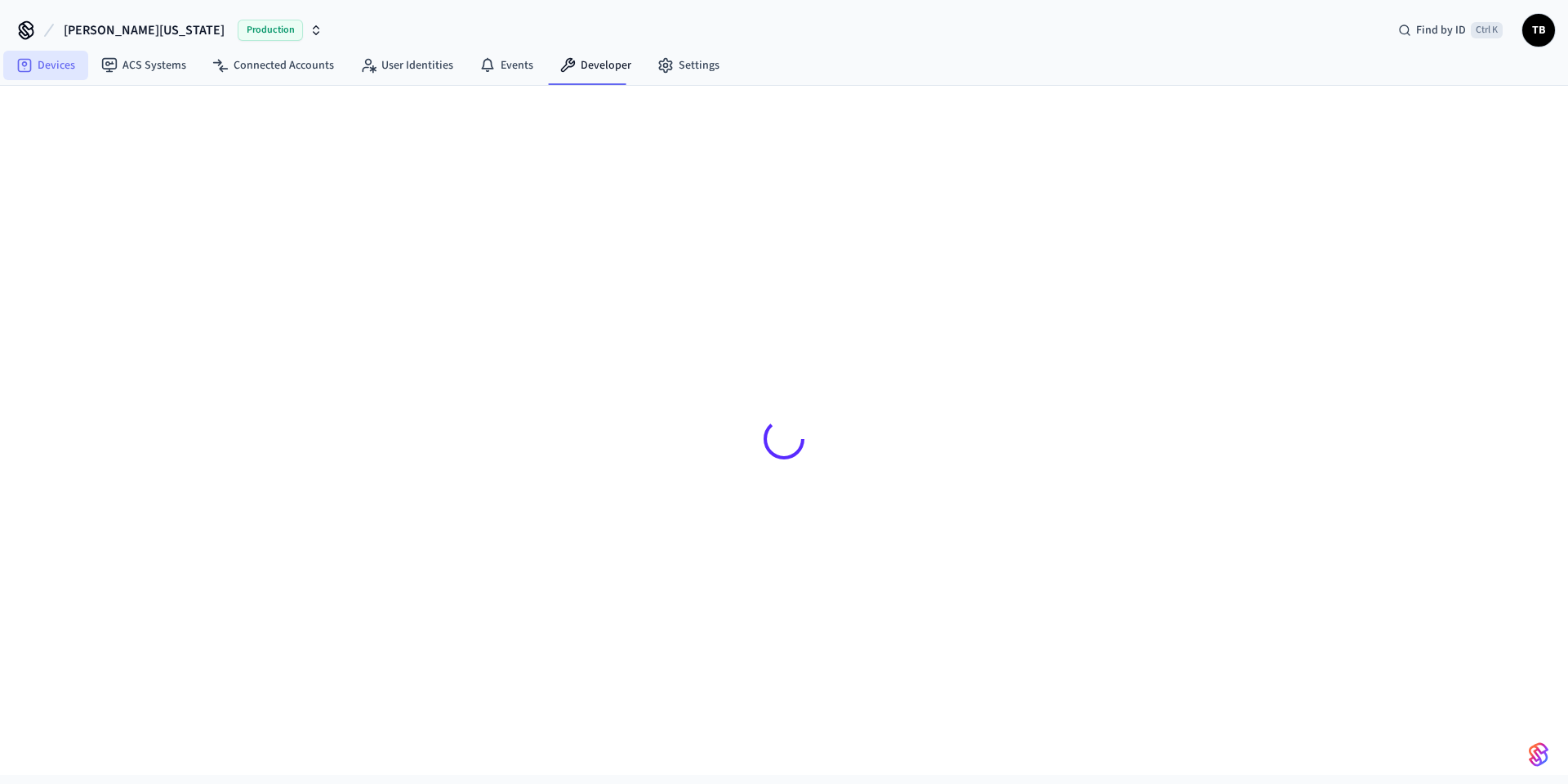
click at [50, 73] on link "Devices" at bounding box center [45, 65] width 85 height 29
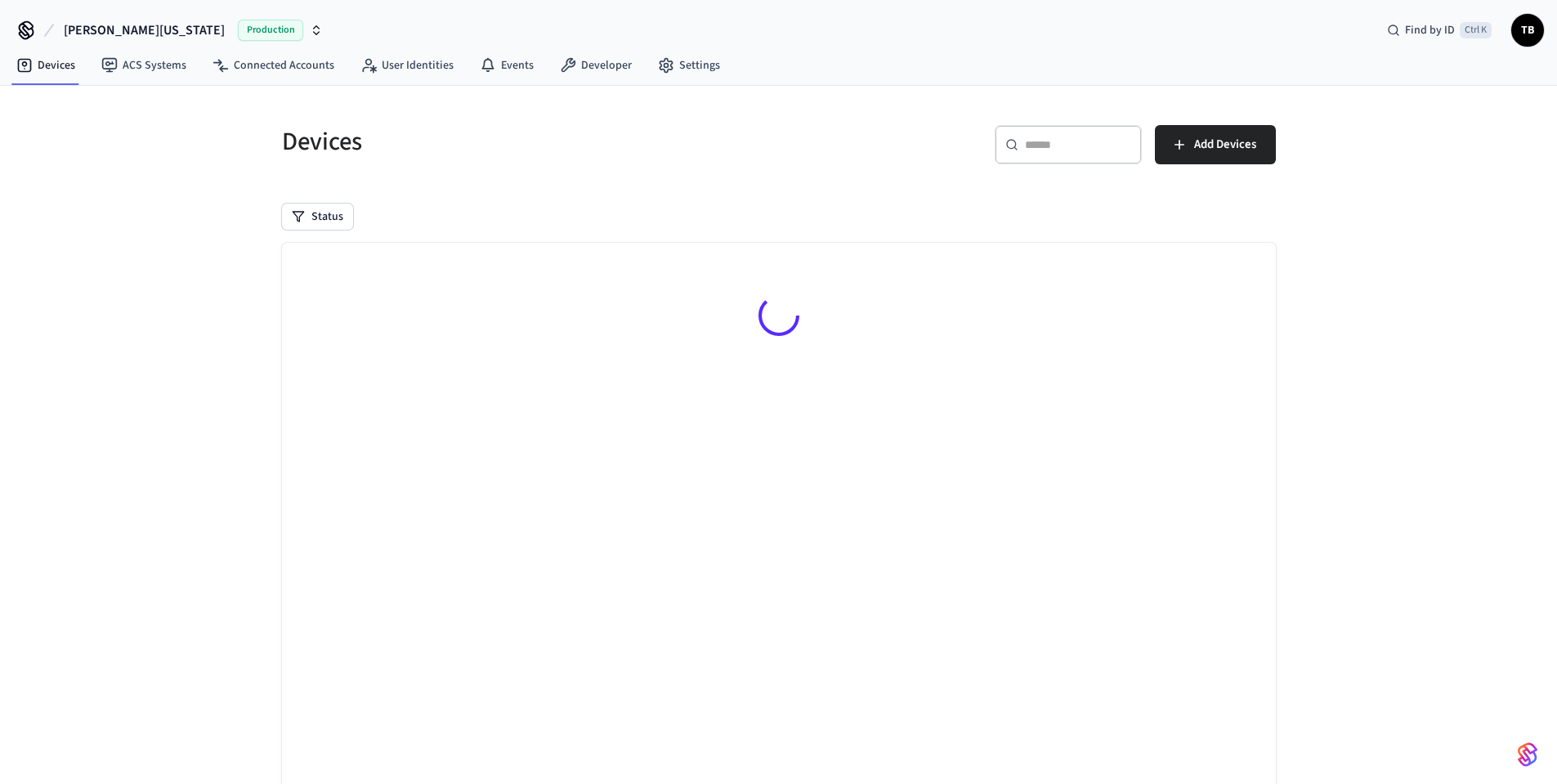
click at [769, 157] on div "​ ​ Add Devices" at bounding box center [1023, 141] width 507 height 72
click at [1526, 760] on img "button" at bounding box center [1528, 755] width 20 height 26
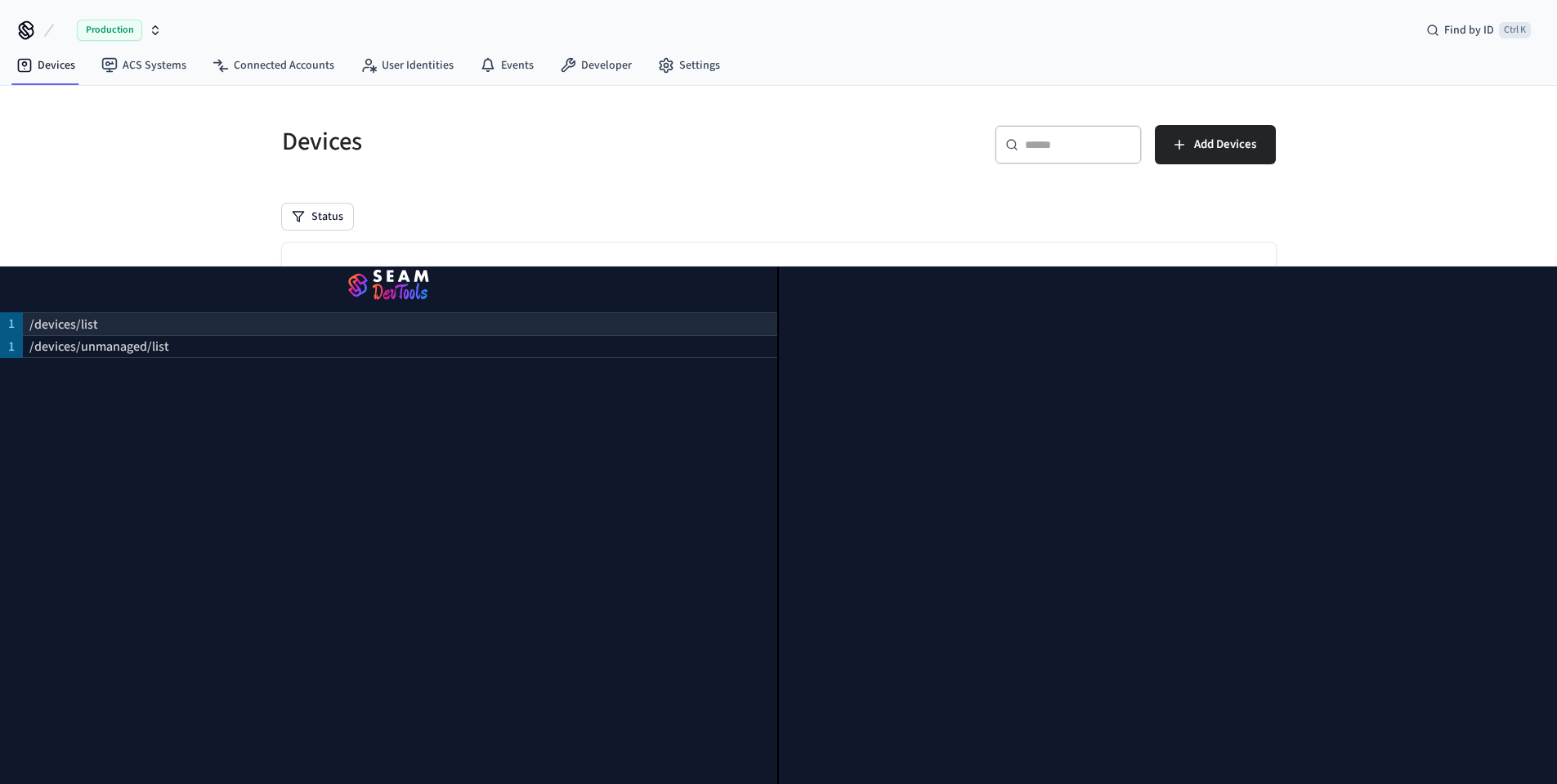
click at [224, 312] on div "/devices/list" at bounding box center [400, 323] width 755 height 23
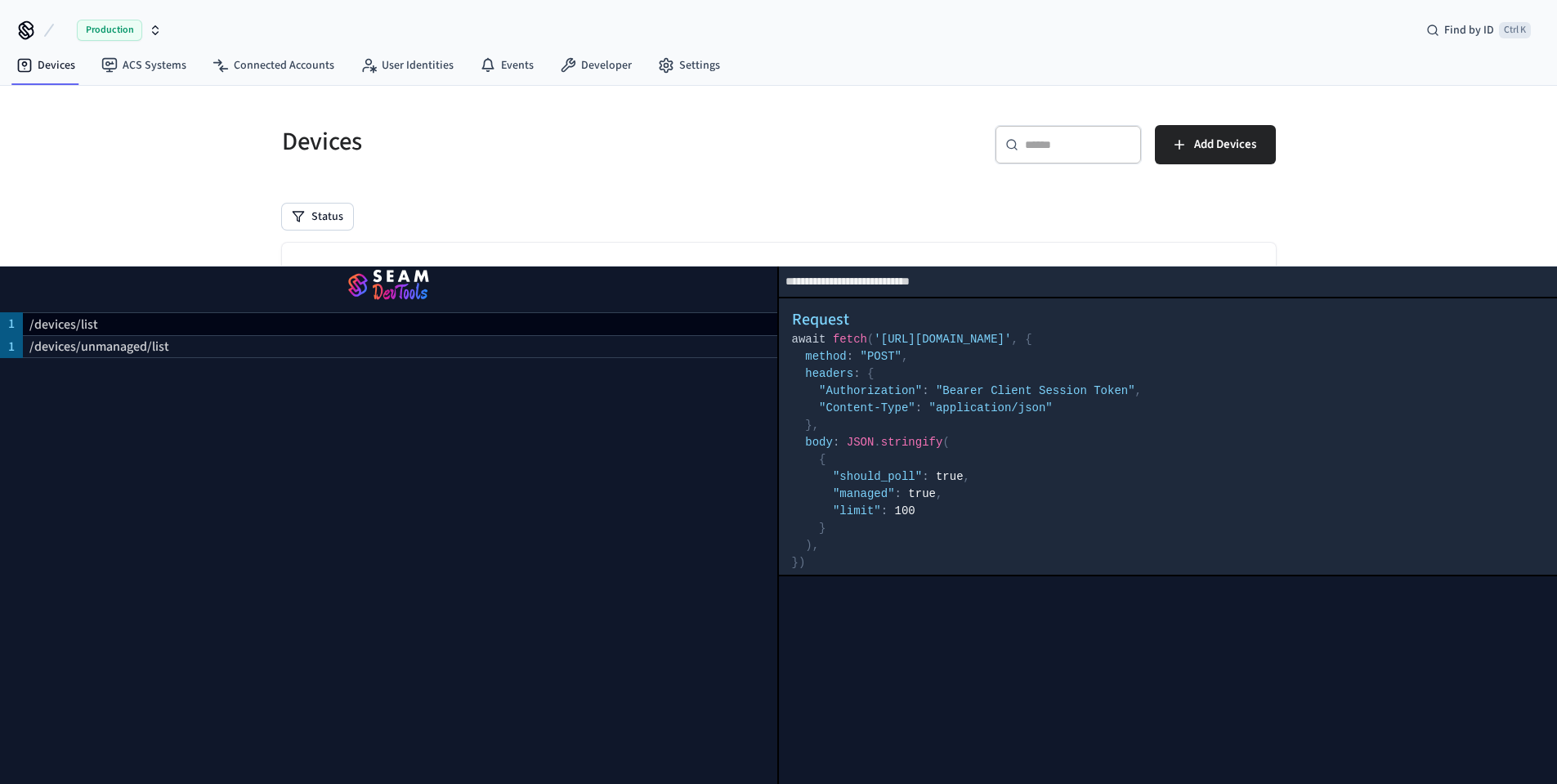
click at [967, 445] on pre "await fetch ( 'https://connect.getseam.com/devices/list' , { method : "POST" , …" at bounding box center [1168, 450] width 753 height 240
click at [952, 470] on span "true" at bounding box center [949, 477] width 27 height 13
click at [179, 342] on div "/devices/unmanaged/list" at bounding box center [400, 347] width 755 height 23
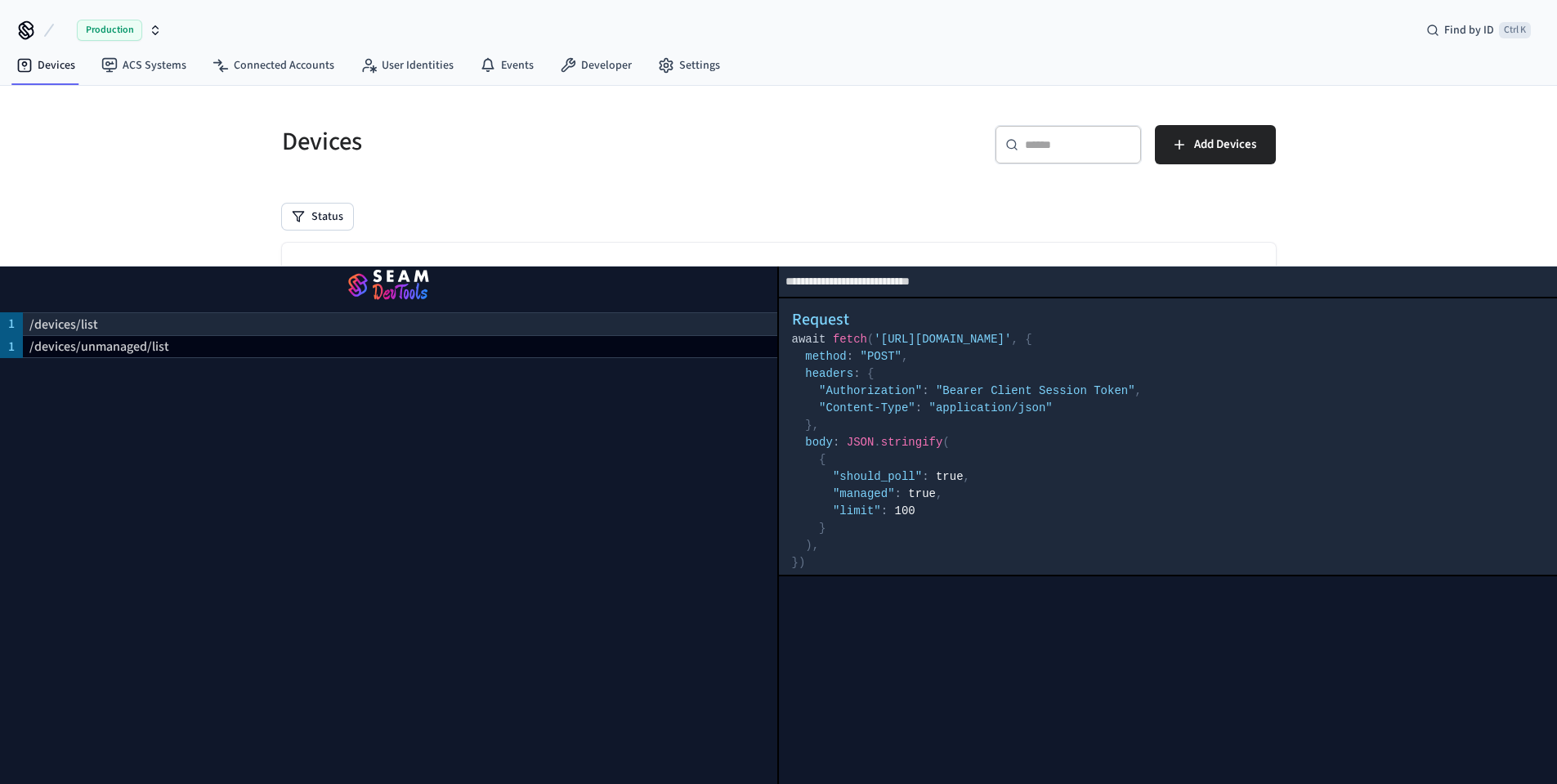
click at [175, 312] on div "/devices/list" at bounding box center [400, 323] width 755 height 23
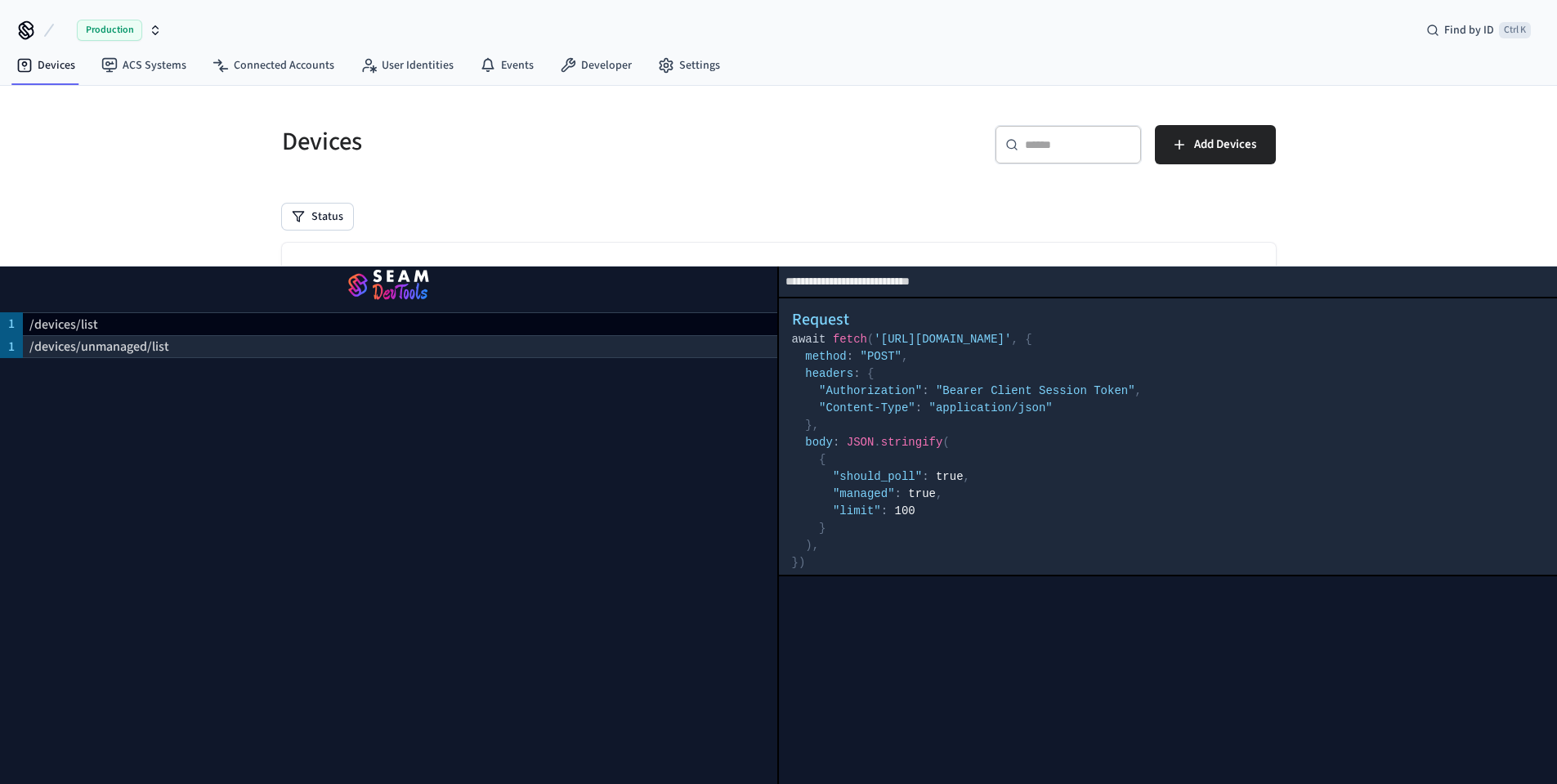
click at [187, 335] on div "/devices/unmanaged/list" at bounding box center [400, 347] width 755 height 23
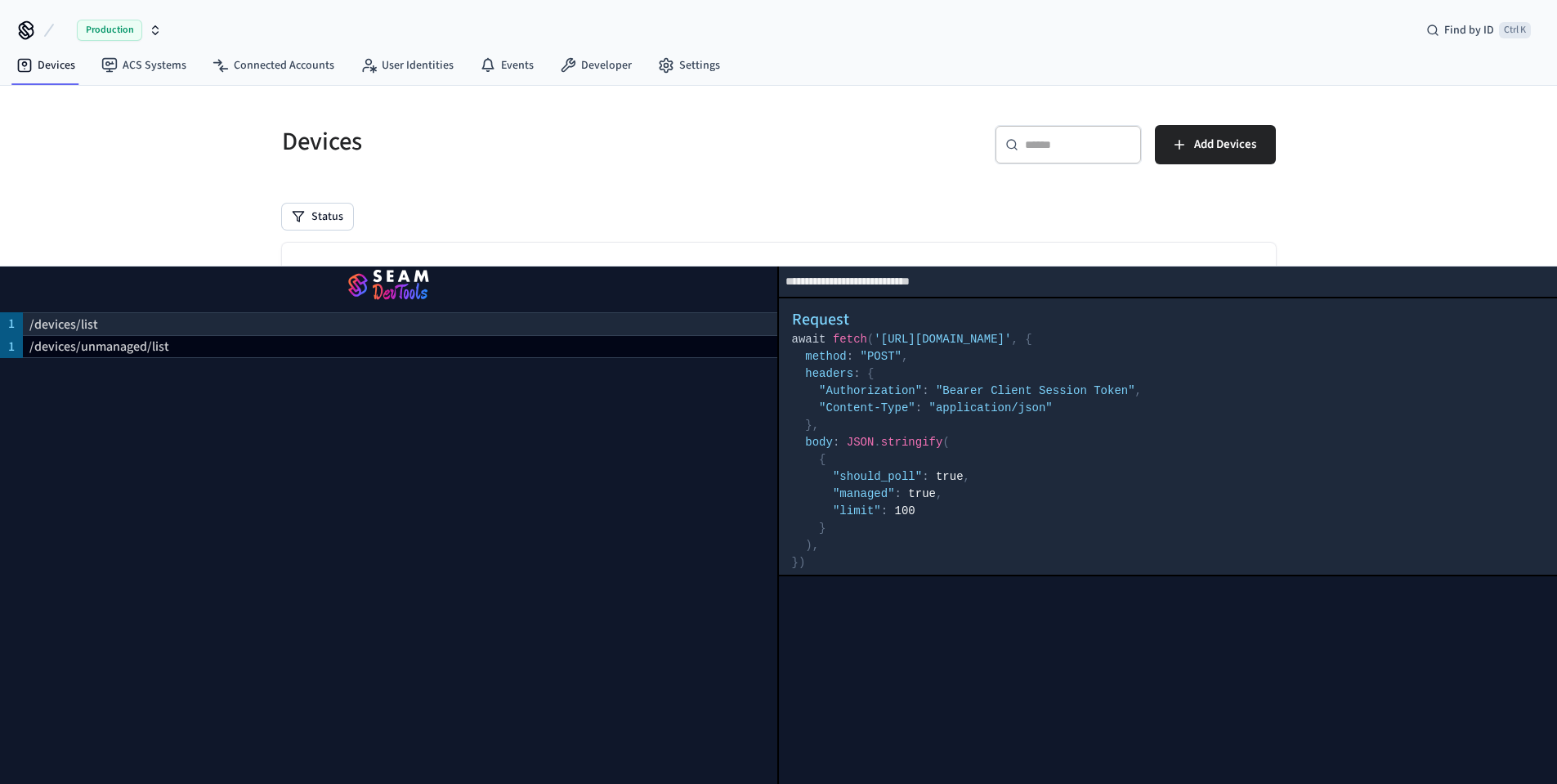
click at [188, 319] on div "/devices/list" at bounding box center [400, 323] width 755 height 23
select select "**********"
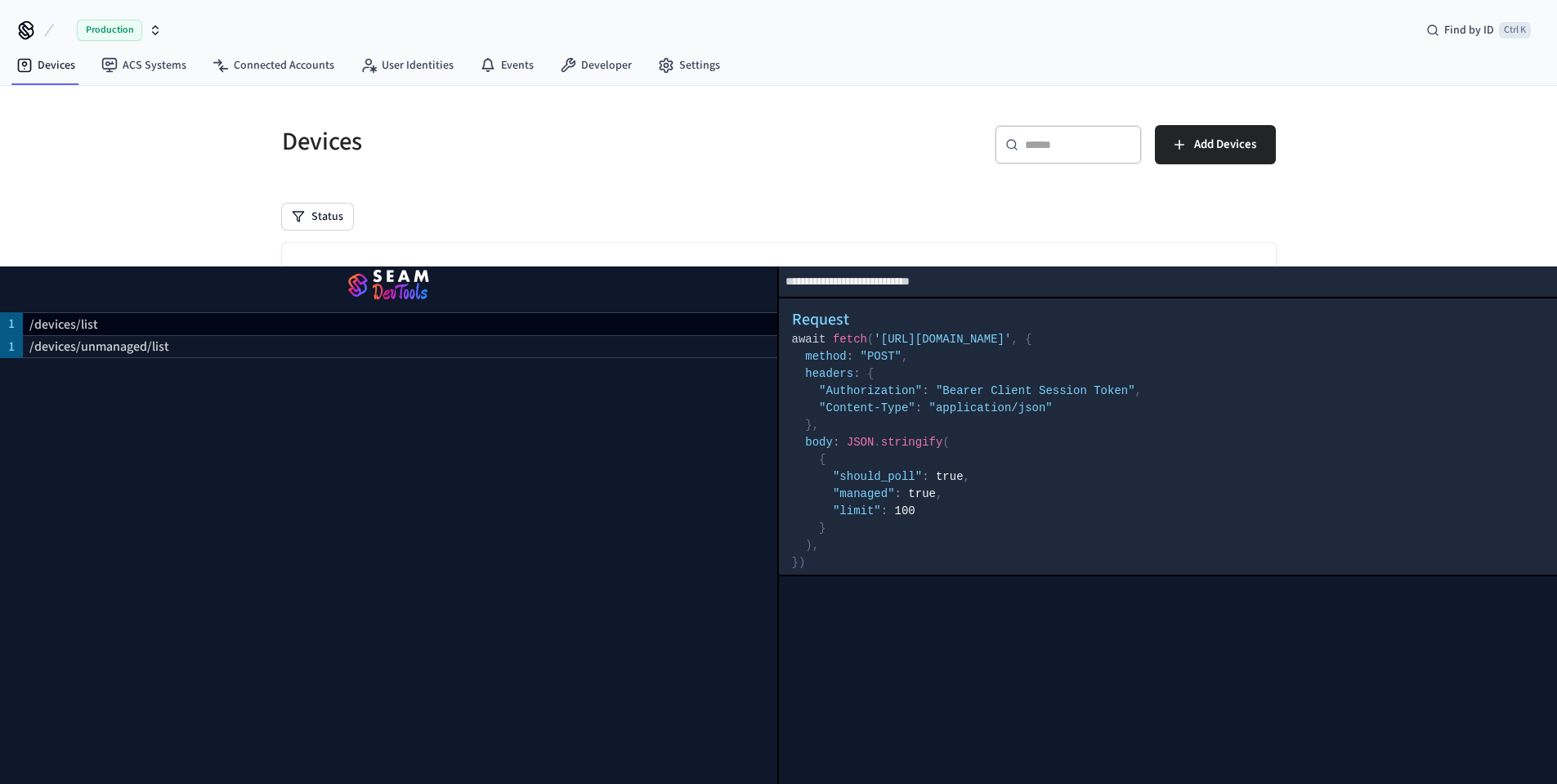
click at [1278, 241] on div "Devices ​ ​ Add Devices Status Searching..." at bounding box center [778, 470] width 1020 height 729
click at [1287, 223] on div "Devices ​ ​ Add Devices Status Searching..." at bounding box center [778, 470] width 1020 height 729
click at [1124, 367] on pre "await fetch ( 'https://connect.getseam.com/devices/list' , { method : "POST" , …" at bounding box center [1168, 450] width 753 height 240
click at [1059, 423] on pre "await fetch ( 'https://connect.getseam.com/devices/list' , { method : "POST" , …" at bounding box center [1168, 450] width 753 height 240
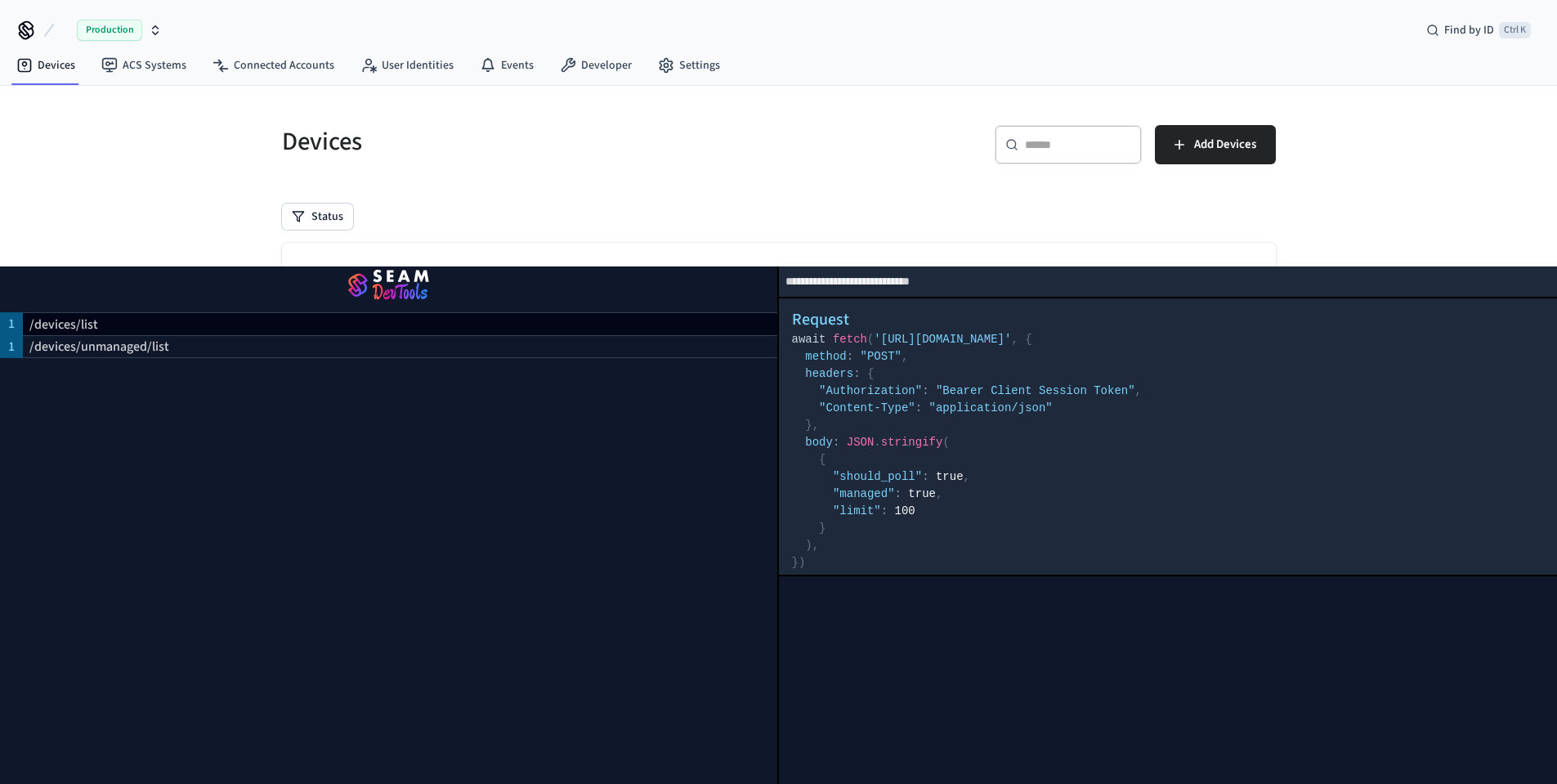
click at [859, 215] on div "Status" at bounding box center [778, 217] width 994 height 26
click at [388, 268] on img "button" at bounding box center [388, 286] width 738 height 46
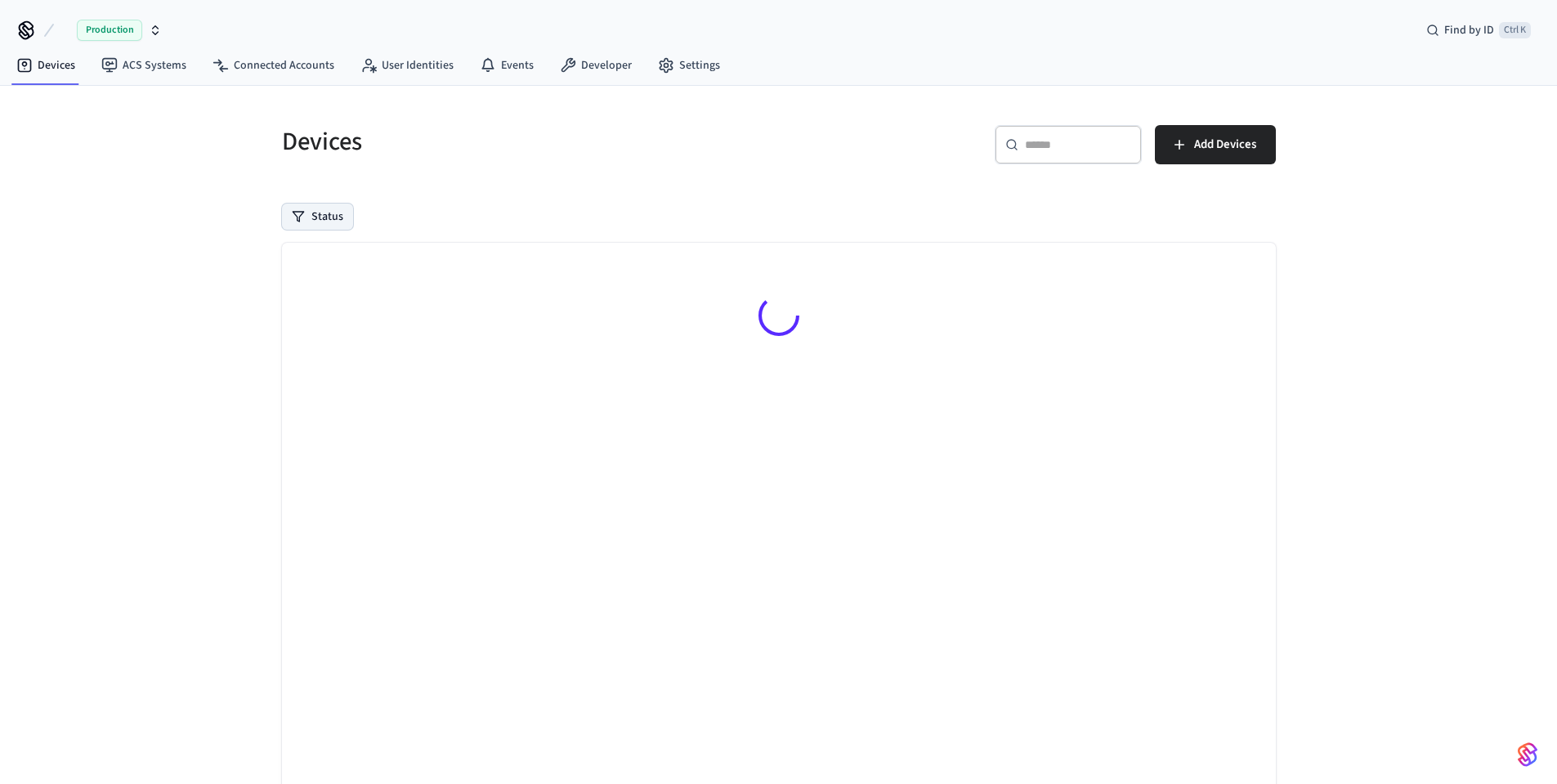
click at [330, 219] on button "Status" at bounding box center [317, 217] width 71 height 26
click at [321, 285] on label "Online" at bounding box center [385, 277] width 139 height 20
click at [305, 285] on button "Online" at bounding box center [299, 278] width 13 height 13
click at [323, 303] on label "Offline" at bounding box center [385, 301] width 139 height 20
click at [305, 303] on button "Offline" at bounding box center [299, 301] width 13 height 13
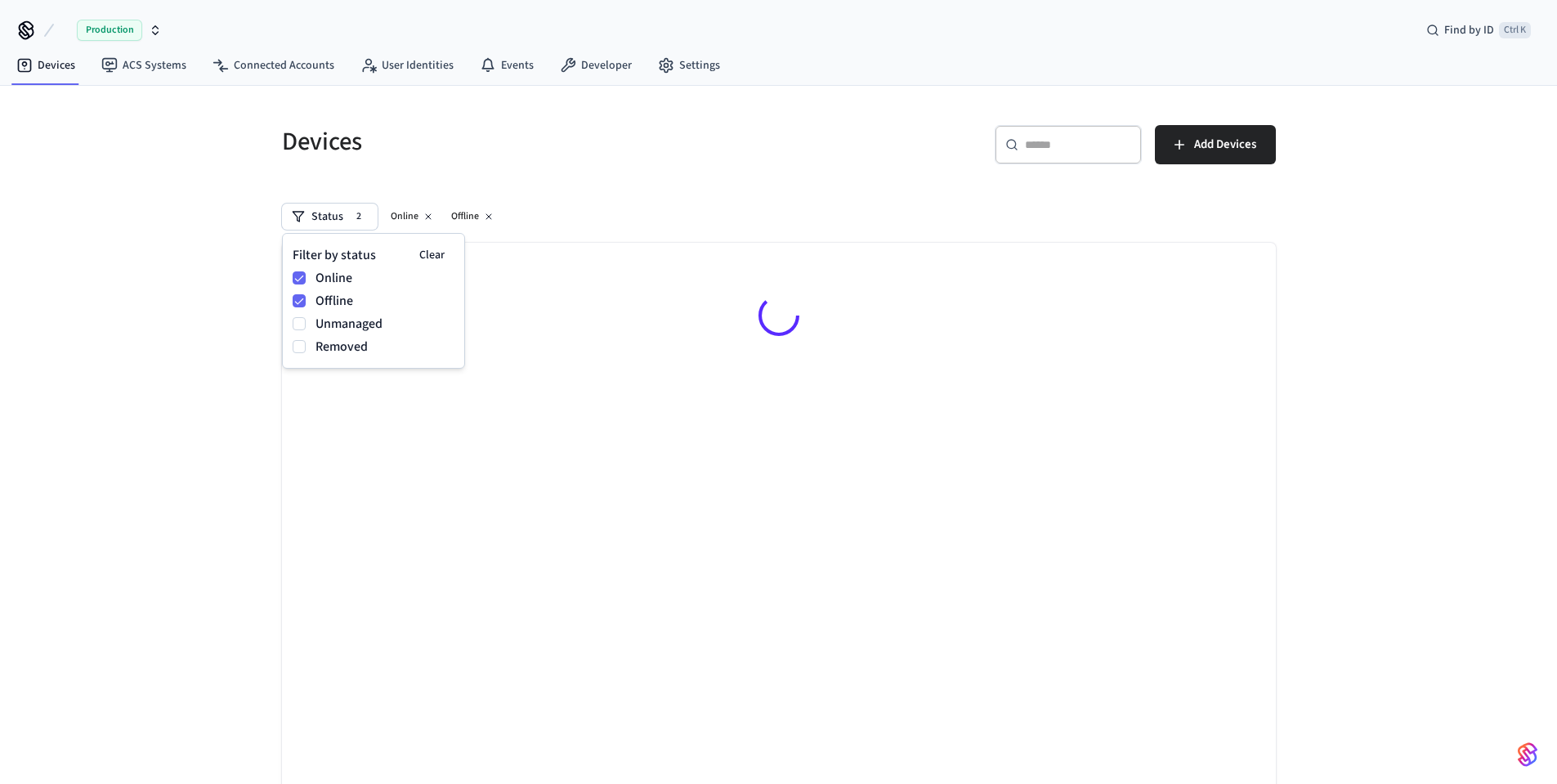
click at [323, 325] on label "Unmanaged" at bounding box center [385, 323] width 139 height 20
click at [305, 325] on button "Unmanaged" at bounding box center [299, 324] width 13 height 13
click at [319, 343] on label "Removed" at bounding box center [385, 346] width 139 height 20
click at [305, 343] on button "Removed" at bounding box center [299, 347] width 13 height 13
click at [154, 259] on div "Devices ​ ​ Add Devices Status 4 Online Offline Unmanaged Removed Searching..." at bounding box center [778, 460] width 1557 height 748
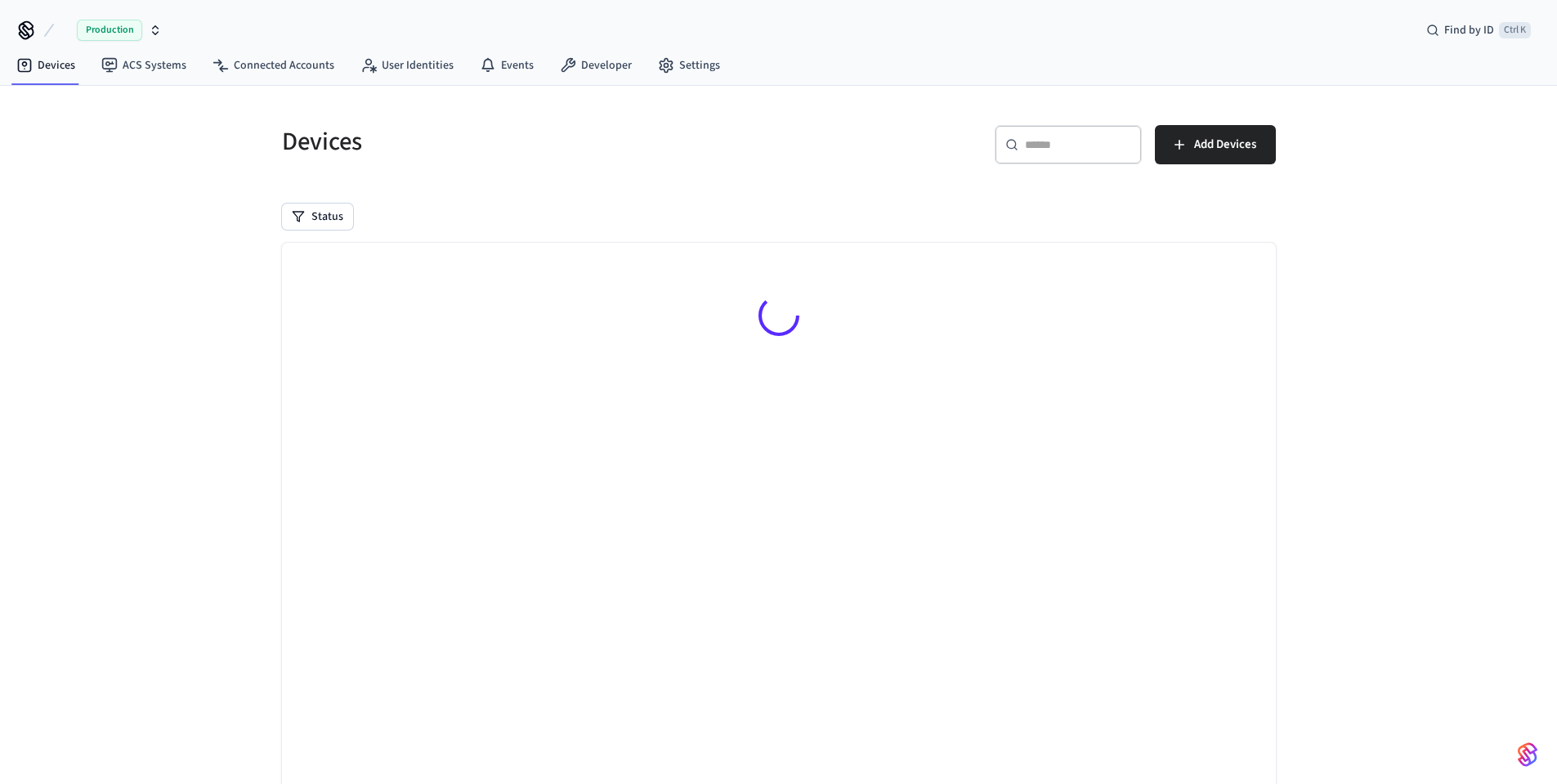
click at [451, 156] on h5 "Devices" at bounding box center [525, 142] width 487 height 34
click at [133, 250] on div "Devices ​ ​ Add Devices Status Searching..." at bounding box center [778, 460] width 1557 height 748
click at [555, 147] on h5 "Devices" at bounding box center [525, 142] width 487 height 34
click at [611, 436] on div at bounding box center [778, 517] width 994 height 548
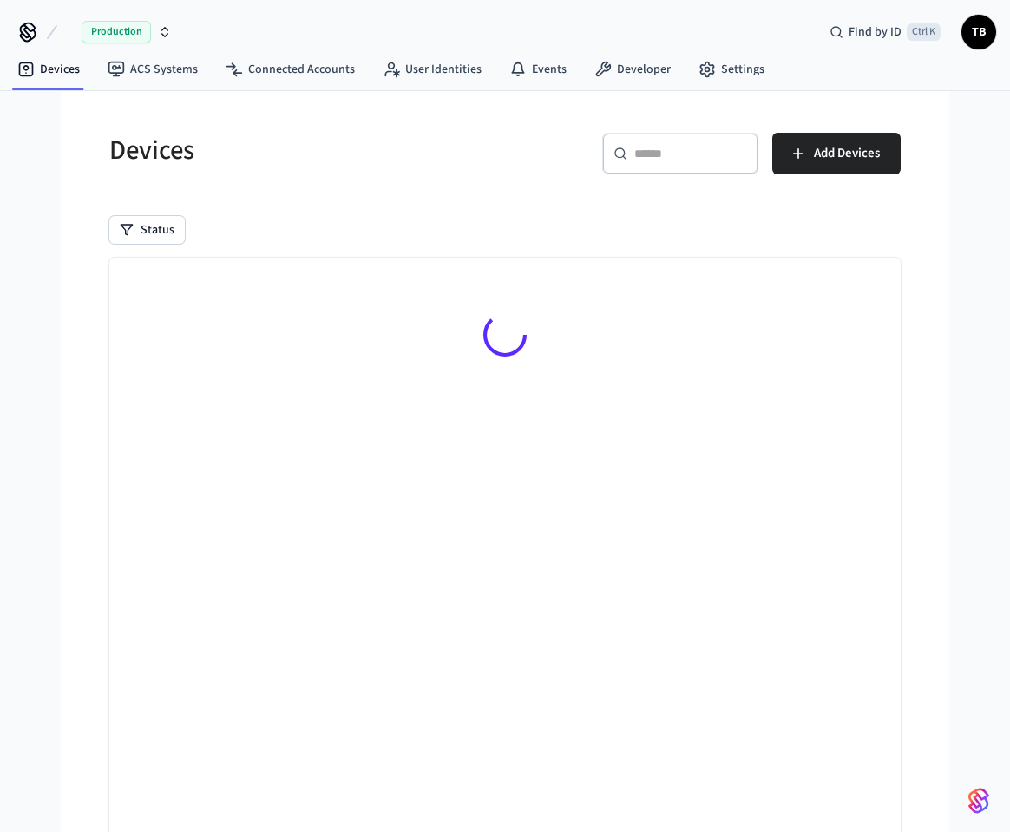
click at [728, 395] on div at bounding box center [504, 338] width 791 height 160
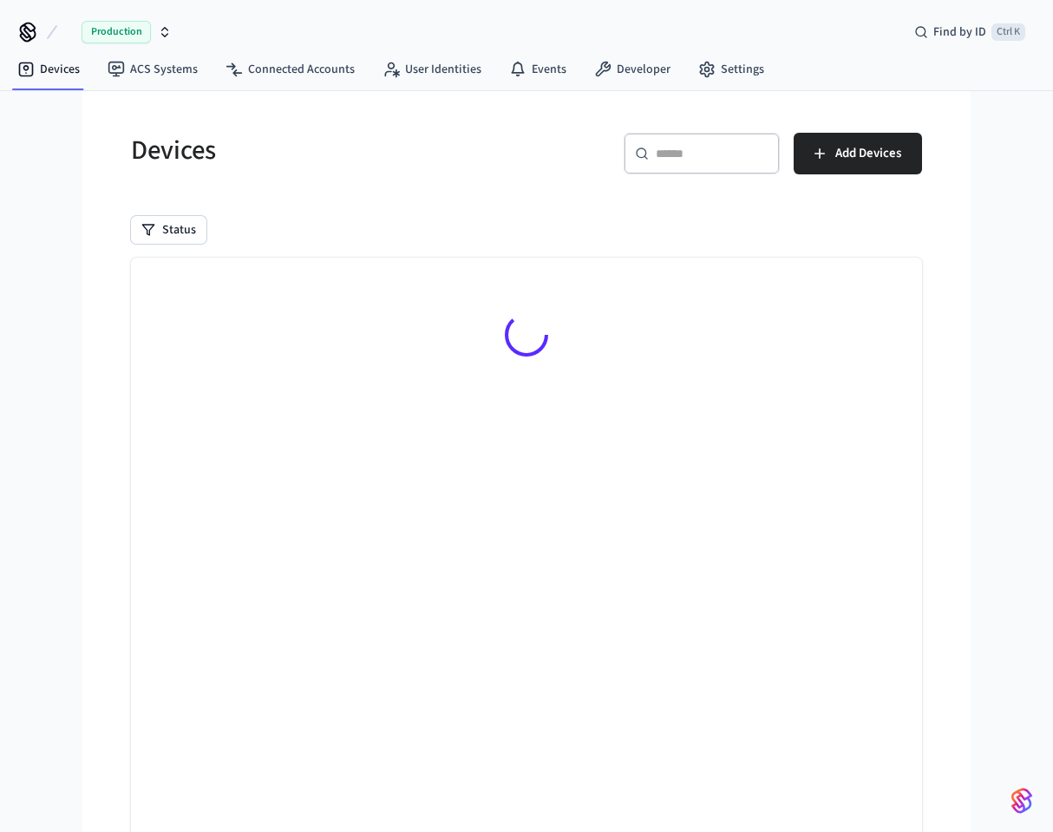
click at [436, 144] on h5 "Devices" at bounding box center [323, 151] width 385 height 36
click at [188, 176] on div "Devices" at bounding box center [313, 150] width 406 height 76
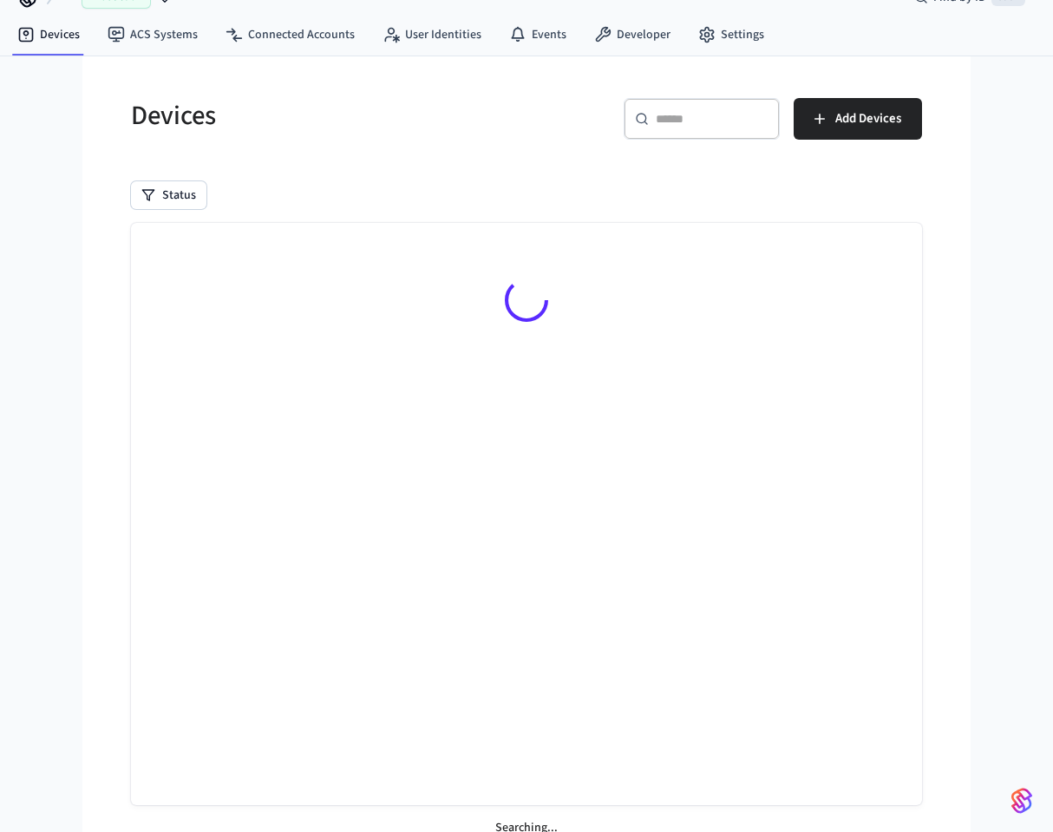
scroll to position [54, 0]
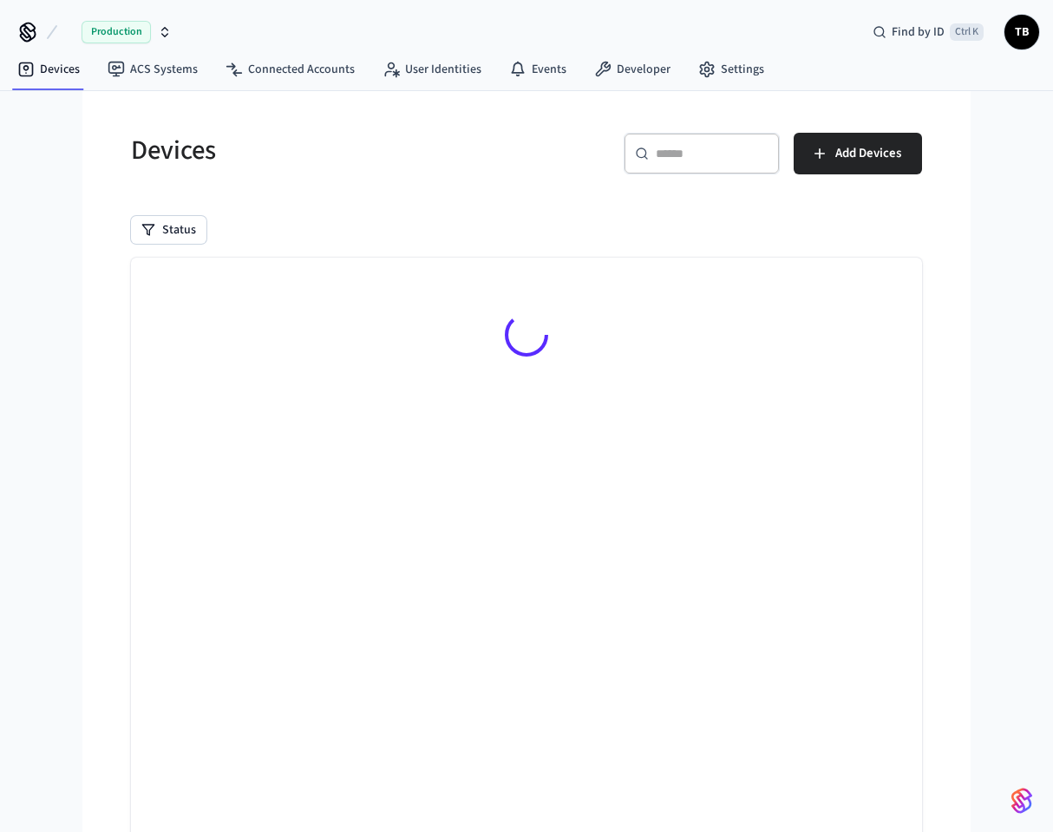
click at [578, 569] on div at bounding box center [526, 549] width 791 height 582
